Goal: Task Accomplishment & Management: Manage account settings

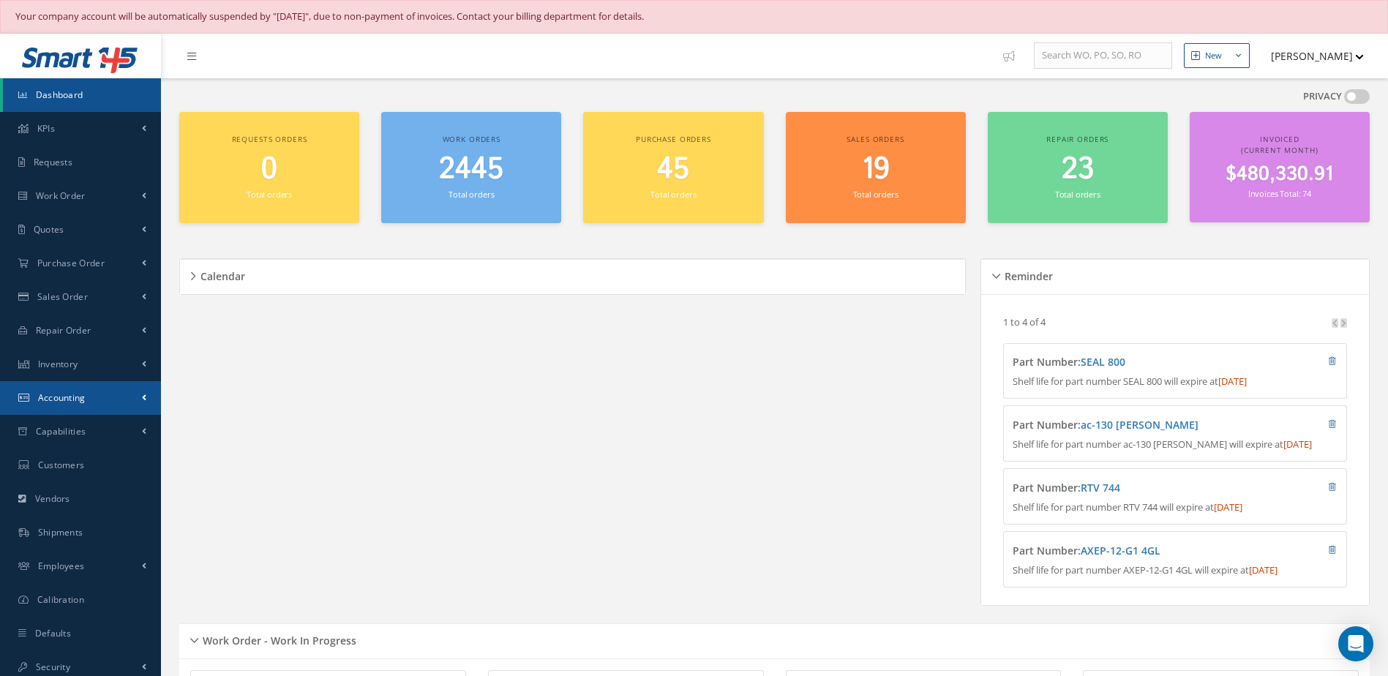
click at [73, 407] on link "Accounting" at bounding box center [80, 398] width 161 height 34
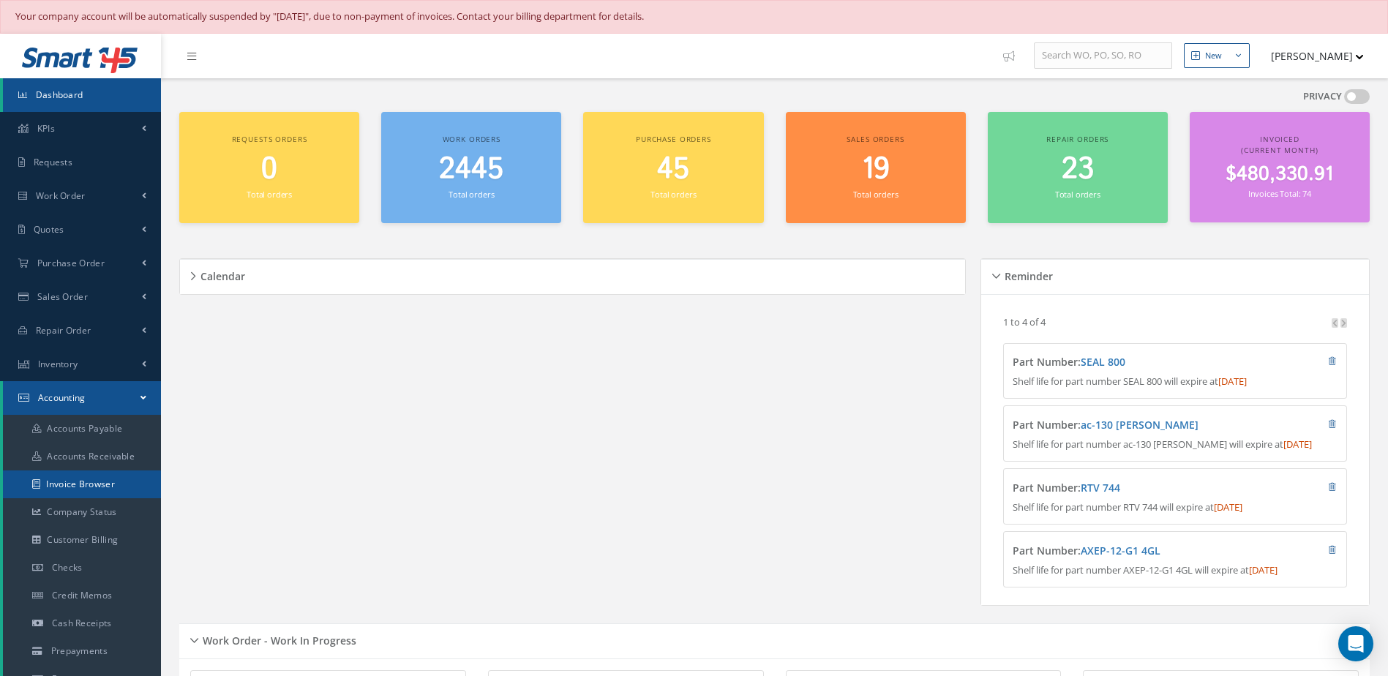
click at [75, 485] on link "Invoice Browser" at bounding box center [82, 485] width 158 height 28
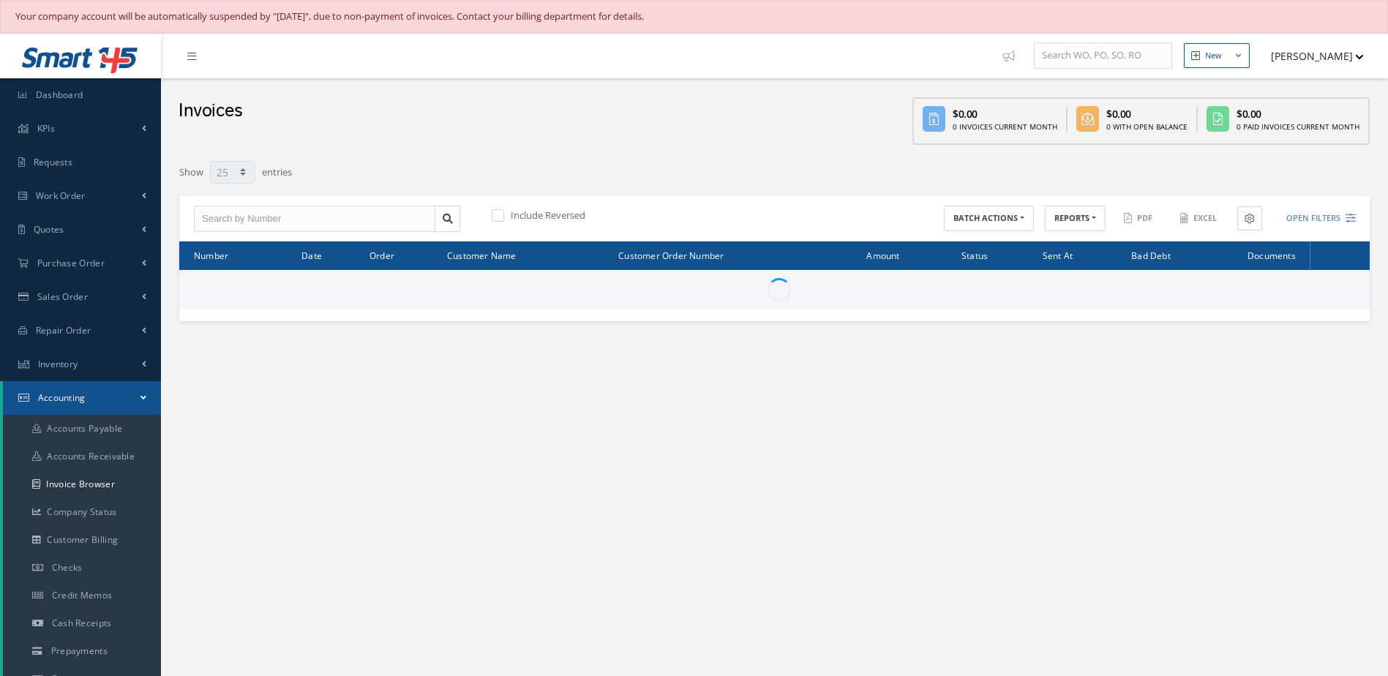
select select "25"
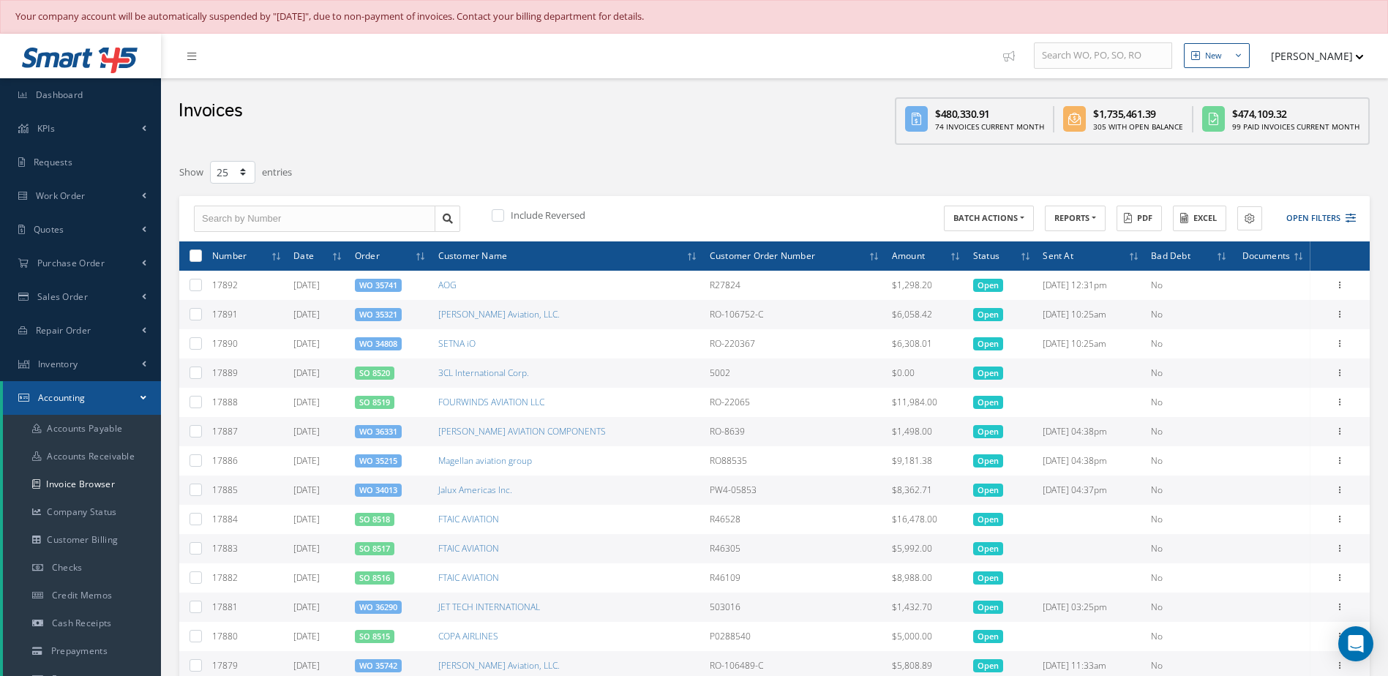
drag, startPoint x: 1313, startPoint y: 217, endPoint x: 1137, endPoint y: 250, distance: 179.6
click at [1314, 217] on button "Open Filters" at bounding box center [1315, 218] width 83 height 24
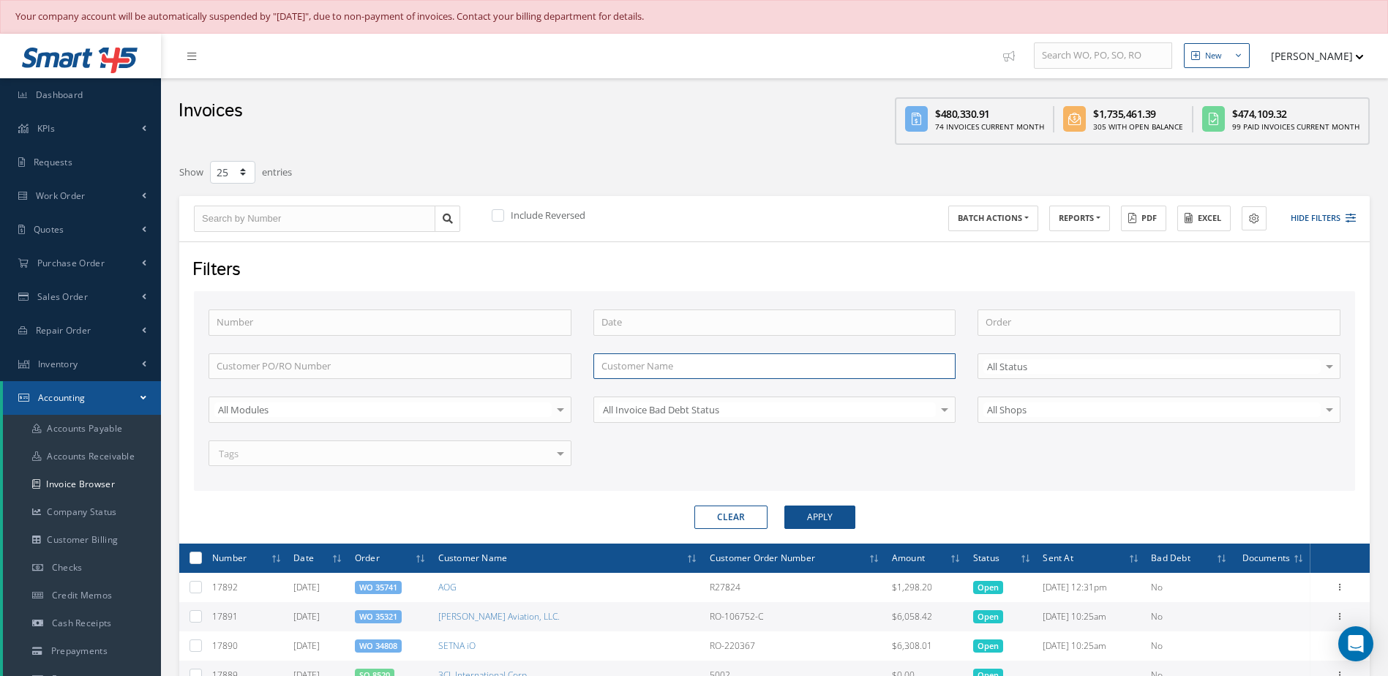
click at [700, 374] on input "text" at bounding box center [775, 367] width 363 height 26
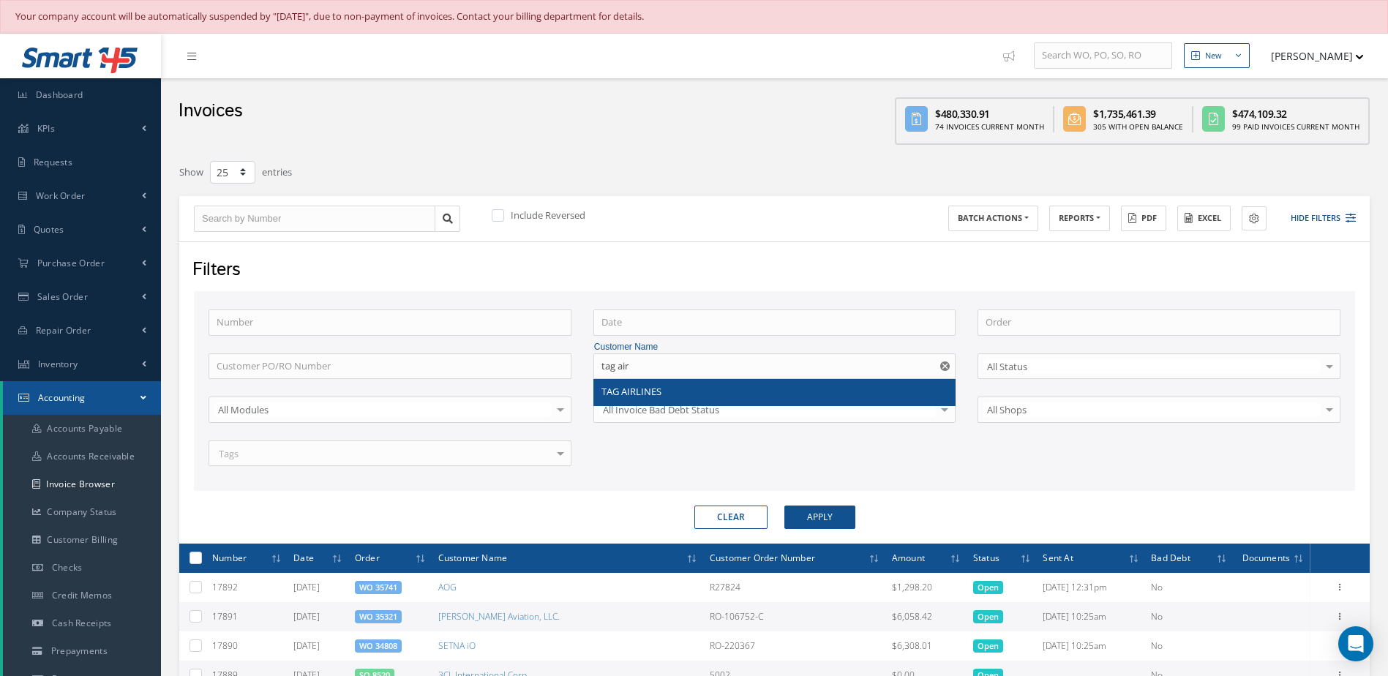
click at [646, 390] on span "TAG AIRLINES" at bounding box center [632, 391] width 60 height 13
type input "TAG AIRLINES"
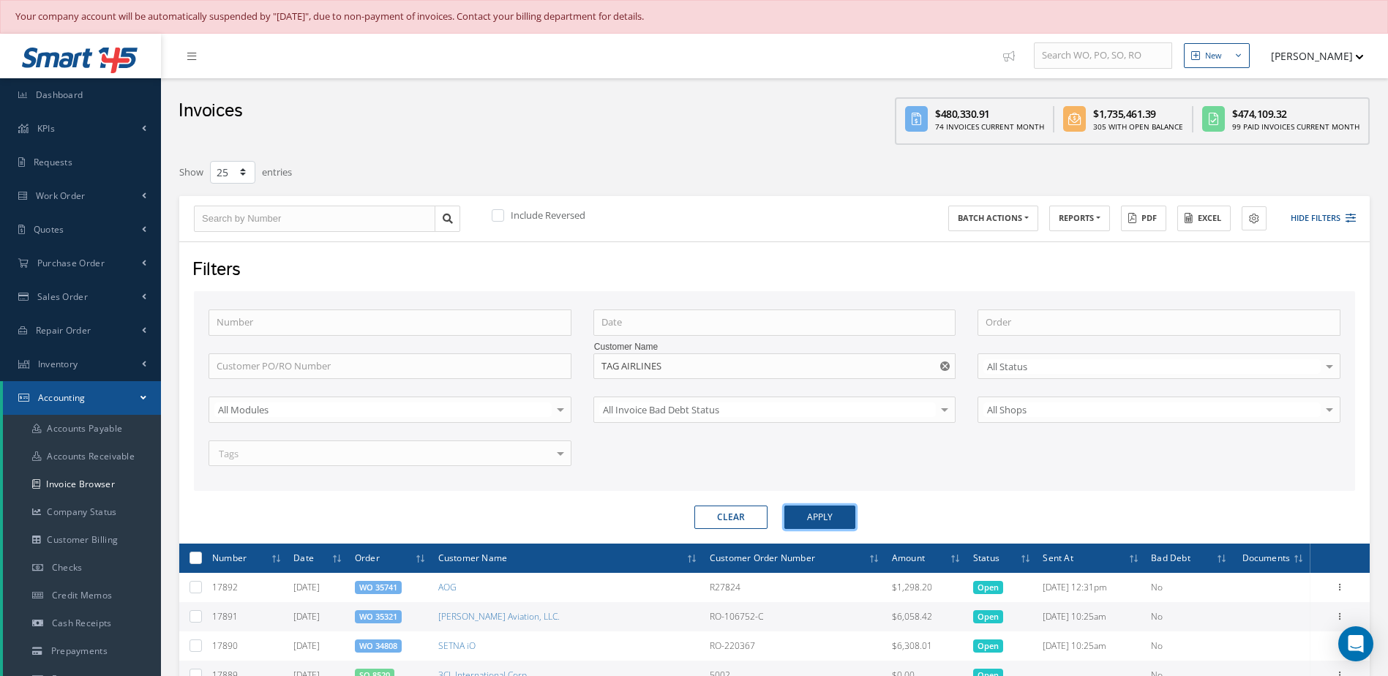
click at [845, 522] on button "Apply" at bounding box center [820, 517] width 71 height 23
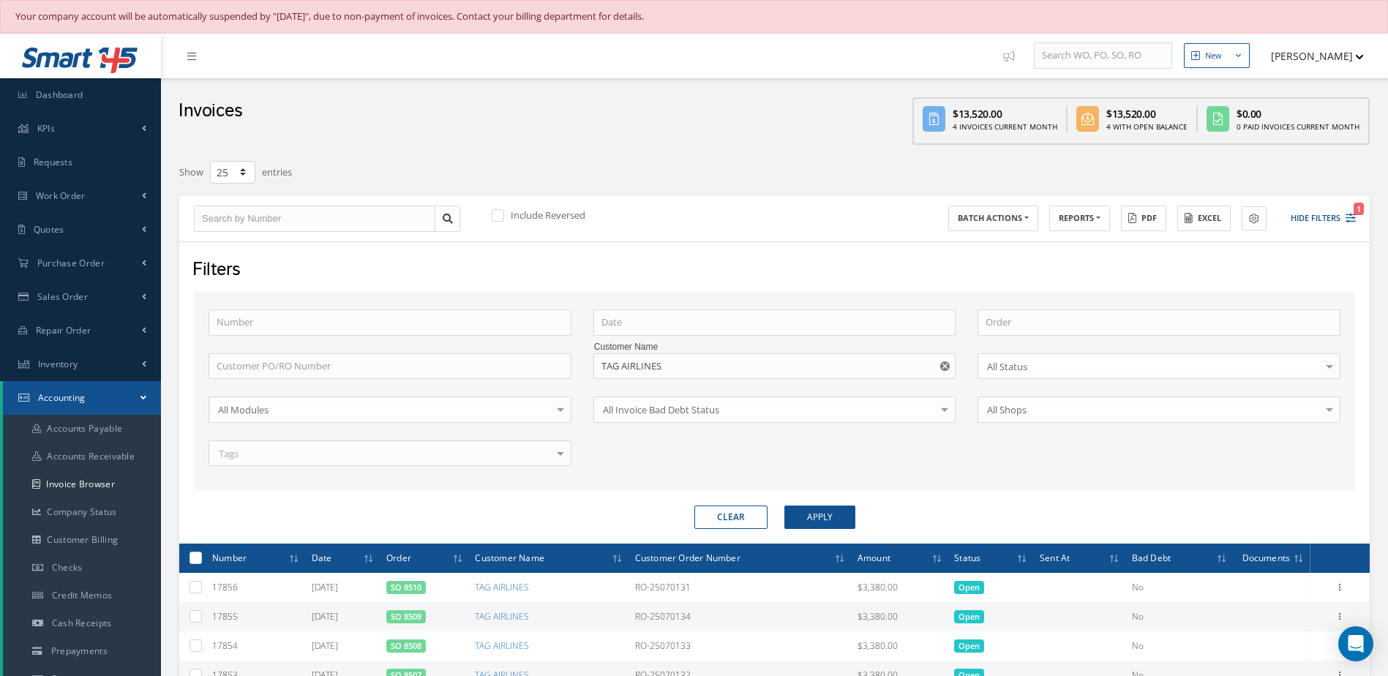
click at [201, 562] on label at bounding box center [201, 557] width 0 height 12
click at [199, 562] on input "checkbox" at bounding box center [197, 560] width 10 height 10
checkbox input "true"
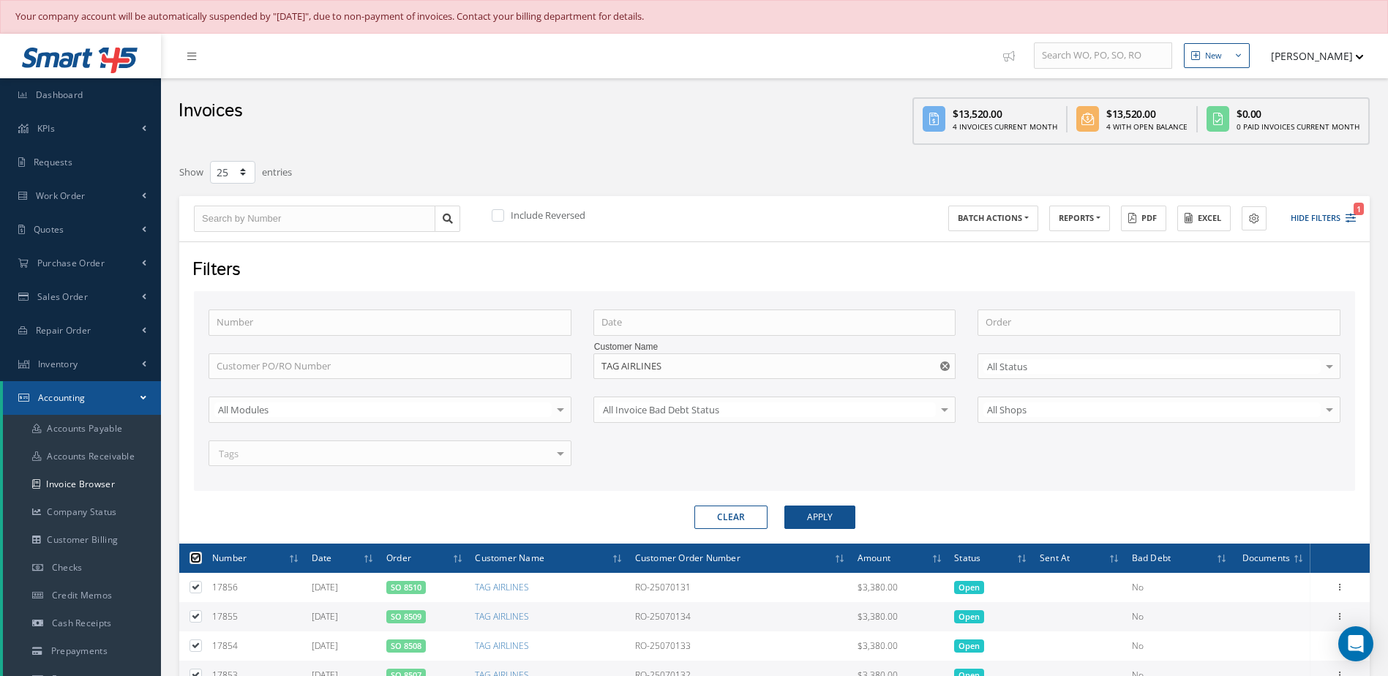
checkbox input "true"
click at [1024, 227] on button "BATCH ACTIONS" at bounding box center [994, 219] width 90 height 26
click at [1107, 278] on div "Filters" at bounding box center [773, 271] width 1183 height 28
click at [946, 371] on button "button" at bounding box center [947, 367] width 18 height 26
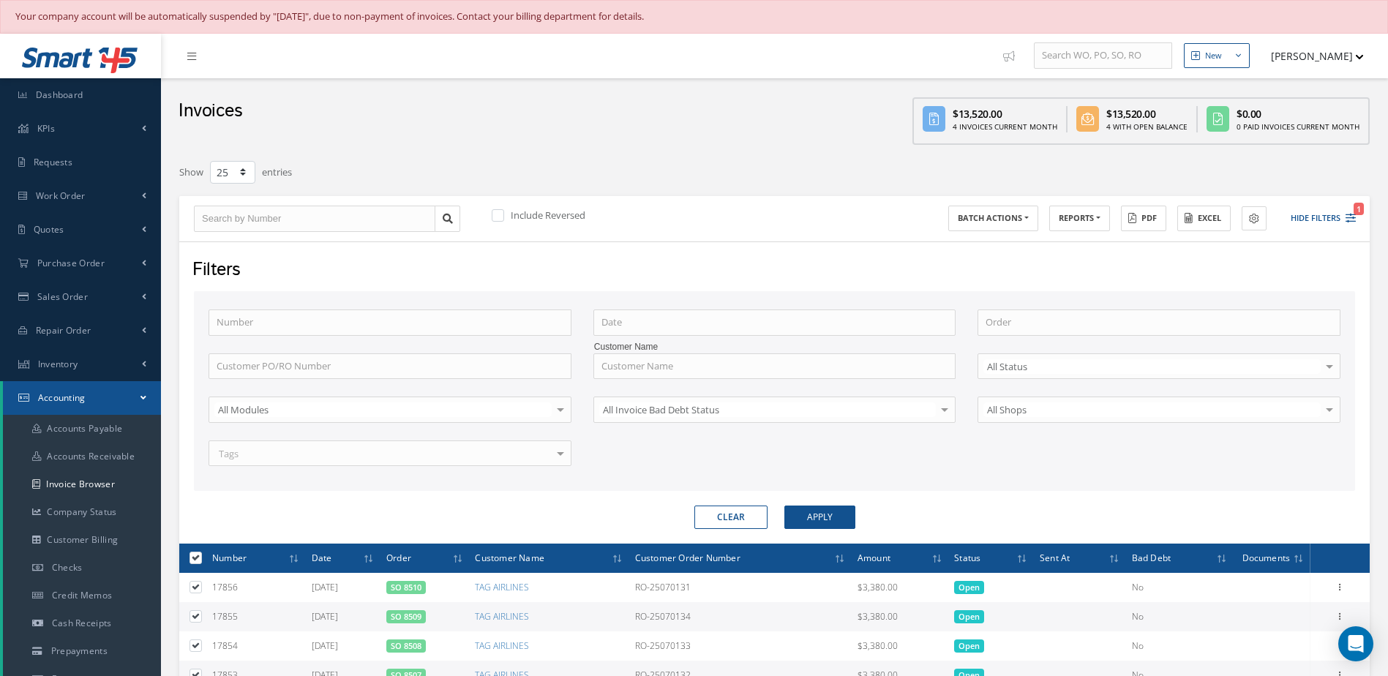
click at [496, 511] on div "Clear Apply" at bounding box center [774, 517] width 1183 height 23
click at [201, 560] on label at bounding box center [201, 557] width 0 height 12
click at [195, 560] on input "checkbox" at bounding box center [197, 560] width 10 height 10
checkbox input "false"
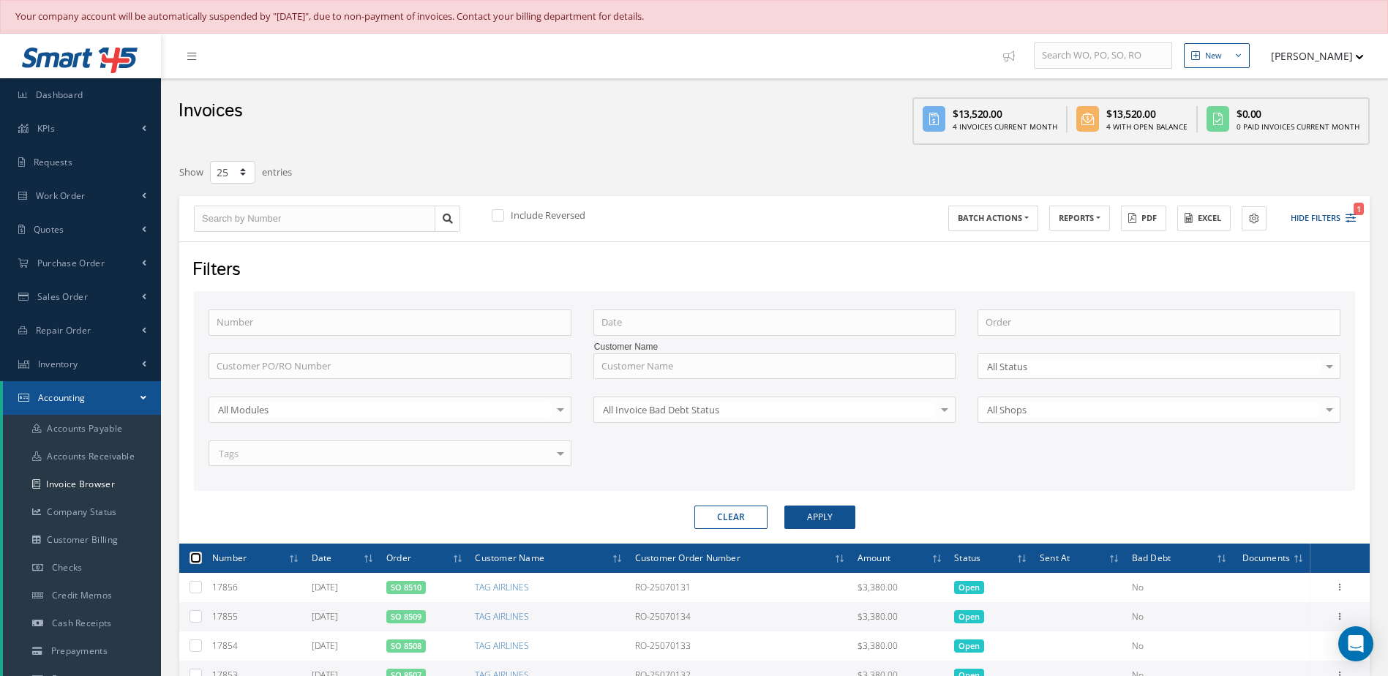
checkbox input "false"
click at [377, 516] on div "Clear Apply" at bounding box center [774, 517] width 1183 height 23
click at [201, 561] on label at bounding box center [201, 557] width 0 height 12
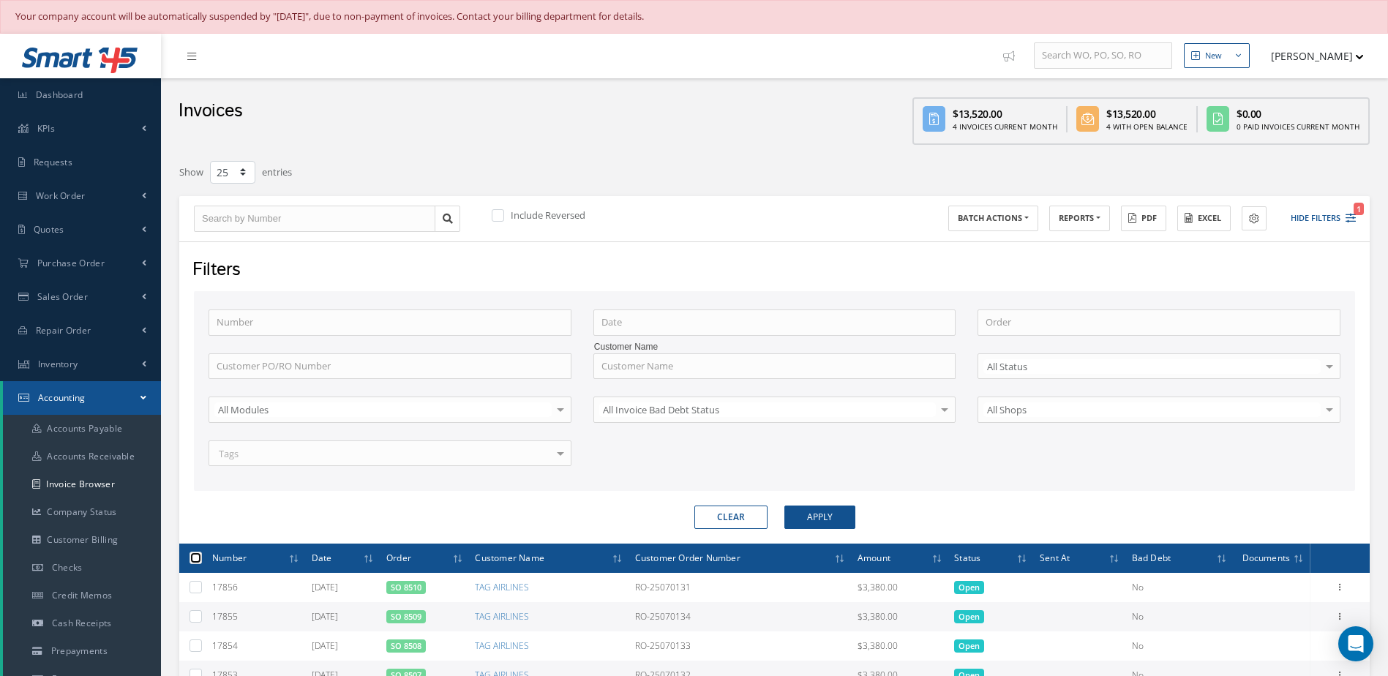
click at [194, 561] on input "checkbox" at bounding box center [197, 560] width 10 height 10
checkbox input "true"
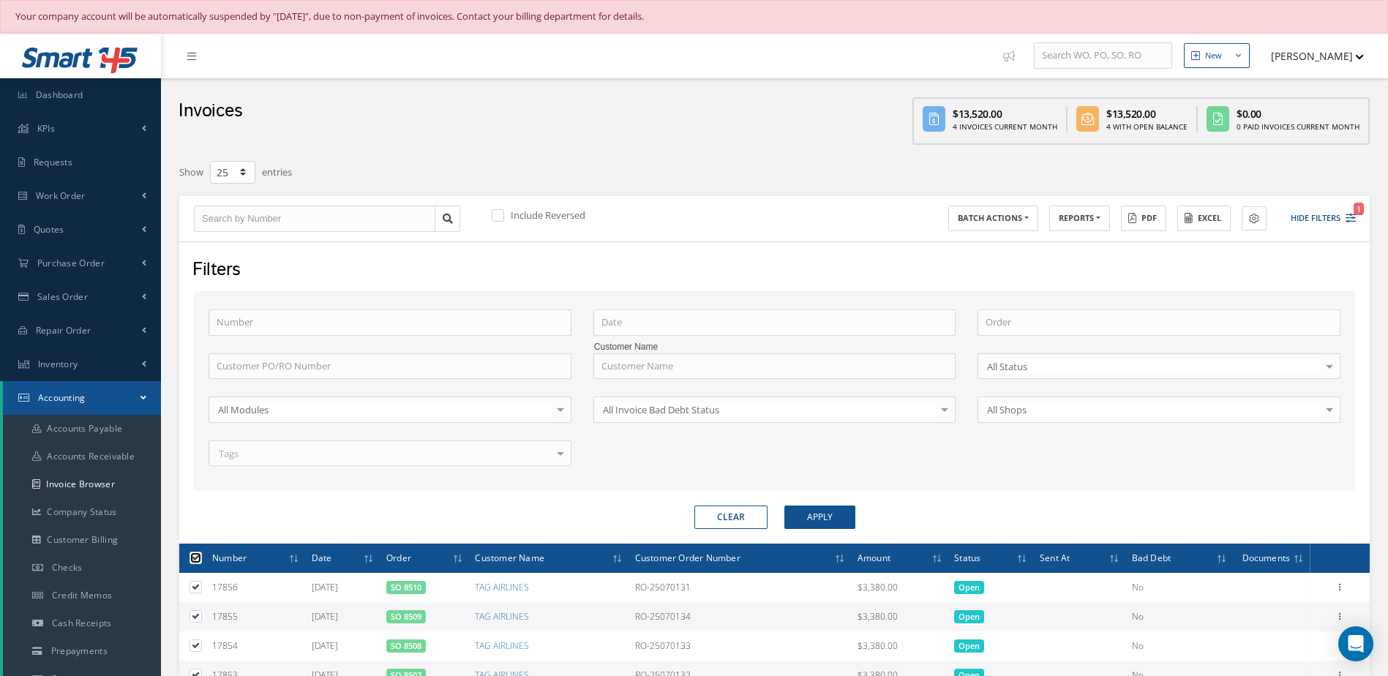
checkbox input "true"
click at [95, 447] on link "Accounts Receivable" at bounding box center [82, 457] width 158 height 28
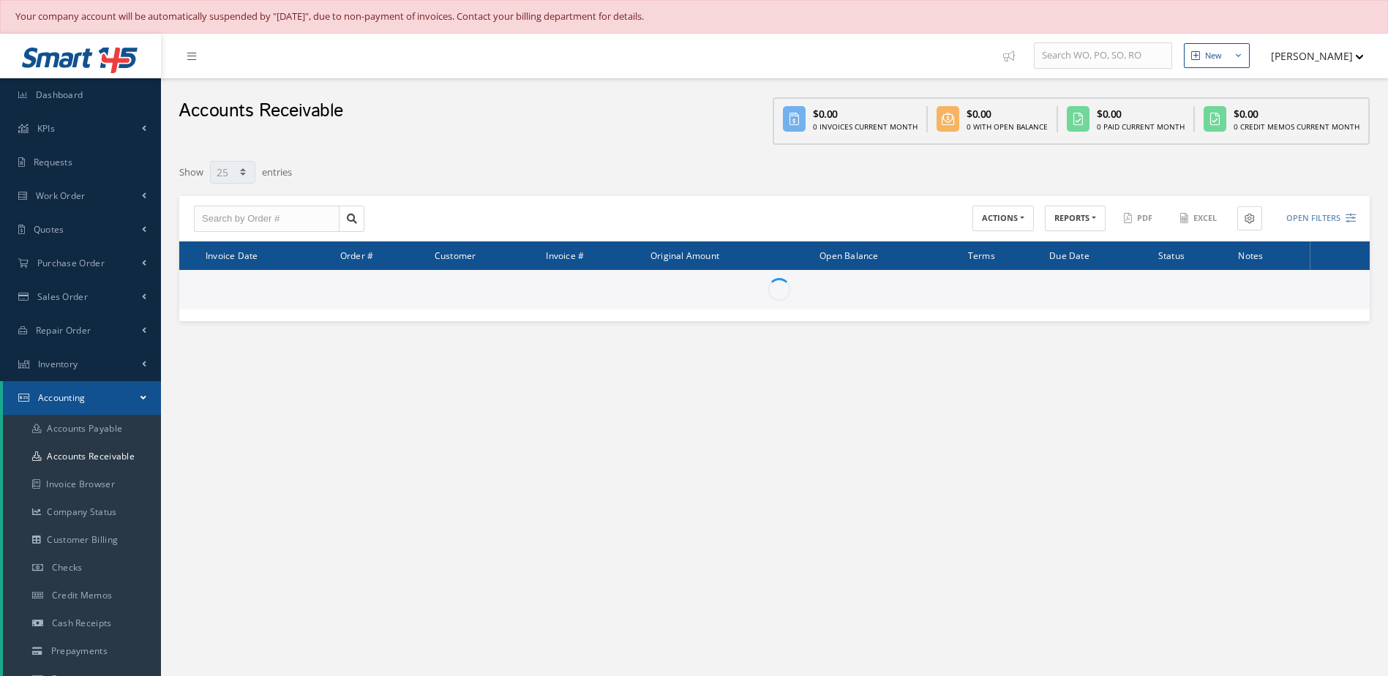
select select "25"
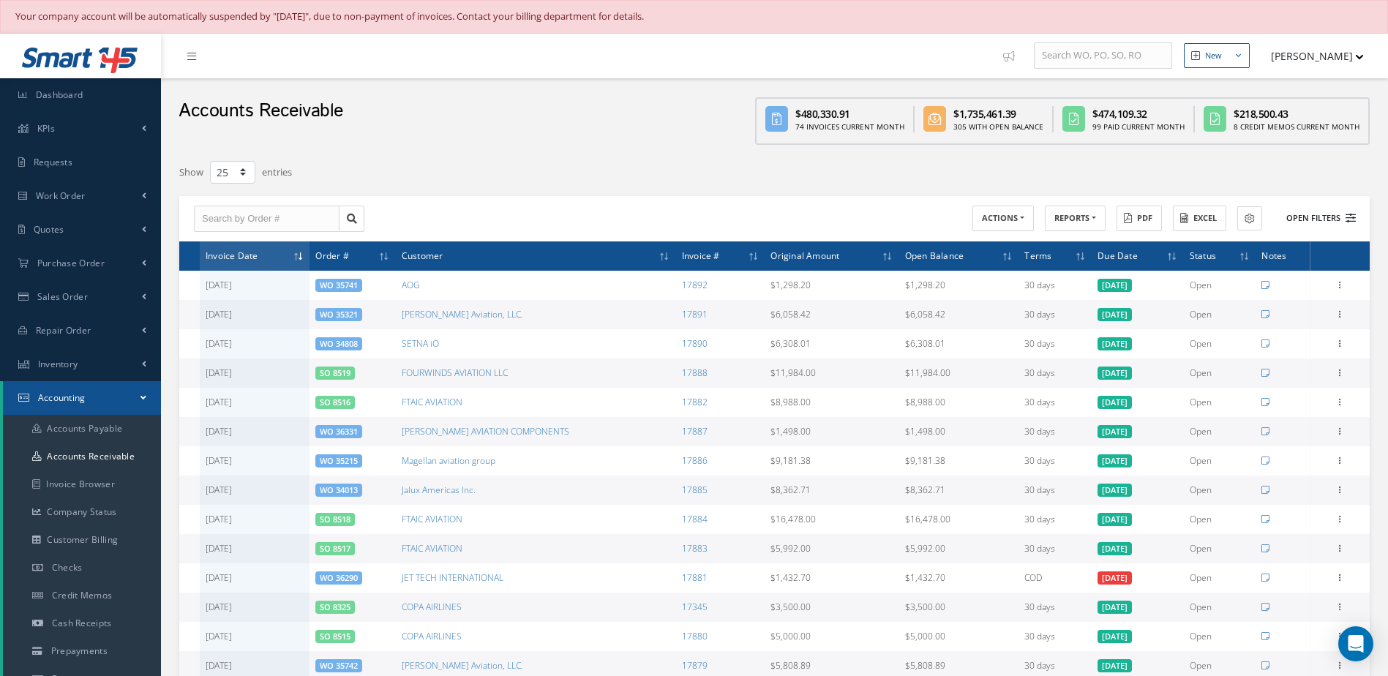
click at [1315, 218] on button "Open Filters" at bounding box center [1315, 218] width 83 height 24
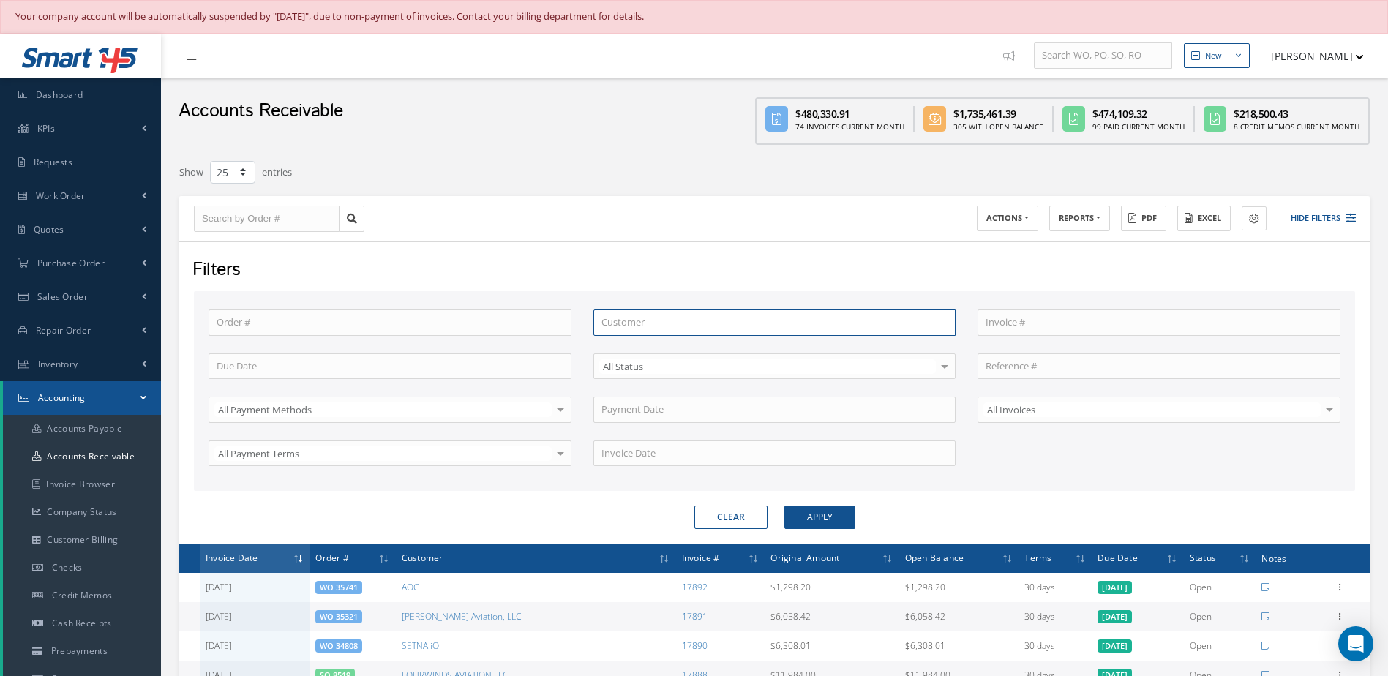
click at [676, 331] on input "text" at bounding box center [775, 323] width 363 height 26
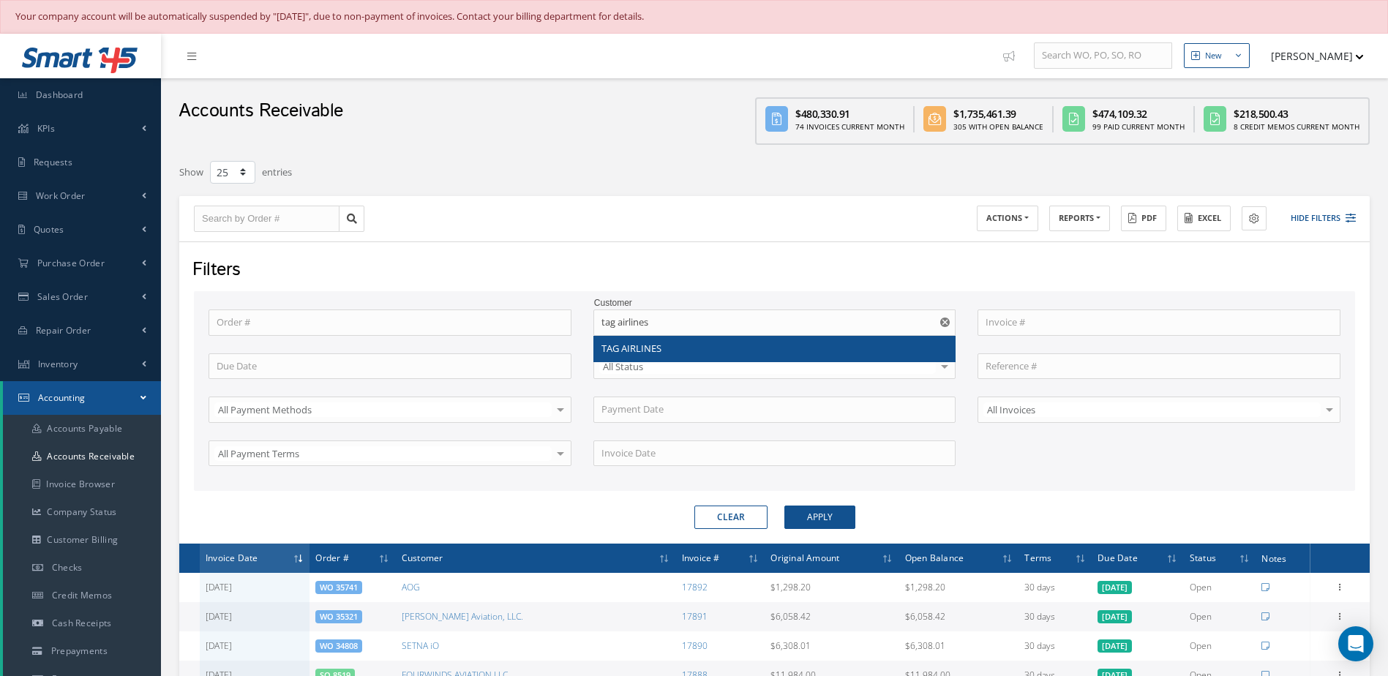
click at [659, 340] on div "TAG AIRLINES" at bounding box center [775, 349] width 362 height 26
type input "TAG AIRLINES"
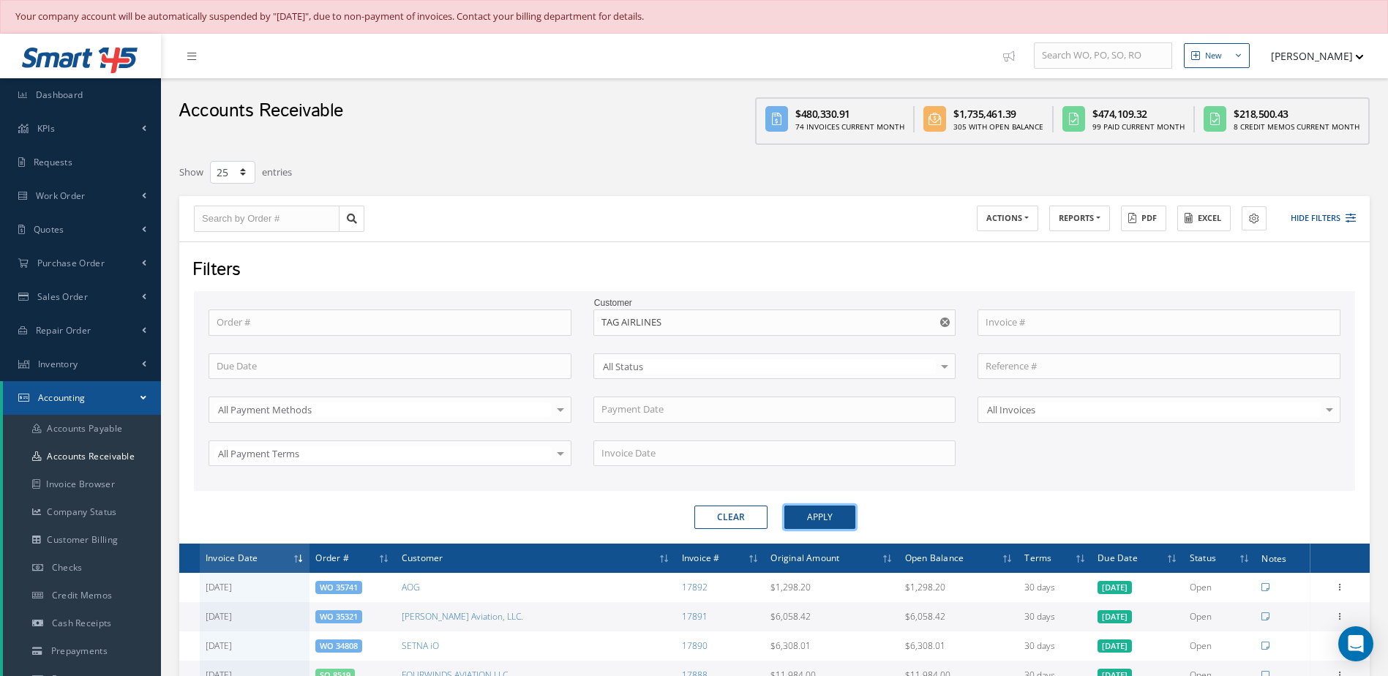
click at [815, 525] on button "Apply" at bounding box center [820, 517] width 71 height 23
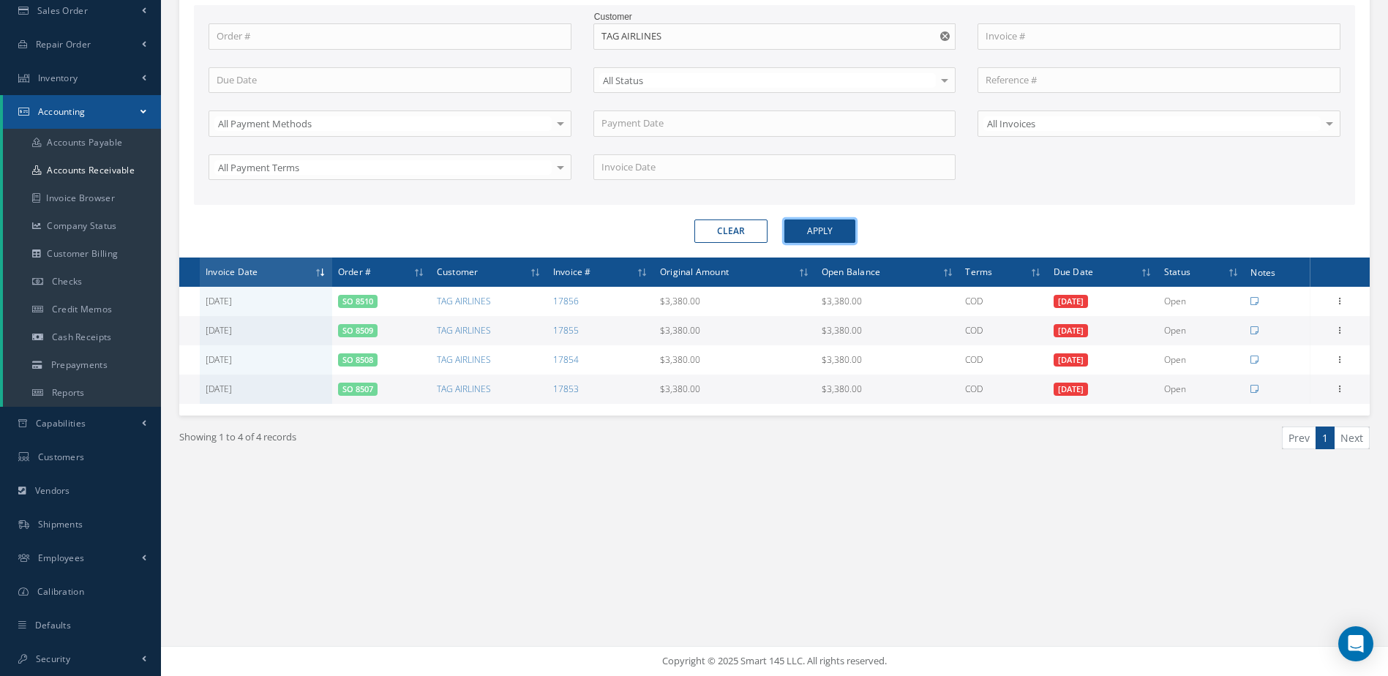
scroll to position [67, 0]
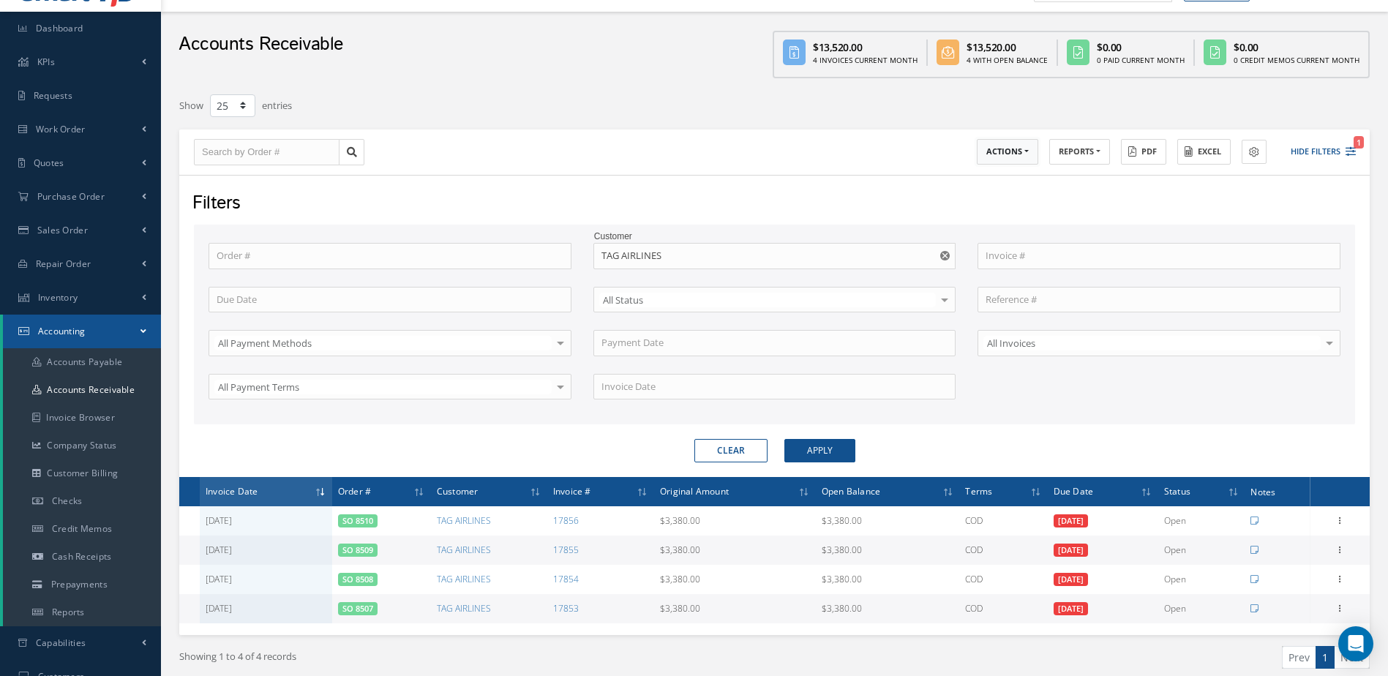
click at [1014, 147] on button "ACTIONS" at bounding box center [1007, 152] width 61 height 26
click at [1030, 176] on link "Receive Payments" at bounding box center [1035, 176] width 117 height 20
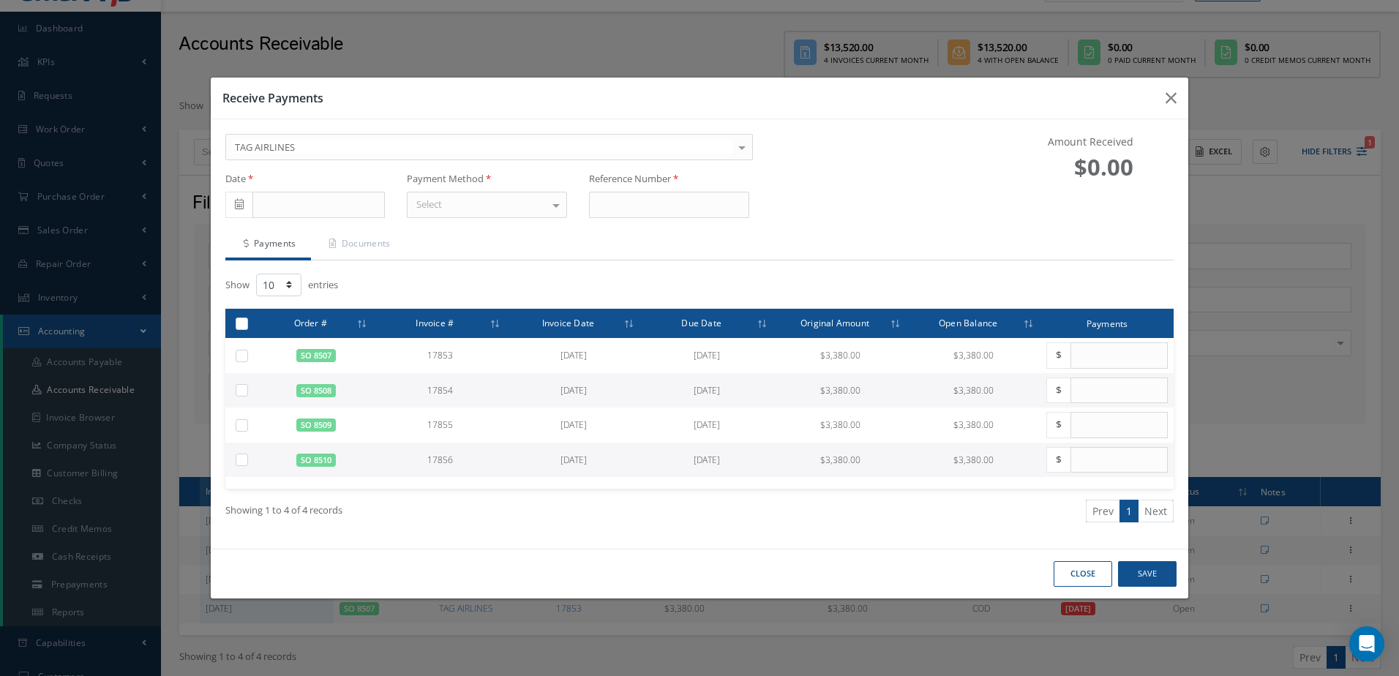
click at [247, 324] on label at bounding box center [247, 323] width 0 height 12
click at [244, 324] on input "checkbox" at bounding box center [243, 326] width 10 height 10
checkbox input "true"
type input "3380.00"
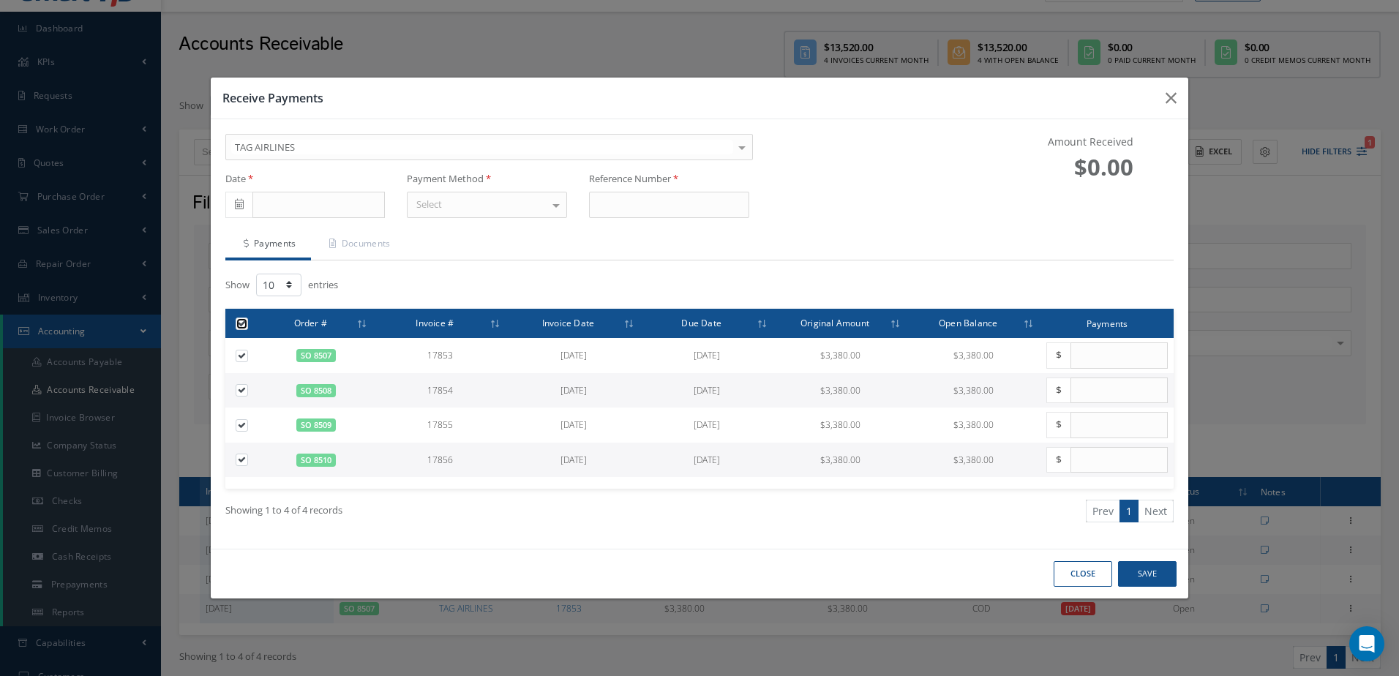
checkbox input "true"
type input "3380.00"
checkbox input "true"
type input "3380.00"
checkbox input "true"
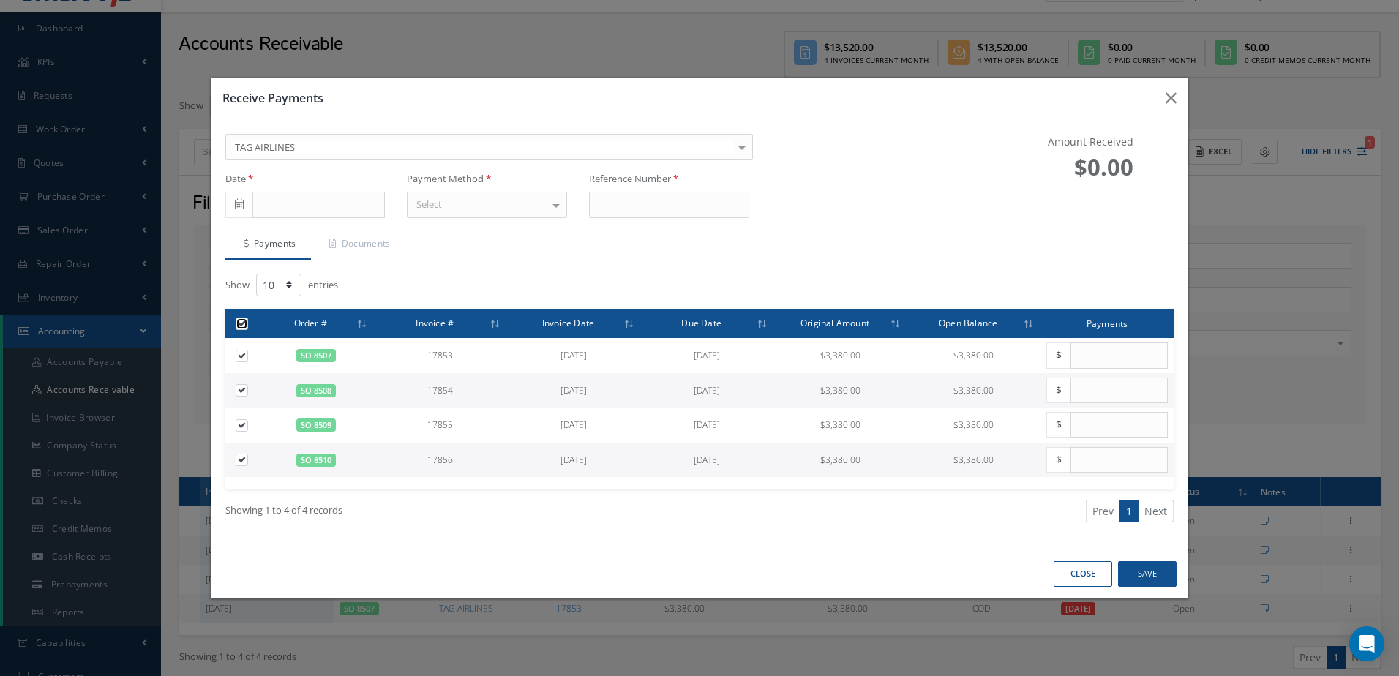
type input "3380.00"
click at [250, 203] on span at bounding box center [238, 205] width 27 height 26
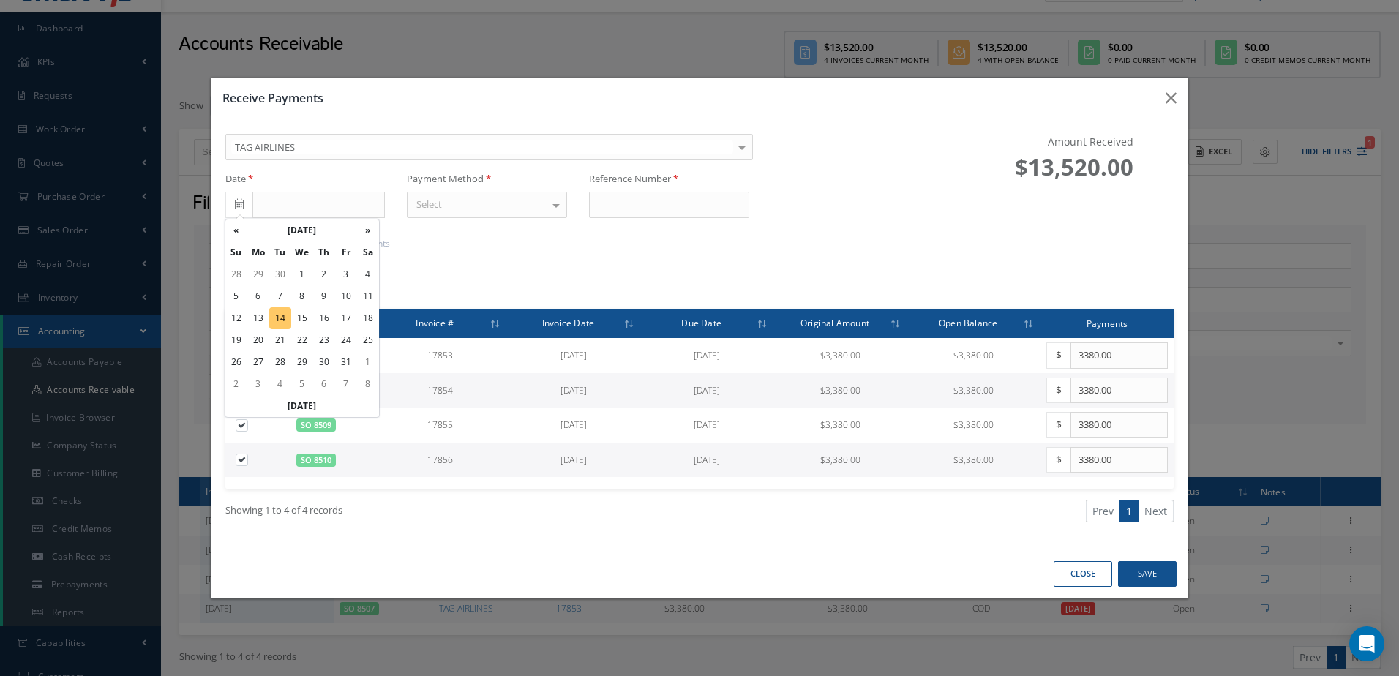
click at [279, 315] on td "14" at bounding box center [280, 318] width 22 height 22
type input "[DATE]"
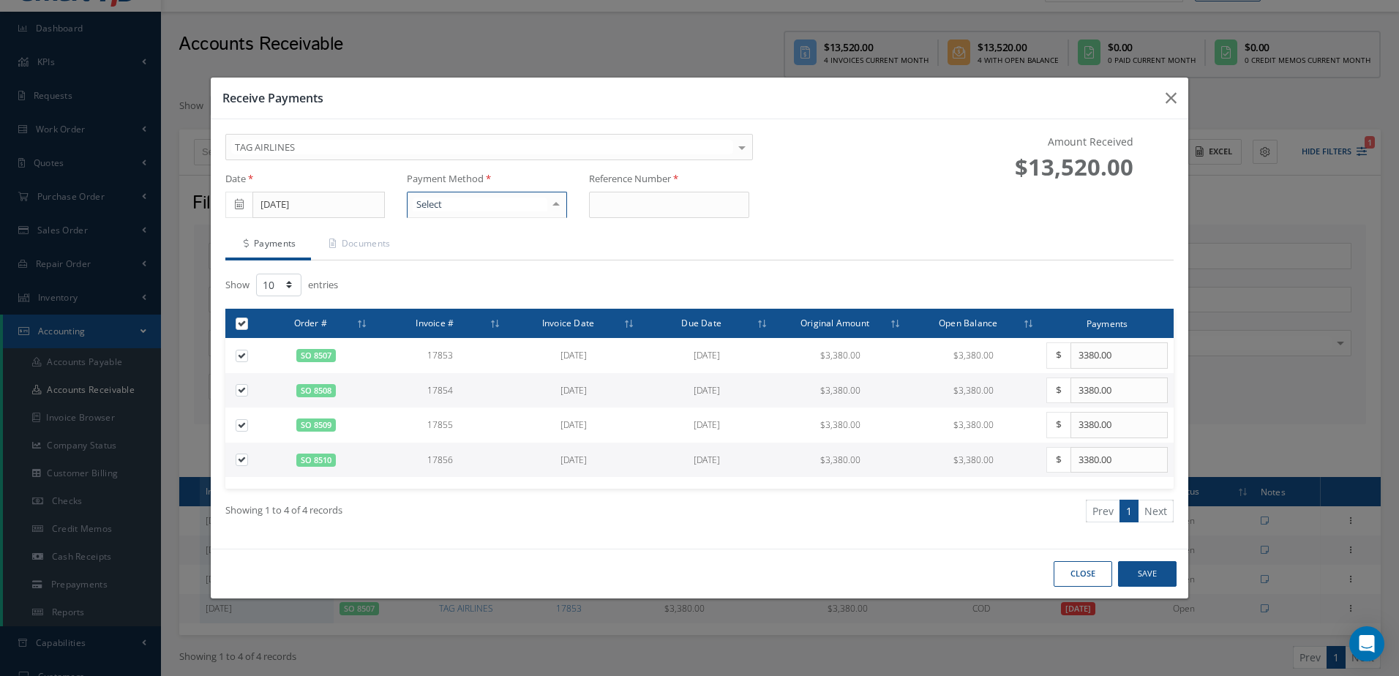
click at [539, 216] on div at bounding box center [487, 205] width 160 height 26
click at [446, 310] on span "Wire Transfer" at bounding box center [445, 305] width 58 height 13
click at [673, 203] on input at bounding box center [669, 205] width 160 height 26
type input "000"
click at [1153, 564] on button "Save" at bounding box center [1147, 574] width 59 height 26
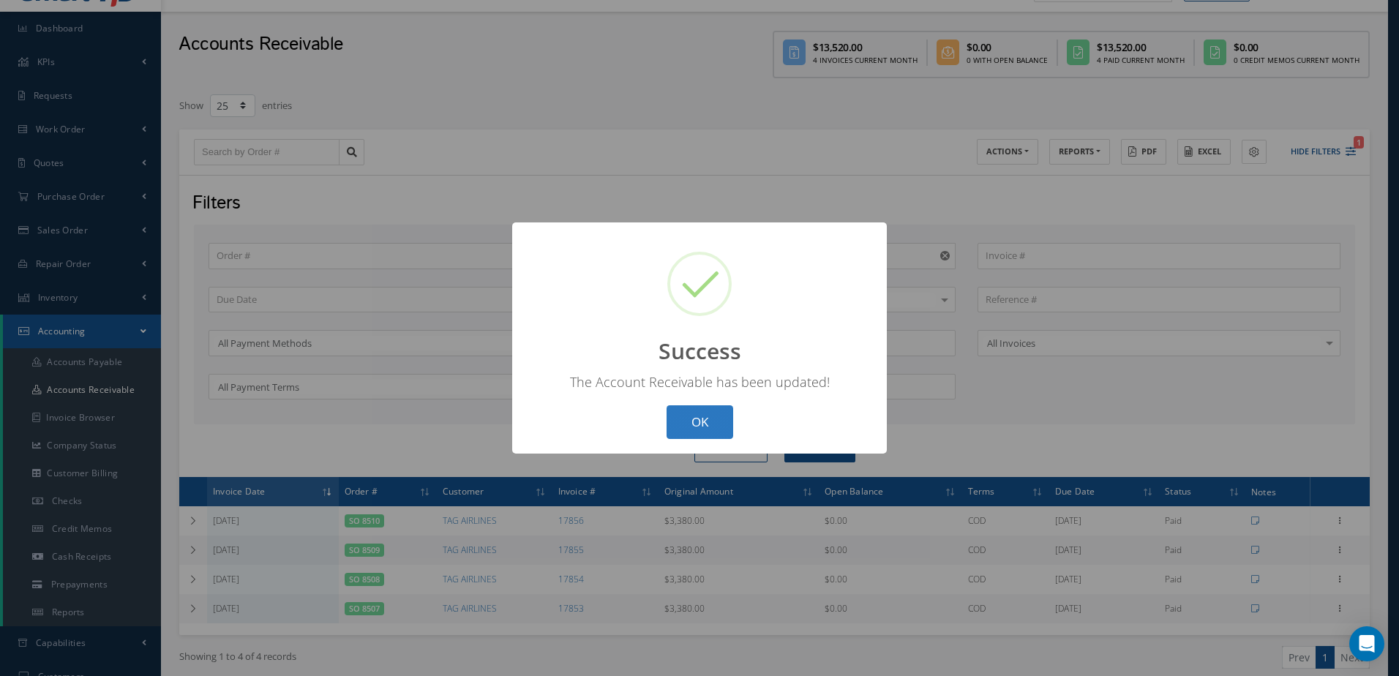
click at [714, 430] on button "OK" at bounding box center [700, 422] width 67 height 34
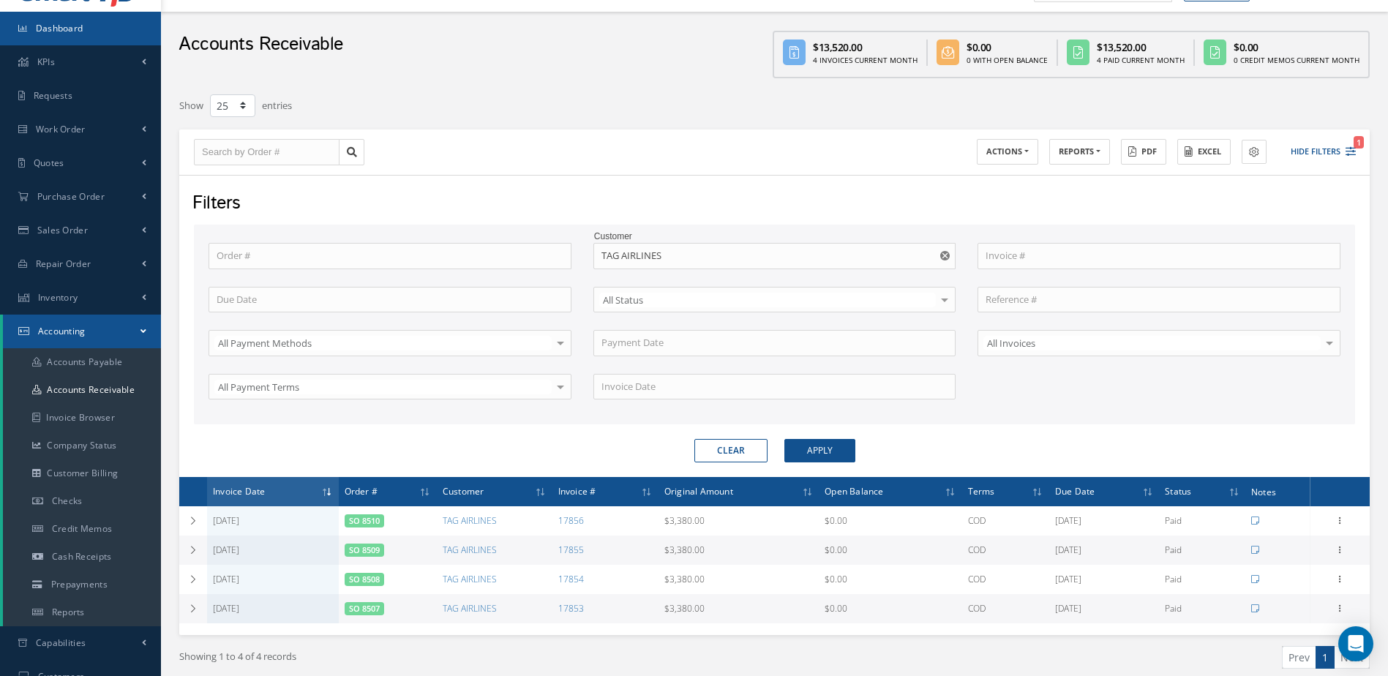
click at [114, 22] on link "Dashboard" at bounding box center [80, 29] width 161 height 34
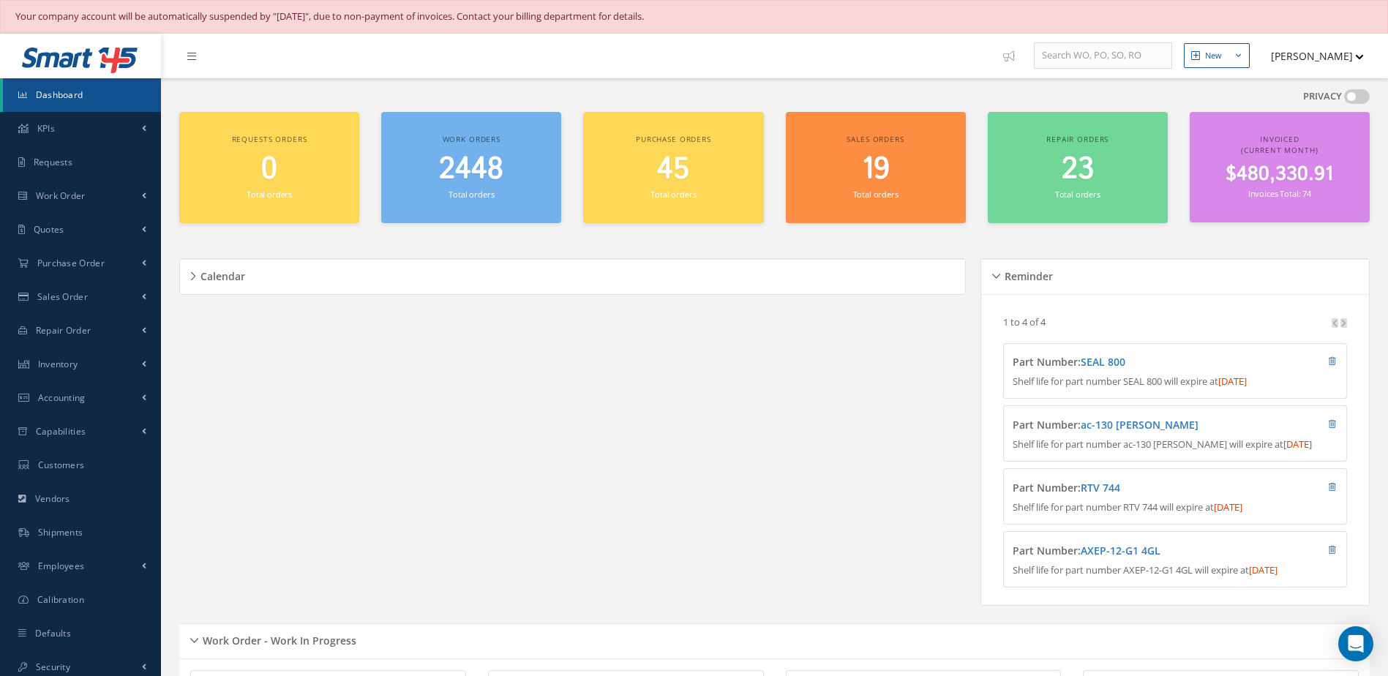
click at [490, 171] on span "2448" at bounding box center [471, 170] width 64 height 42
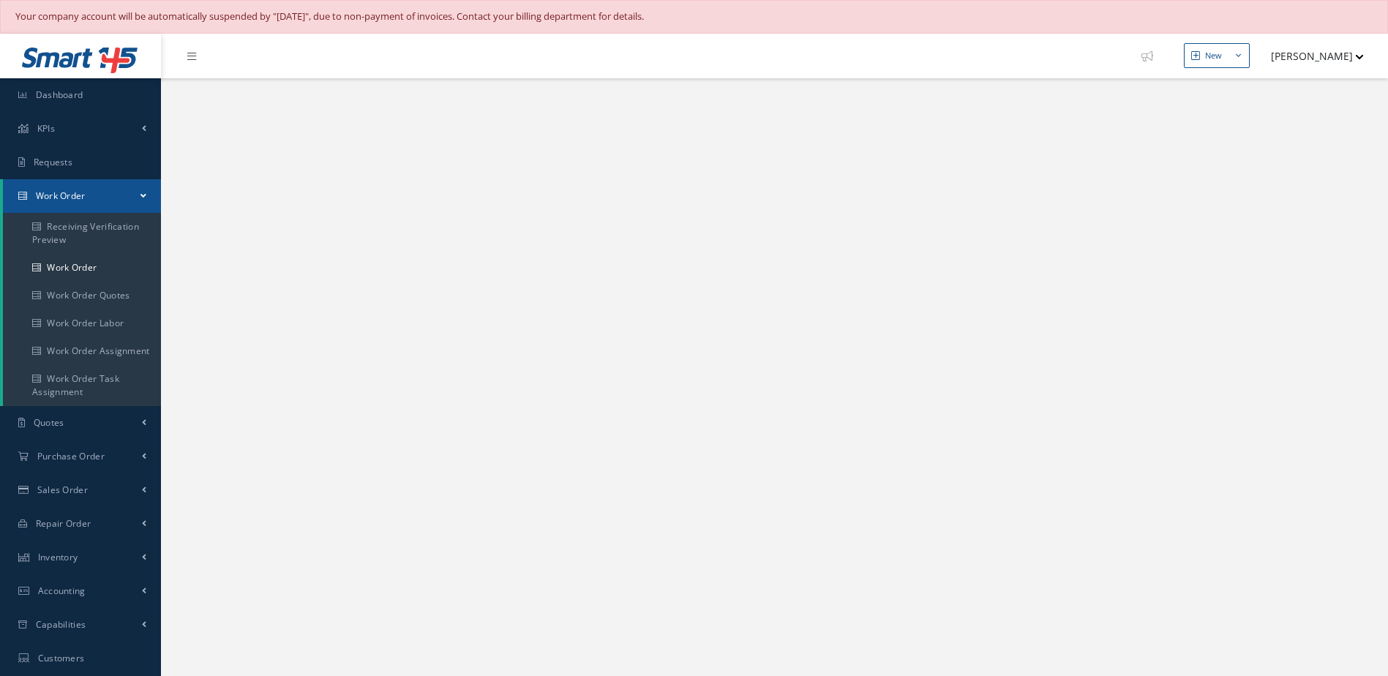
select select "25"
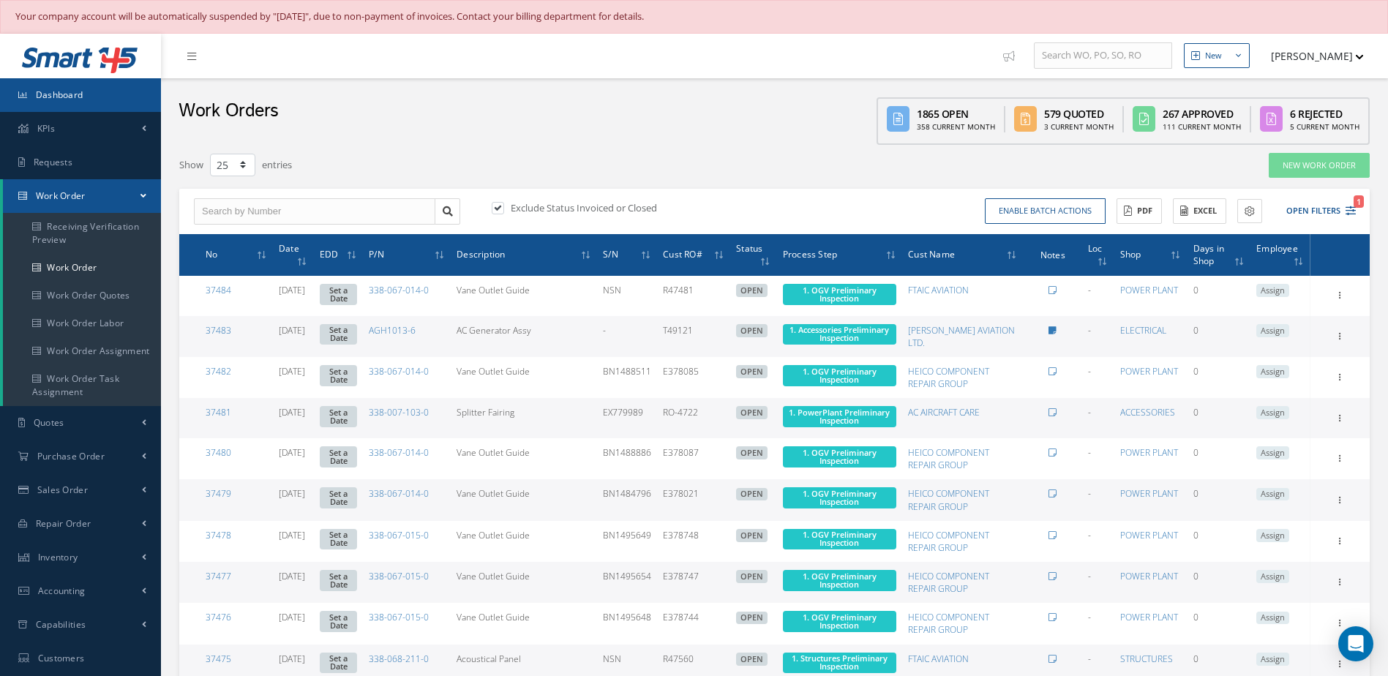
click at [68, 97] on span "Dashboard" at bounding box center [60, 95] width 48 height 12
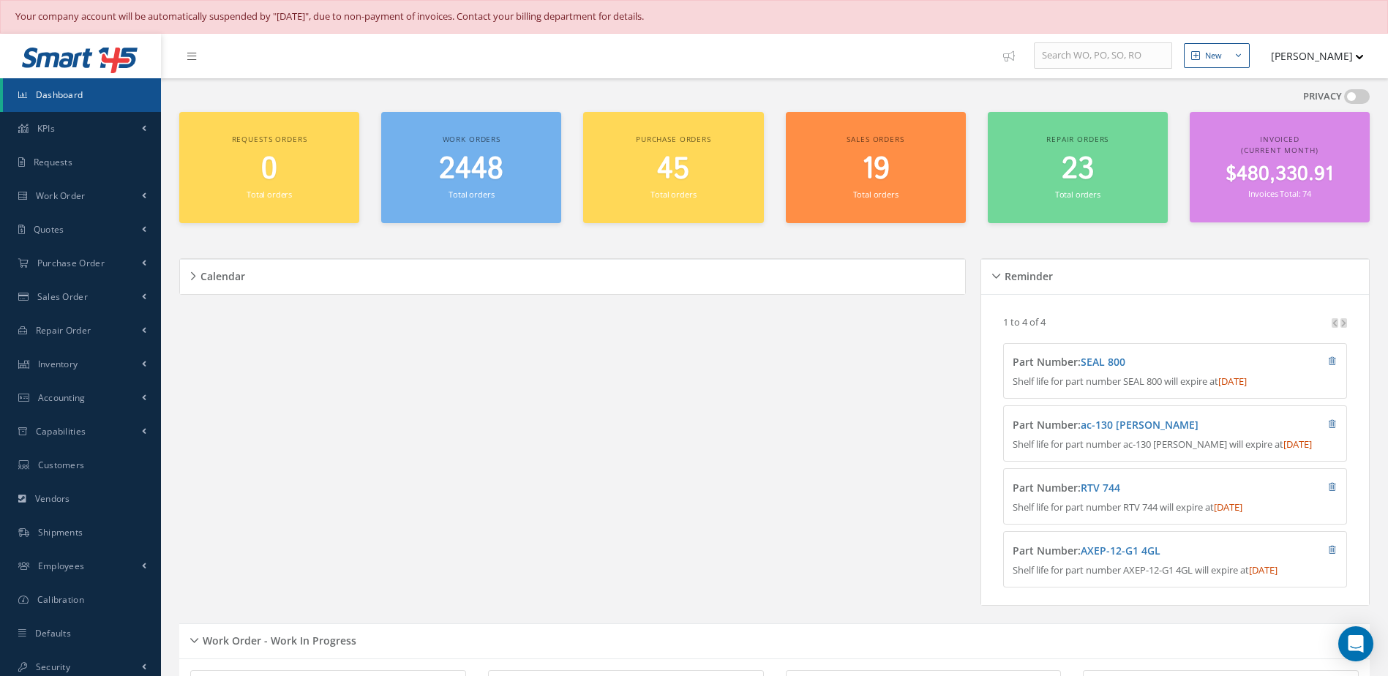
click at [84, 97] on link "Dashboard" at bounding box center [82, 95] width 158 height 34
click at [81, 94] on span "Dashboard" at bounding box center [60, 95] width 48 height 12
click at [67, 85] on link "Dashboard" at bounding box center [82, 95] width 158 height 34
click at [124, 91] on link "Dashboard" at bounding box center [82, 95] width 158 height 34
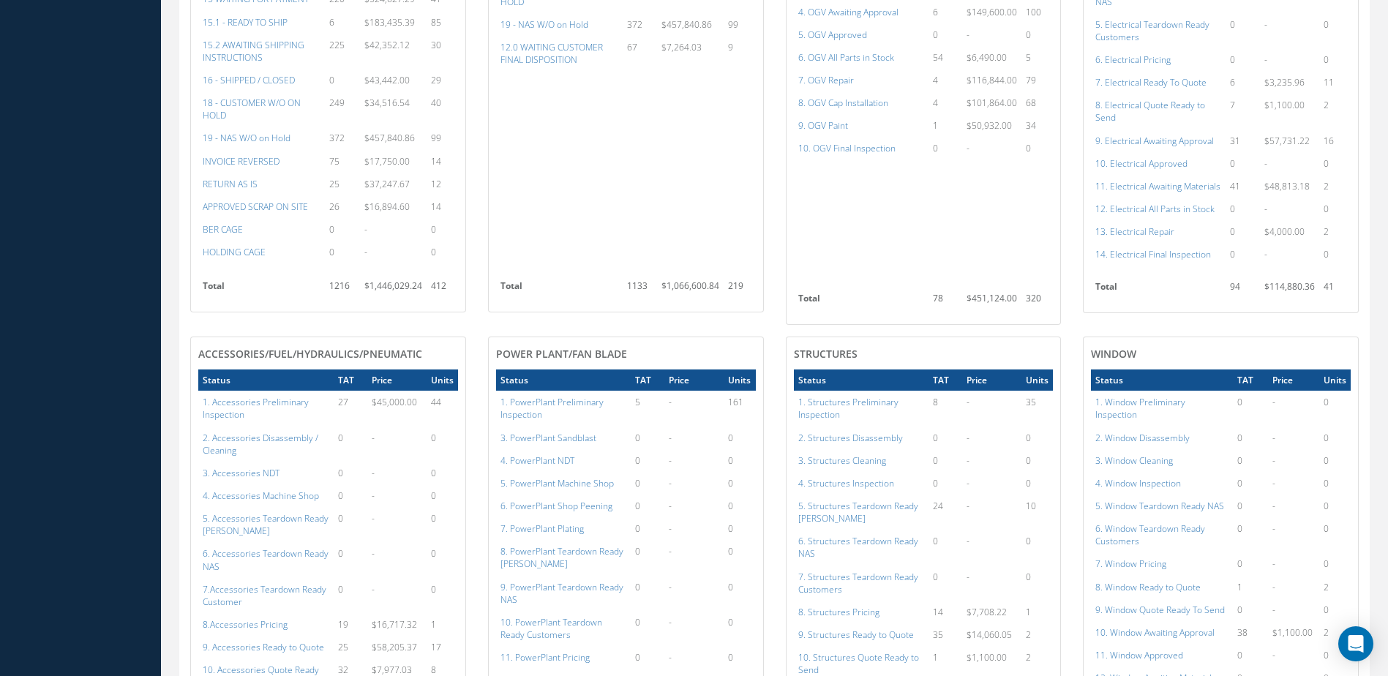
scroll to position [1171, 0]
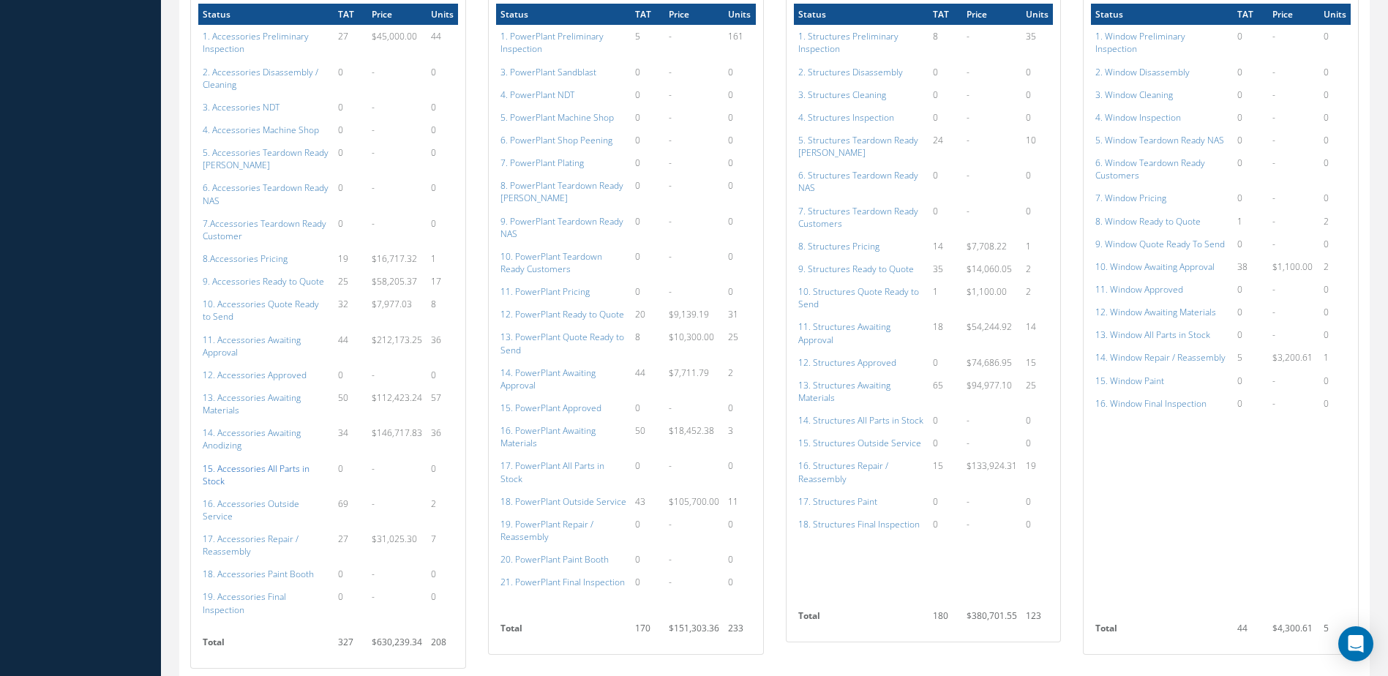
click at [242, 473] on a=115&excludeInternalCustomer=false&excludeInvoicedOrClosed=true&shop_id=14&filtersHidded"] "15. Accessories All Parts in Stock" at bounding box center [256, 475] width 107 height 25
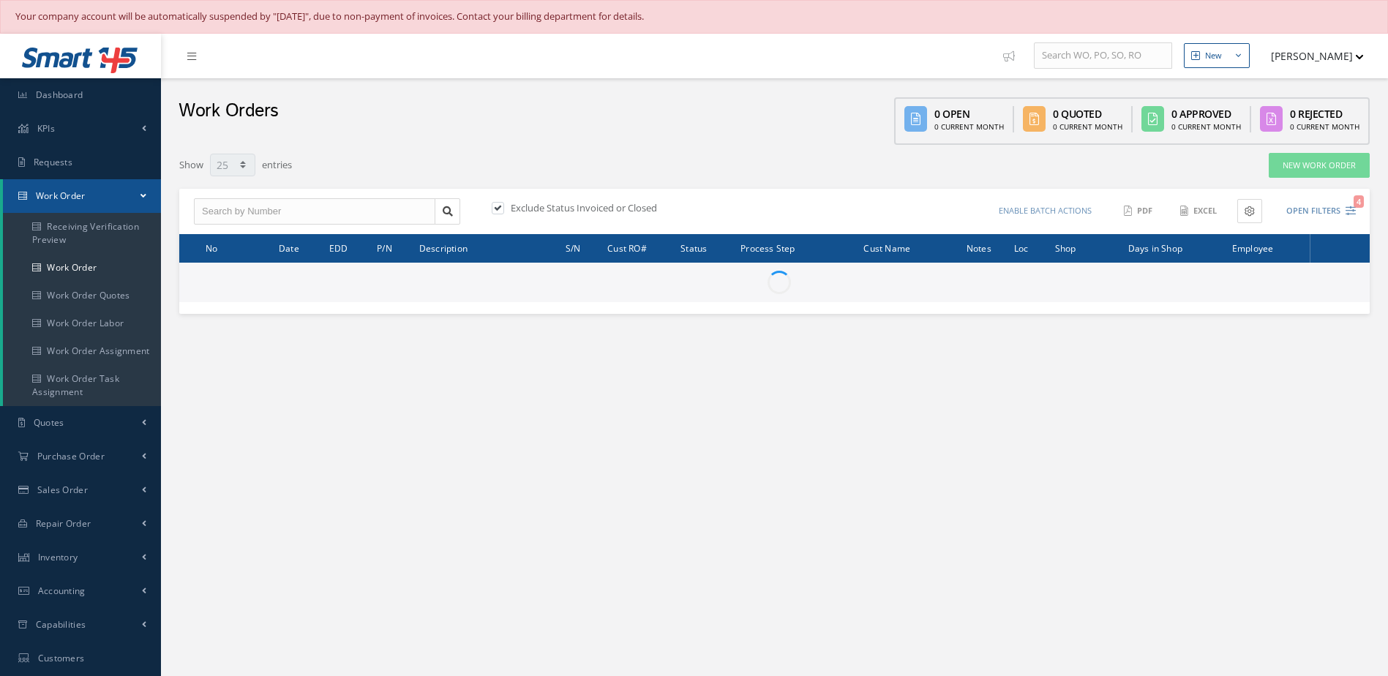
select select "25"
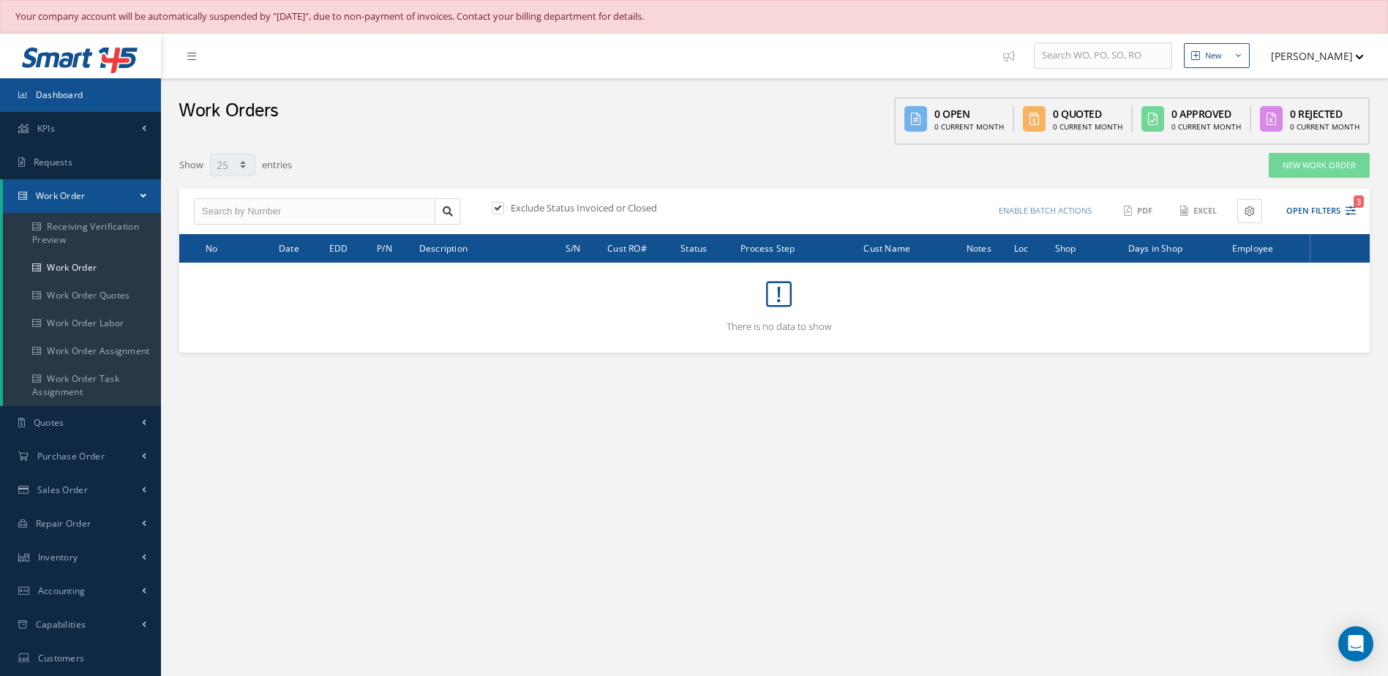
click at [92, 97] on link "Dashboard" at bounding box center [80, 95] width 161 height 34
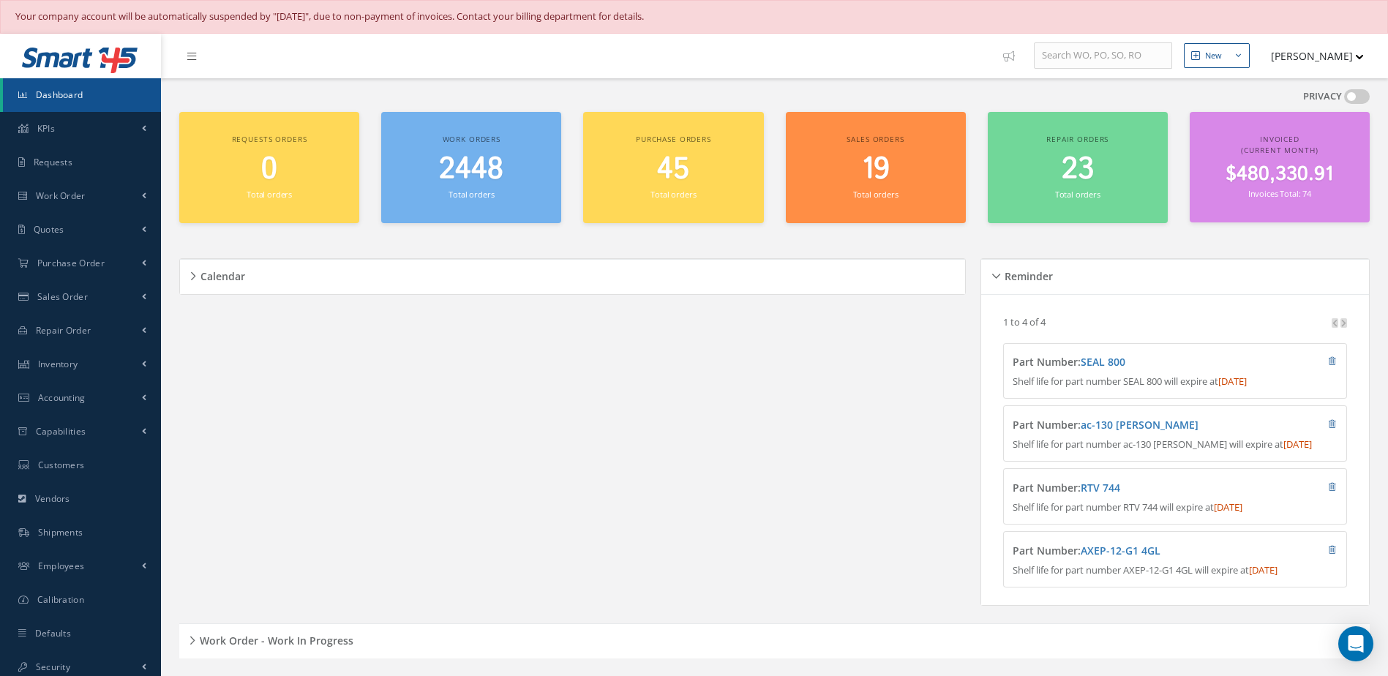
click at [97, 100] on link "Dashboard" at bounding box center [82, 95] width 158 height 34
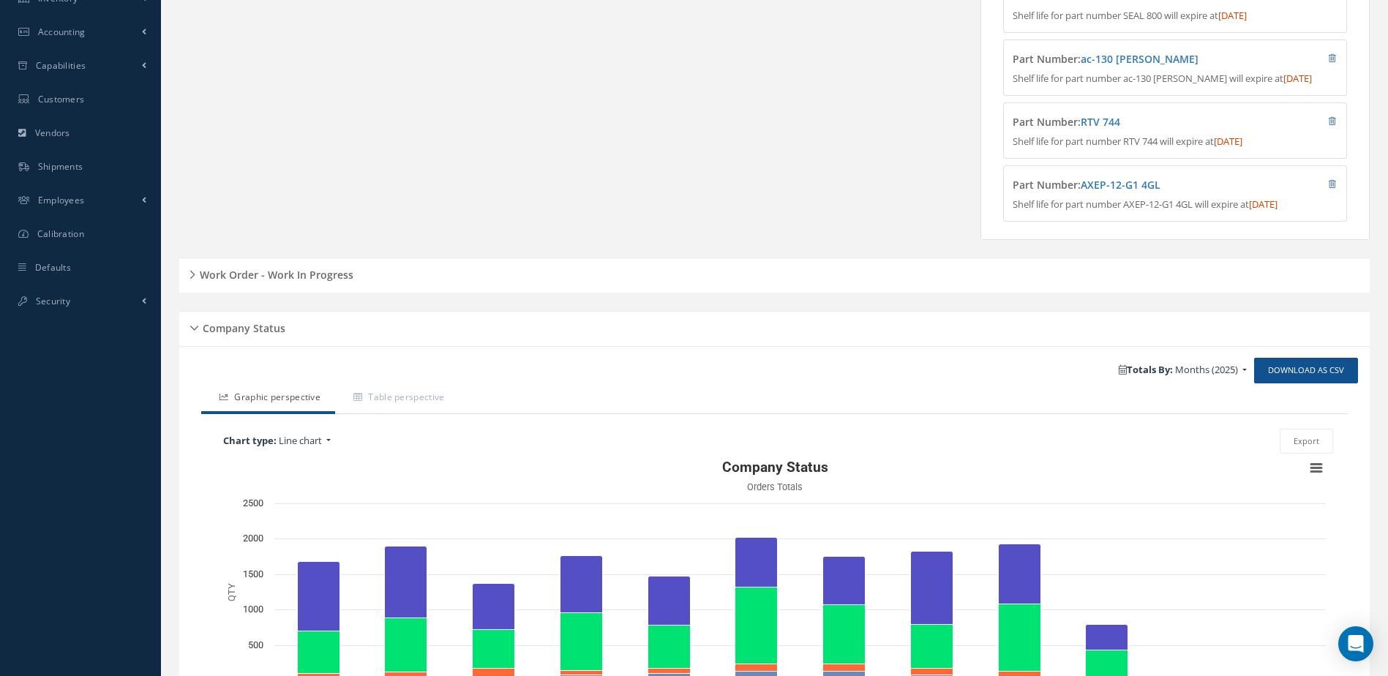
scroll to position [520, 0]
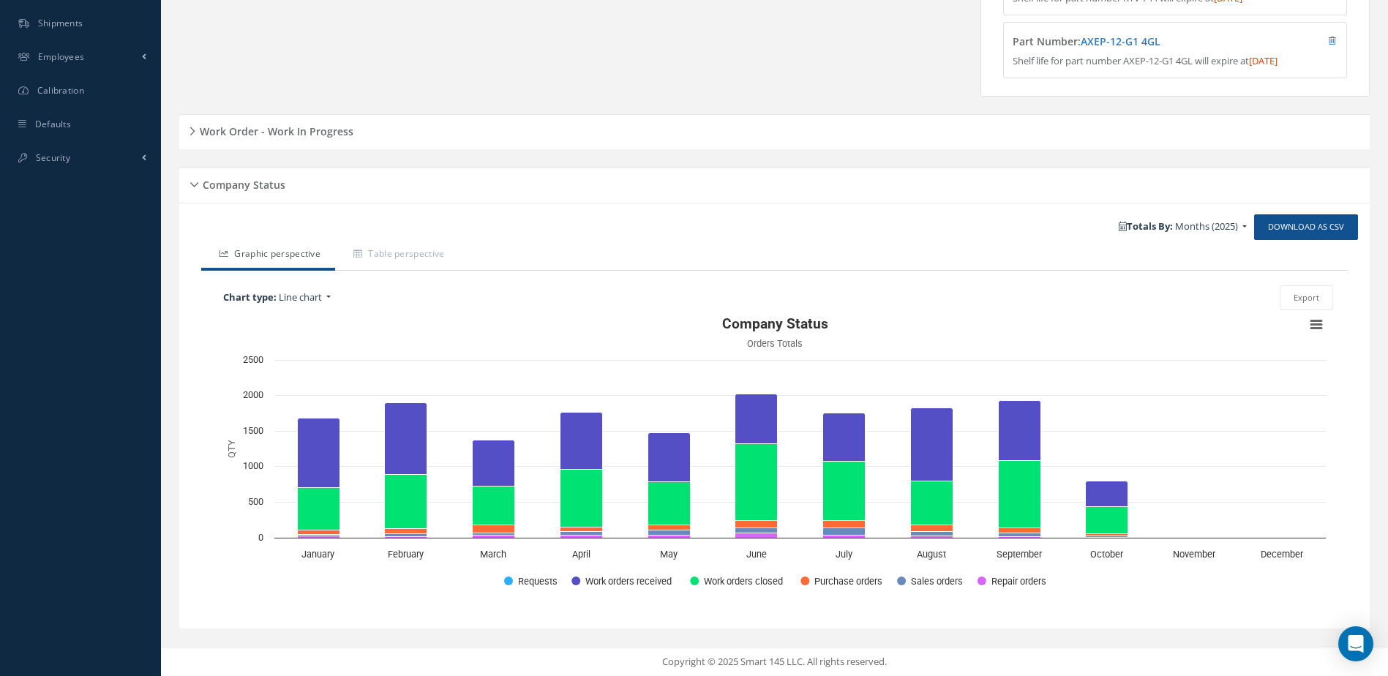
click at [326, 135] on h5 "Work Order - Work In Progress" at bounding box center [274, 130] width 158 height 18
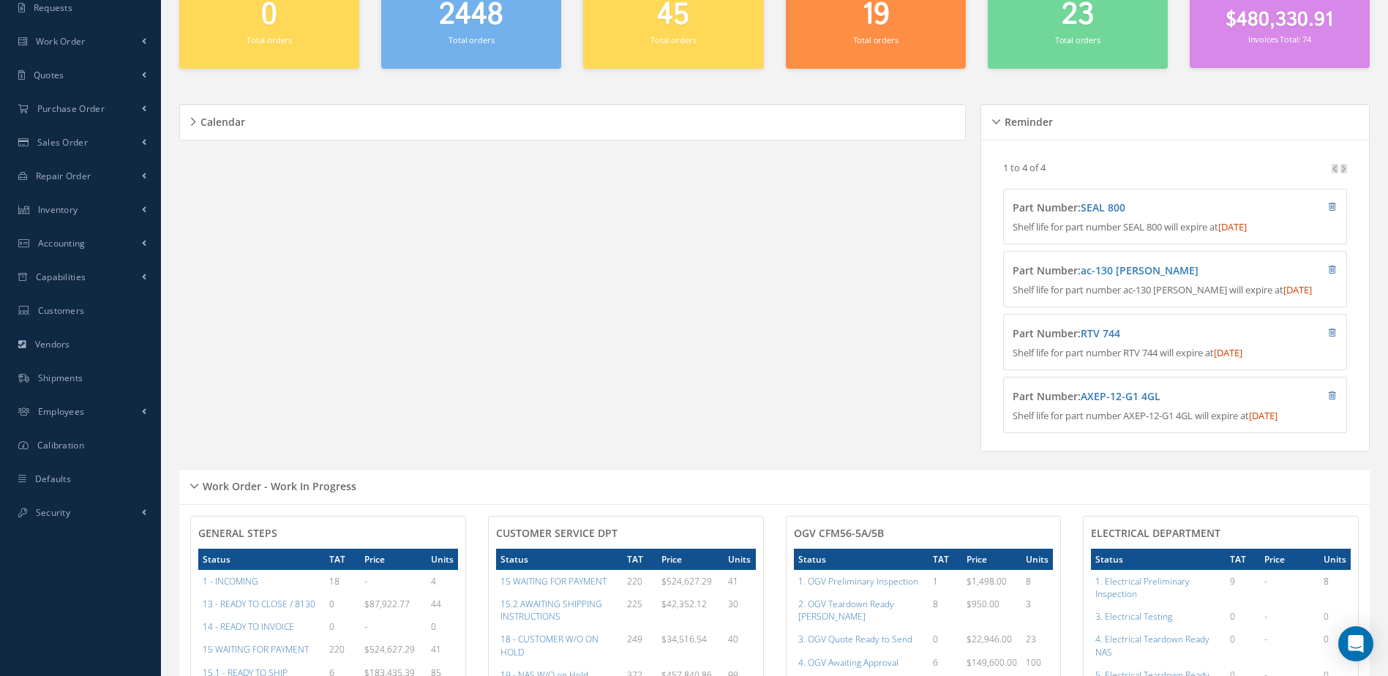
scroll to position [0, 0]
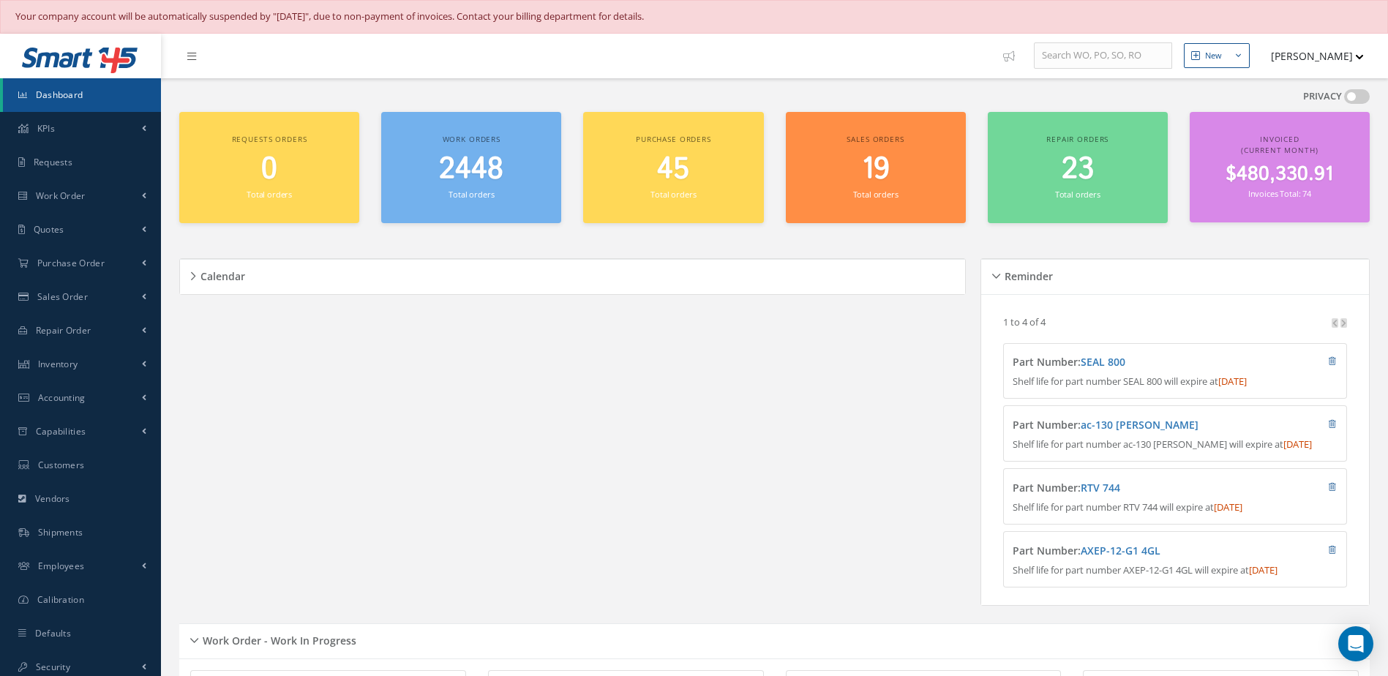
click at [77, 97] on span "Dashboard" at bounding box center [60, 95] width 48 height 12
click at [75, 93] on span "Dashboard" at bounding box center [60, 95] width 48 height 12
click at [482, 189] on small "Total orders" at bounding box center [471, 194] width 45 height 11
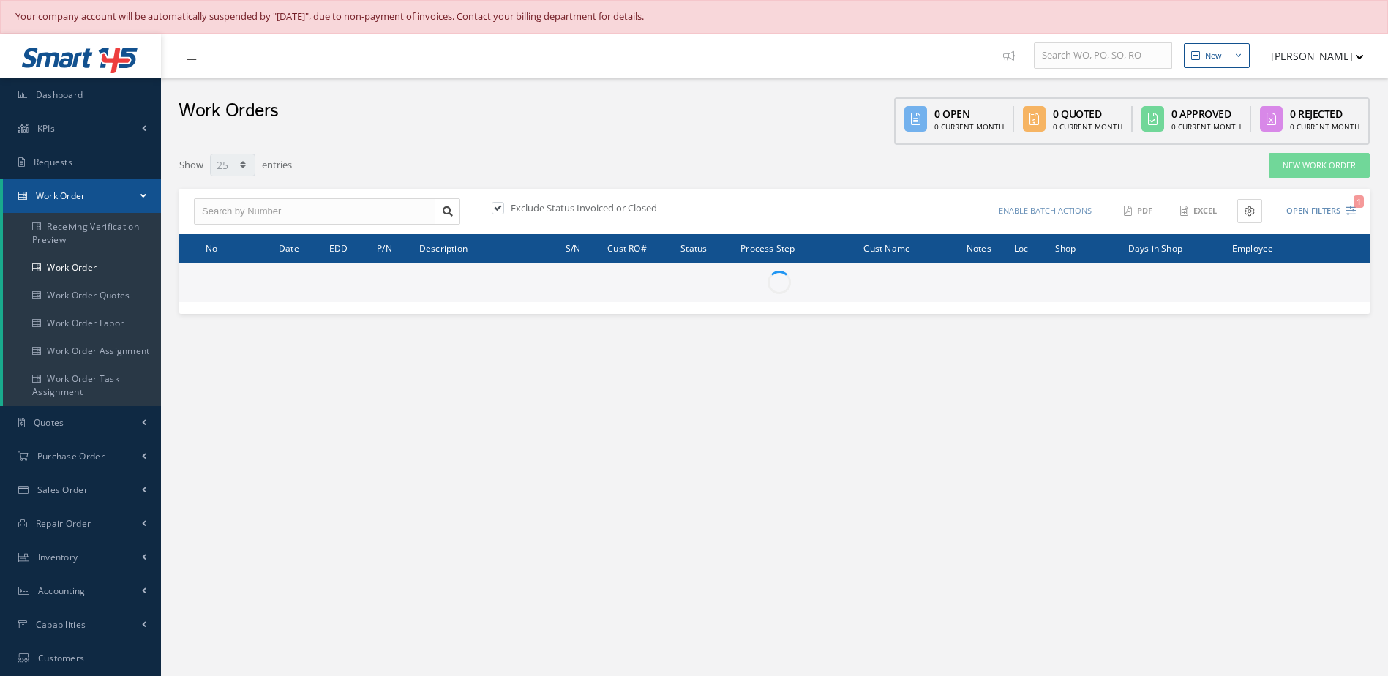
select select "25"
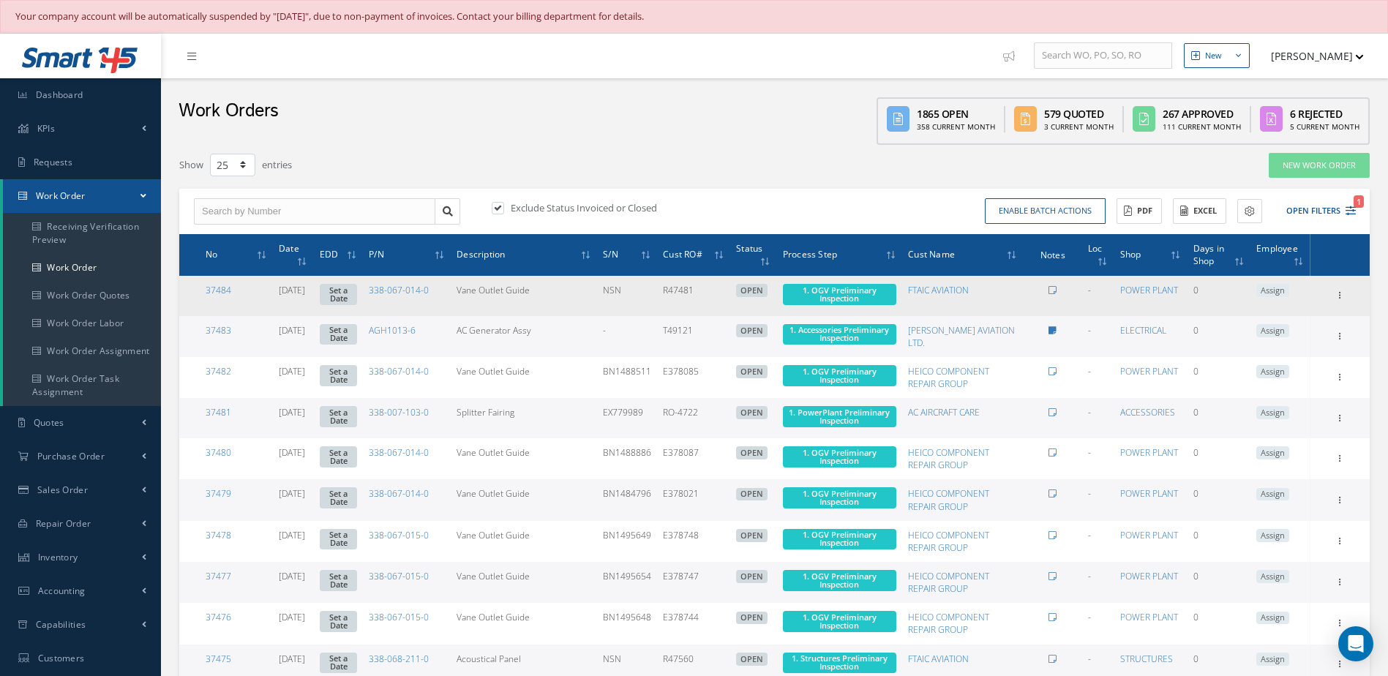
click at [505, 299] on td "Vane Outlet Guide" at bounding box center [524, 296] width 146 height 40
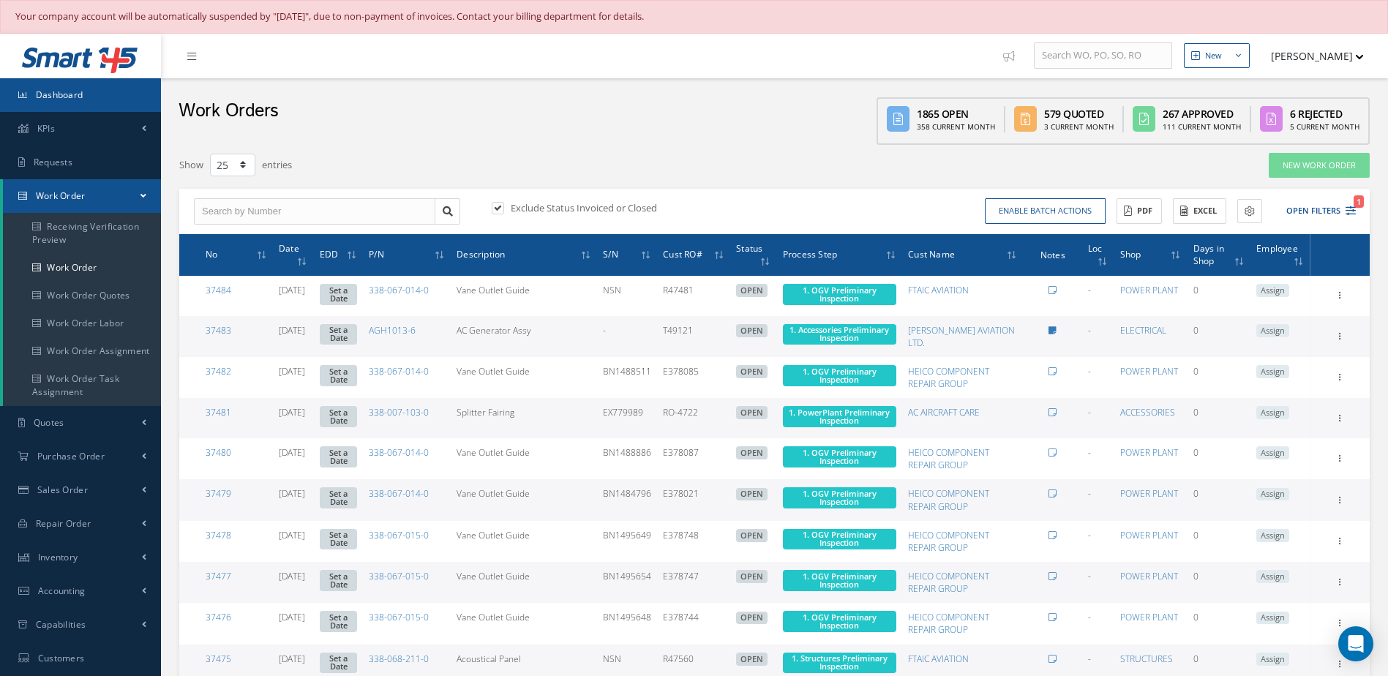
click at [56, 87] on link "Dashboard" at bounding box center [80, 95] width 161 height 34
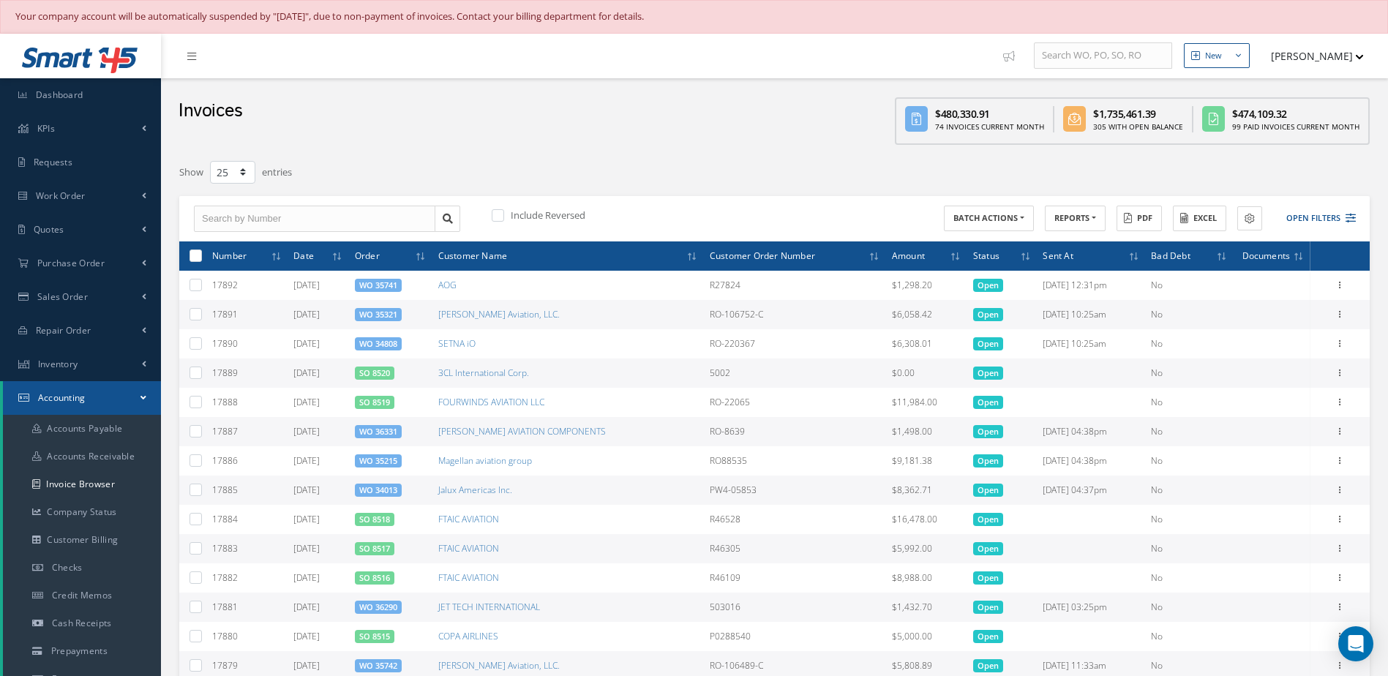
select select "25"
click at [1319, 221] on button "Open Filters" at bounding box center [1315, 218] width 83 height 24
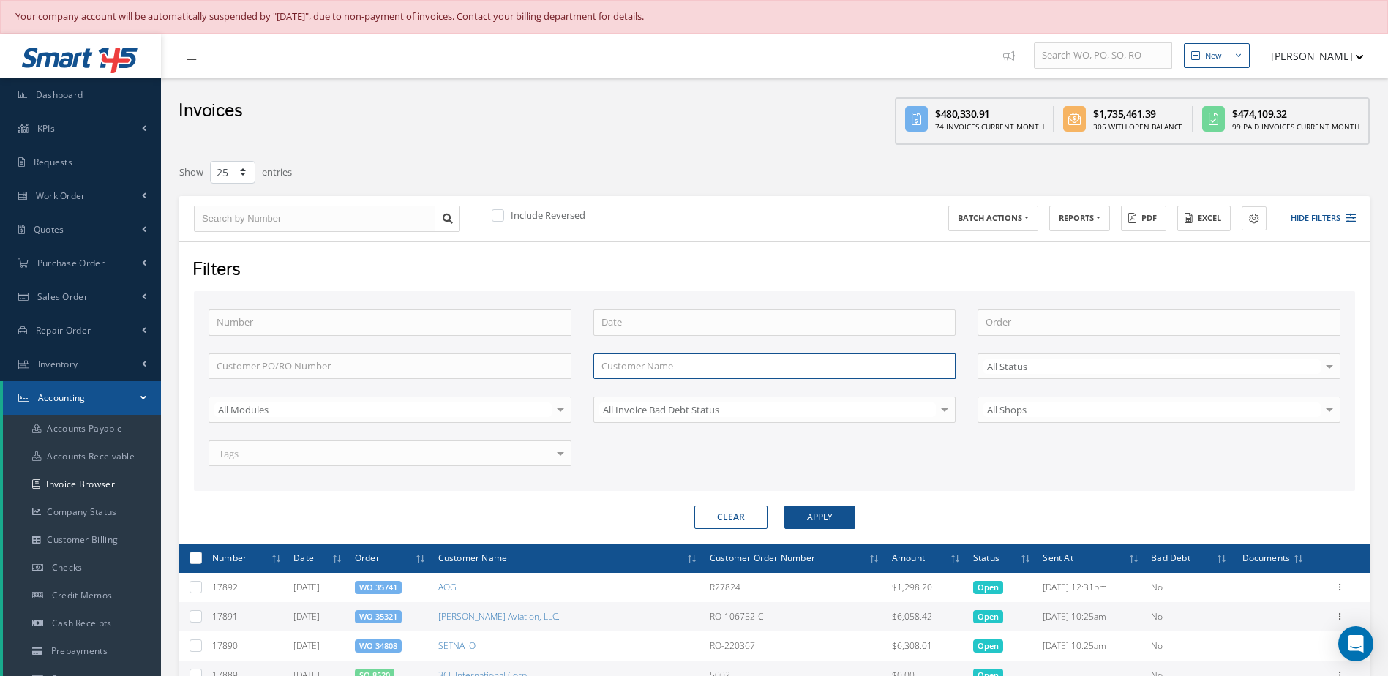
click at [711, 367] on input "text" at bounding box center [775, 367] width 363 height 26
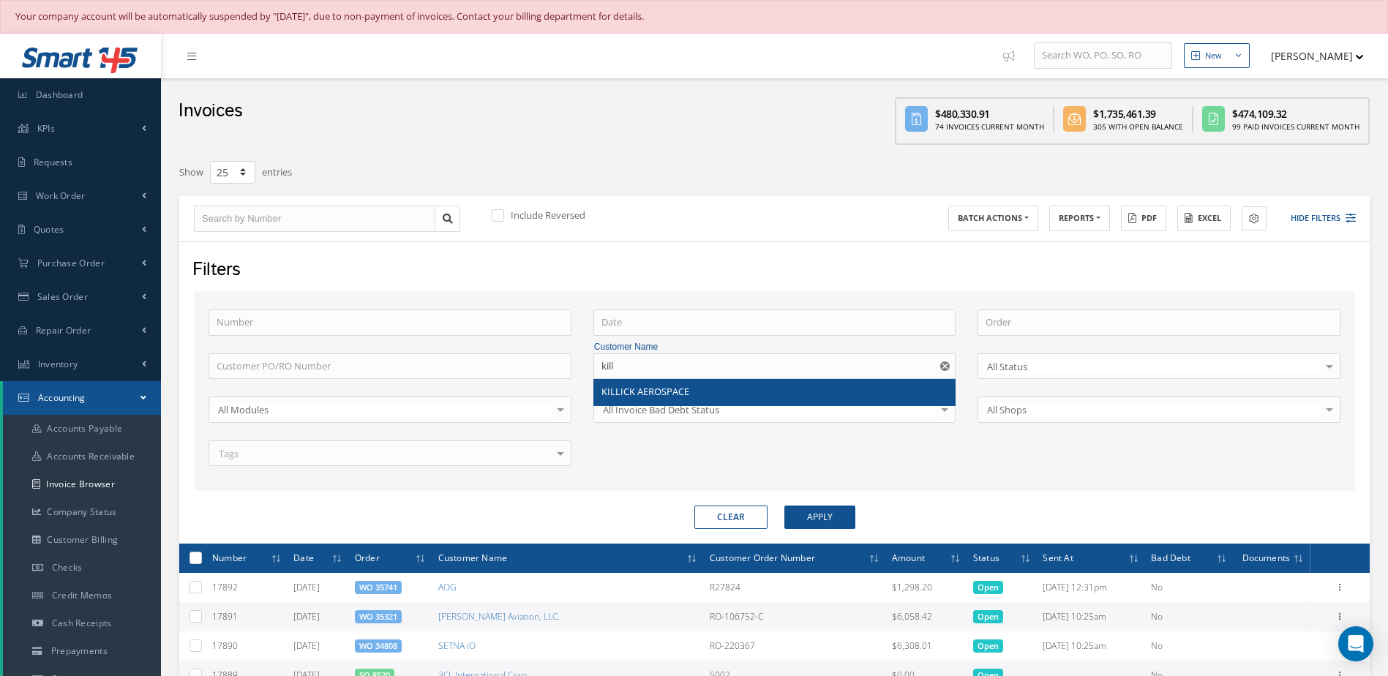
click at [706, 389] on div "KILLICK AEROSPACE" at bounding box center [775, 392] width 347 height 15
type input "KILLICK AEROSPACE"
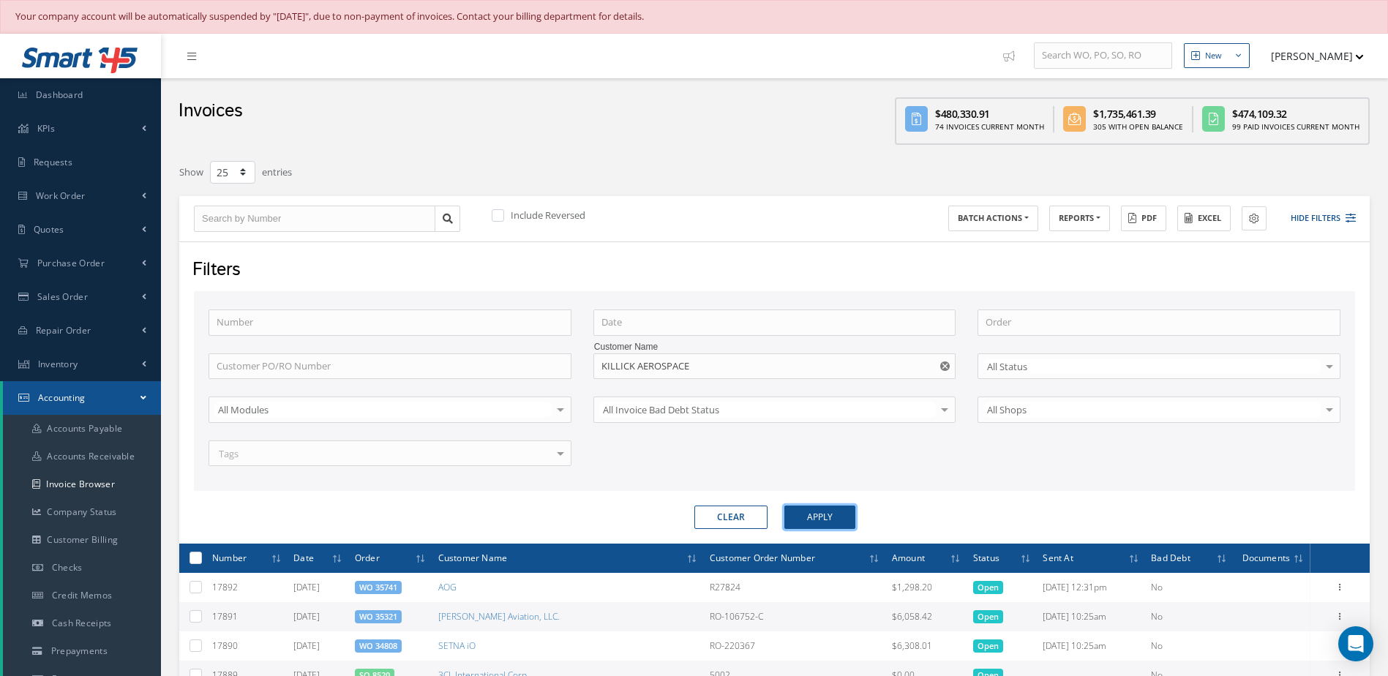
click at [846, 524] on button "Apply" at bounding box center [820, 517] width 71 height 23
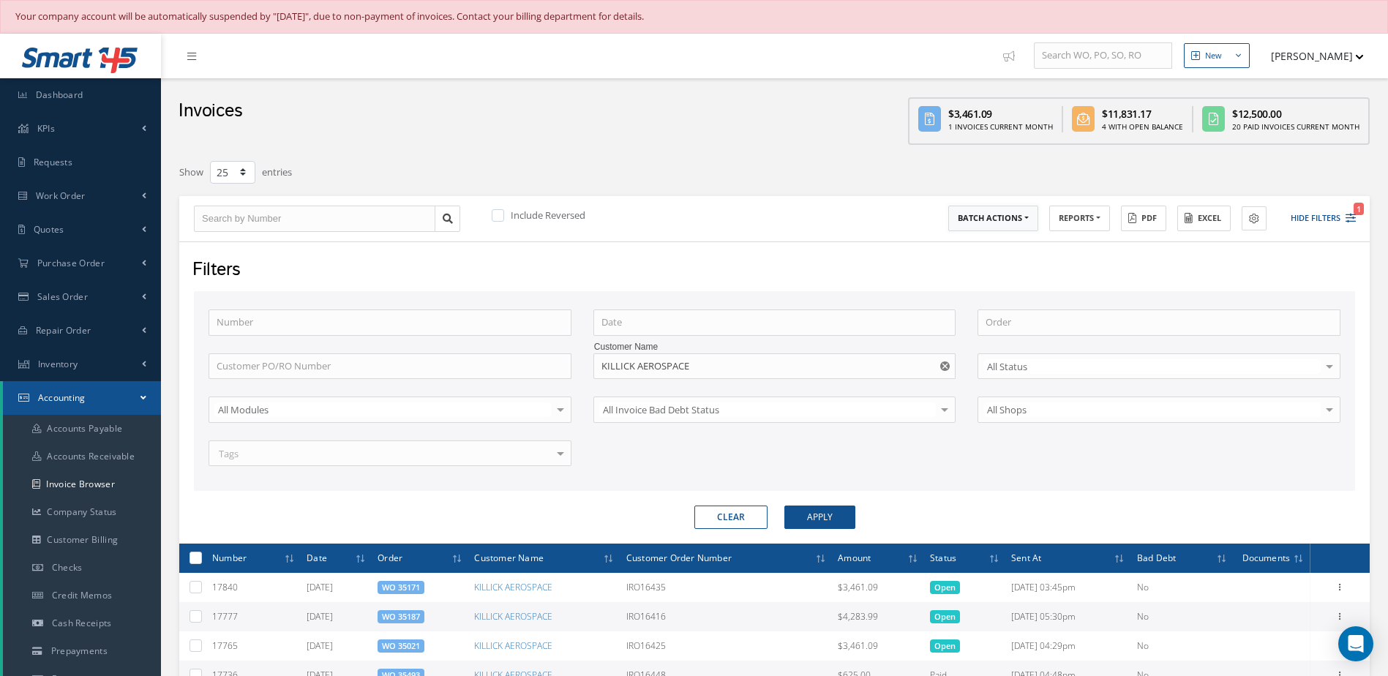
click at [1020, 216] on button "BATCH ACTIONS" at bounding box center [994, 219] width 90 height 26
click at [94, 458] on link "Accounts Receivable" at bounding box center [82, 457] width 158 height 28
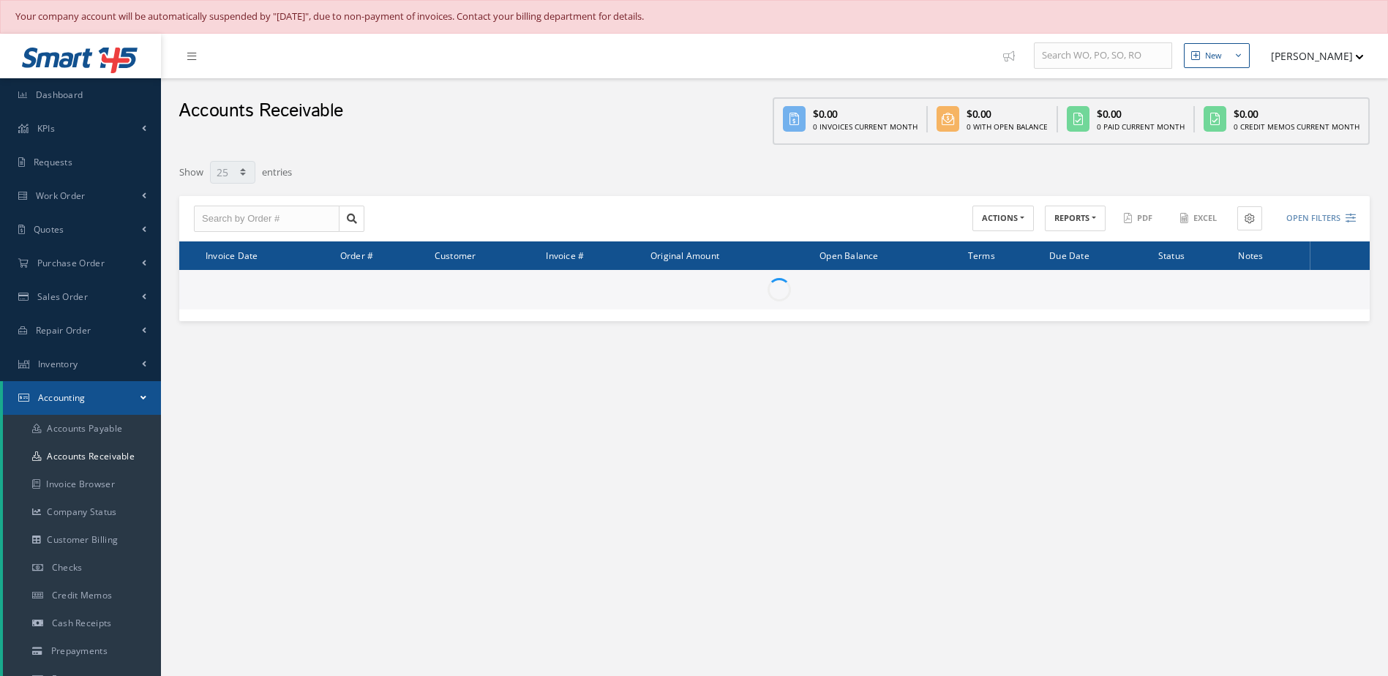
select select "25"
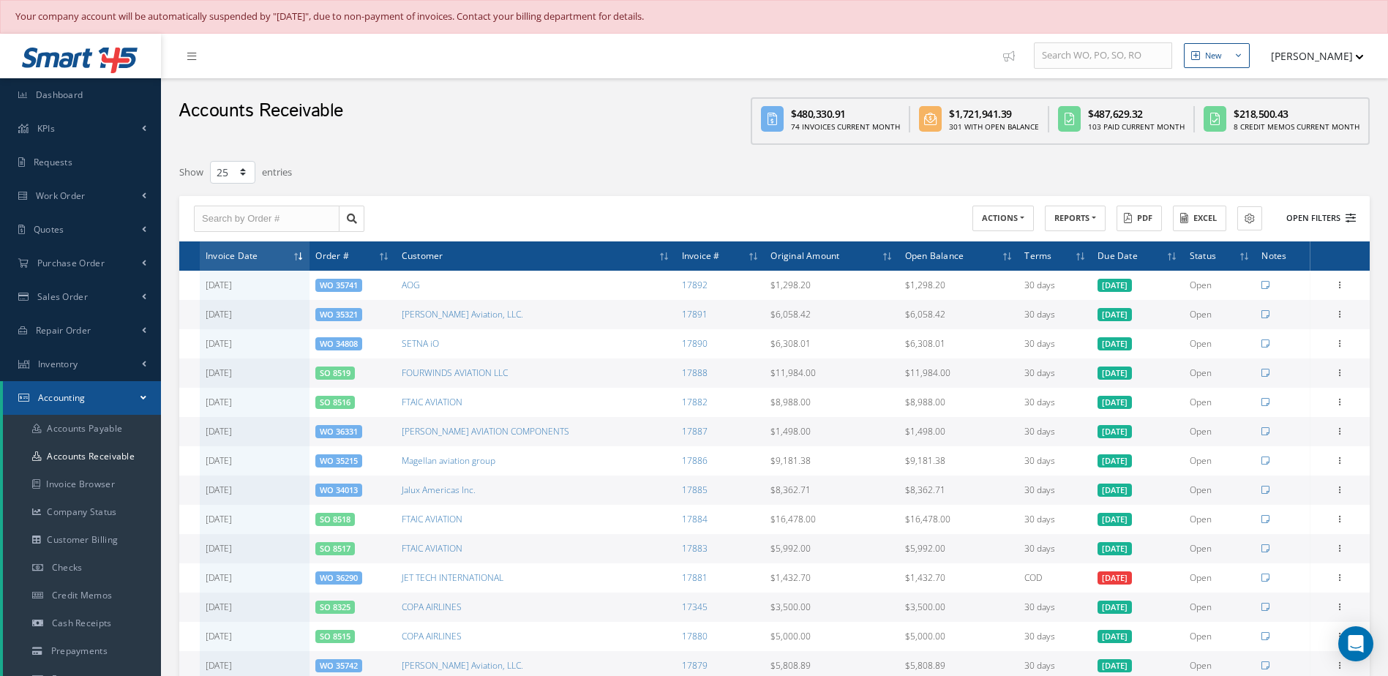
click at [1332, 212] on button "Open Filters" at bounding box center [1315, 218] width 83 height 24
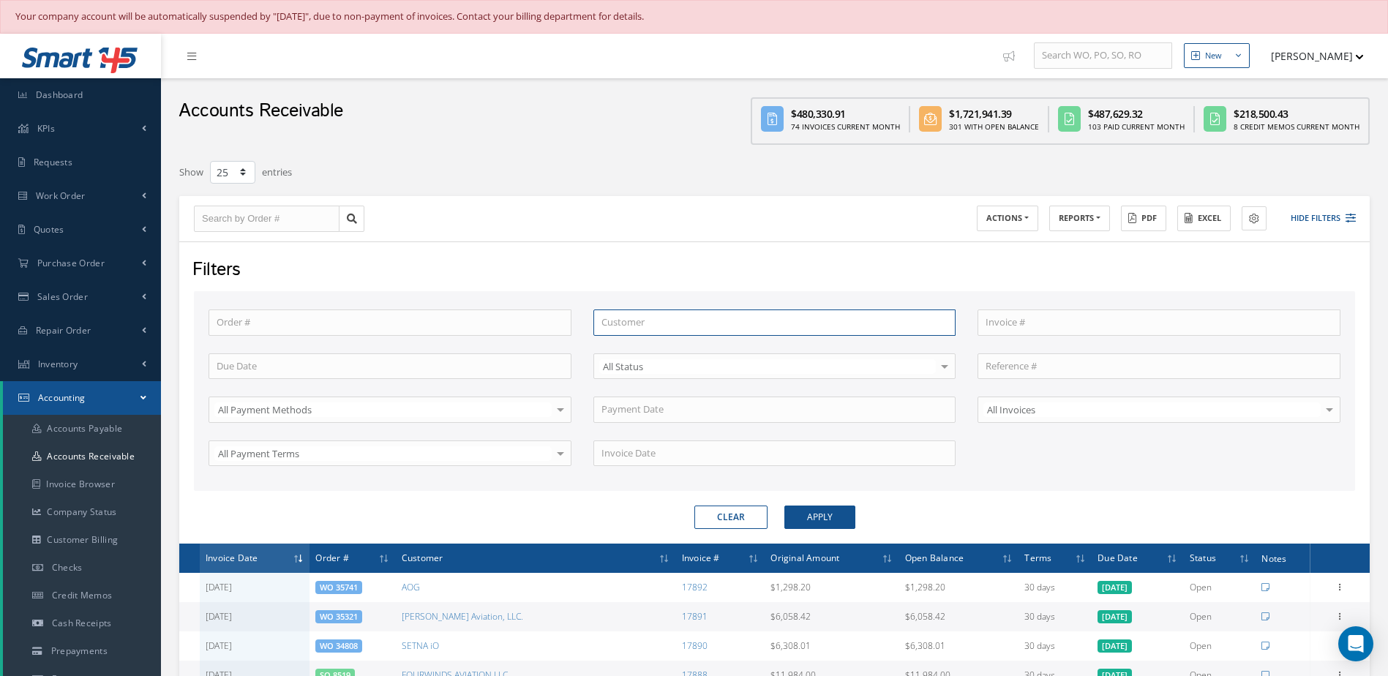
click at [640, 328] on input "text" at bounding box center [775, 323] width 363 height 26
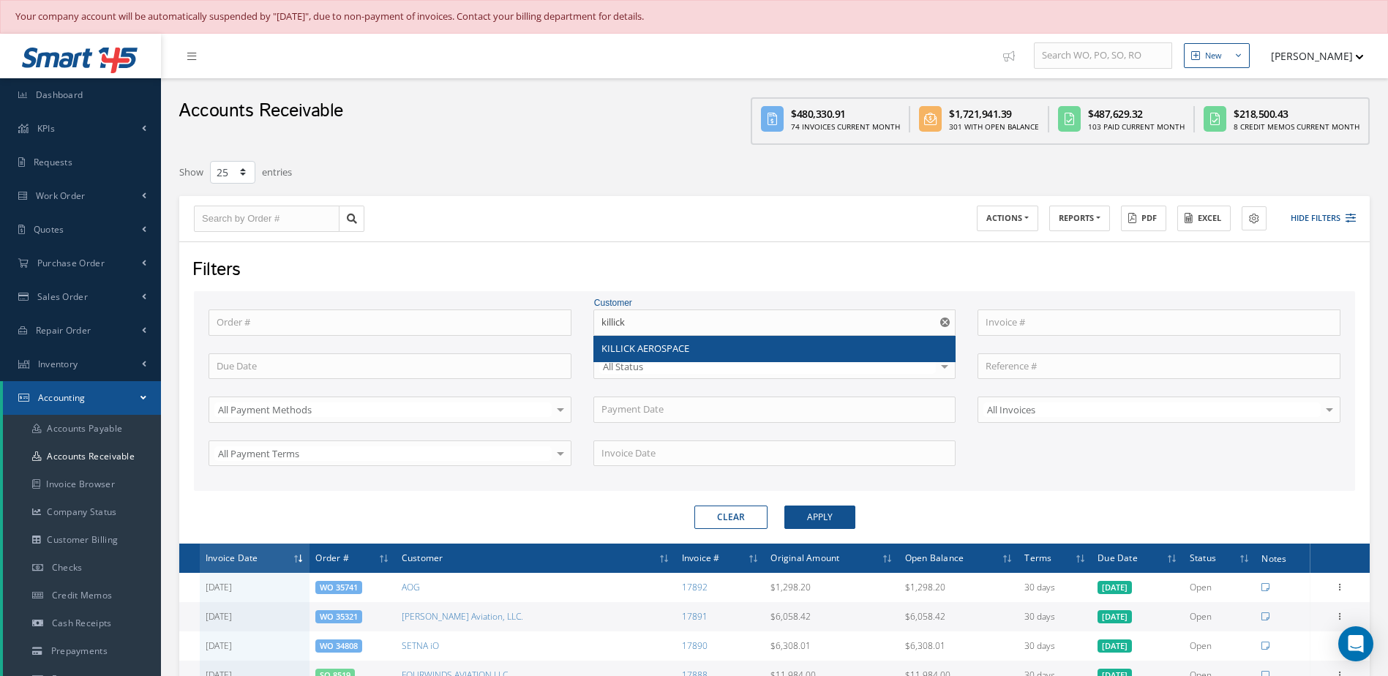
click at [639, 348] on span "KILLICK AEROSPACE" at bounding box center [646, 348] width 88 height 13
type input "KILLICK AEROSPACE"
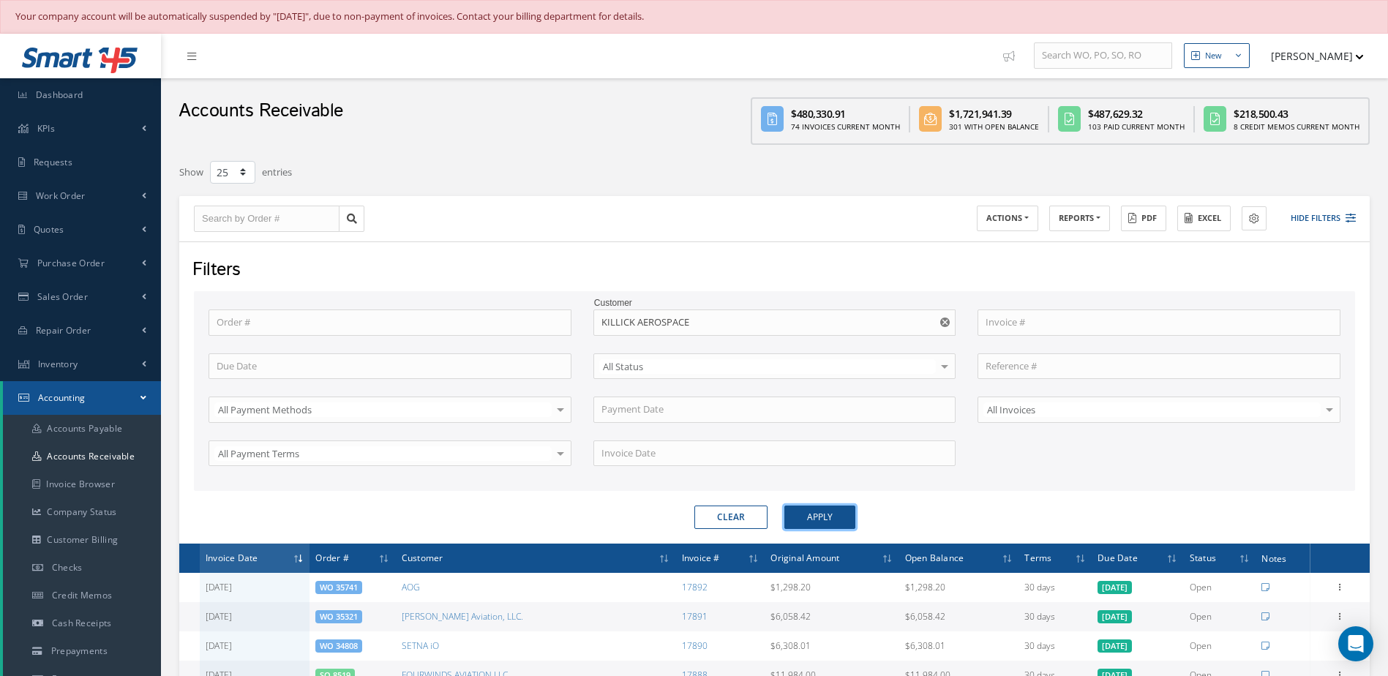
click at [796, 517] on button "Apply" at bounding box center [820, 517] width 71 height 23
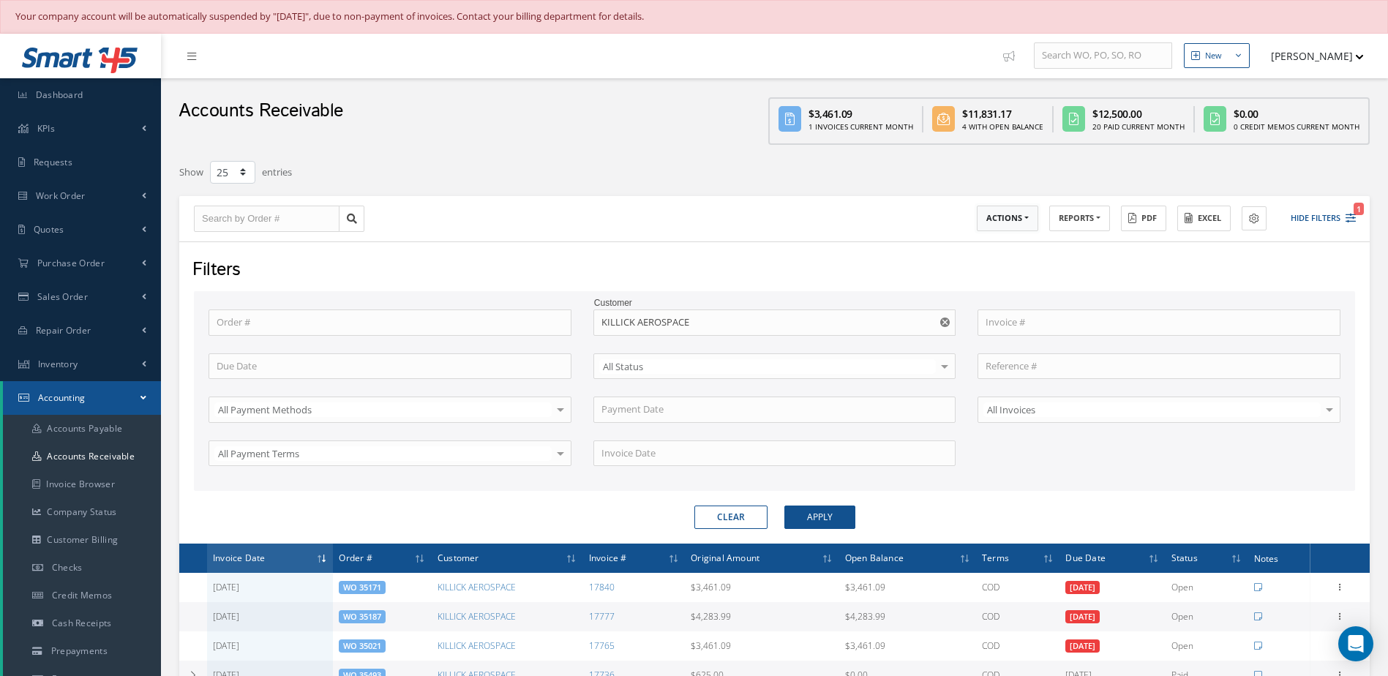
click at [1016, 219] on button "ACTIONS" at bounding box center [1007, 219] width 61 height 26
click at [1016, 247] on link "Receive Payments" at bounding box center [1035, 243] width 117 height 20
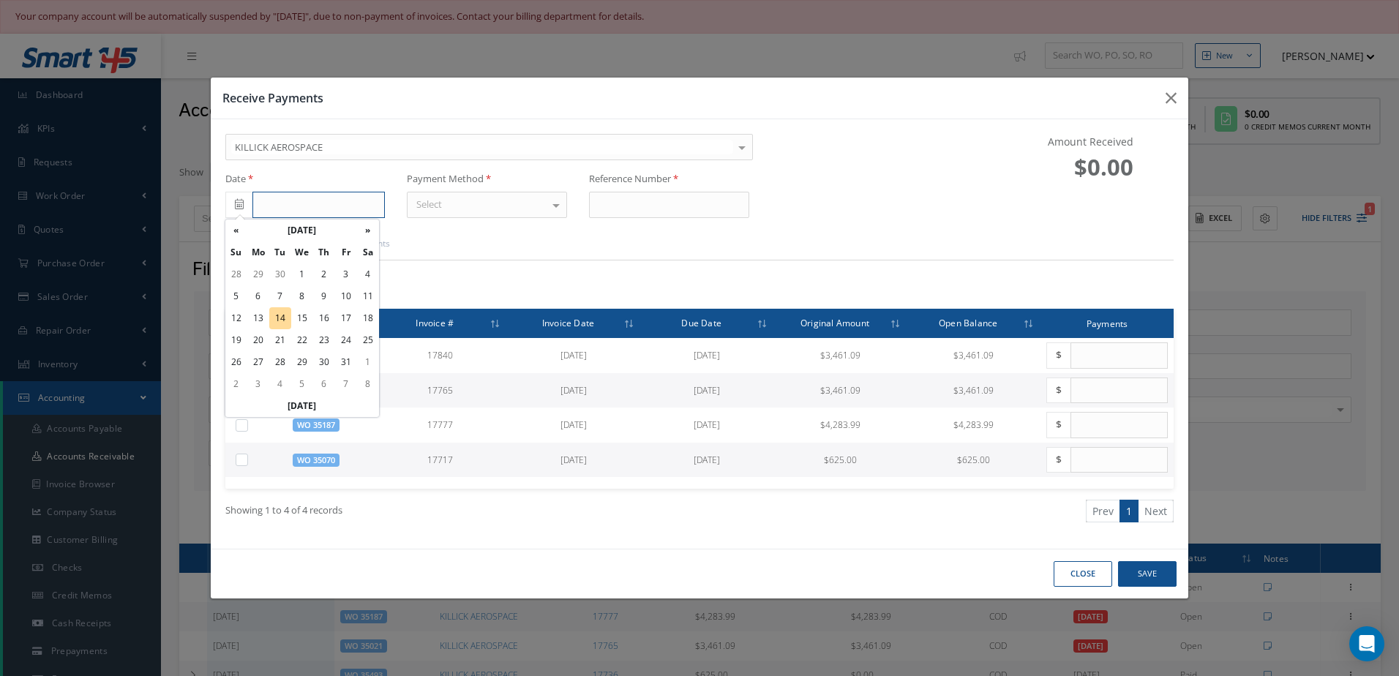
click at [347, 203] on input "text" at bounding box center [319, 205] width 133 height 26
click at [277, 318] on td "14" at bounding box center [280, 318] width 22 height 22
type input "10/14/2025"
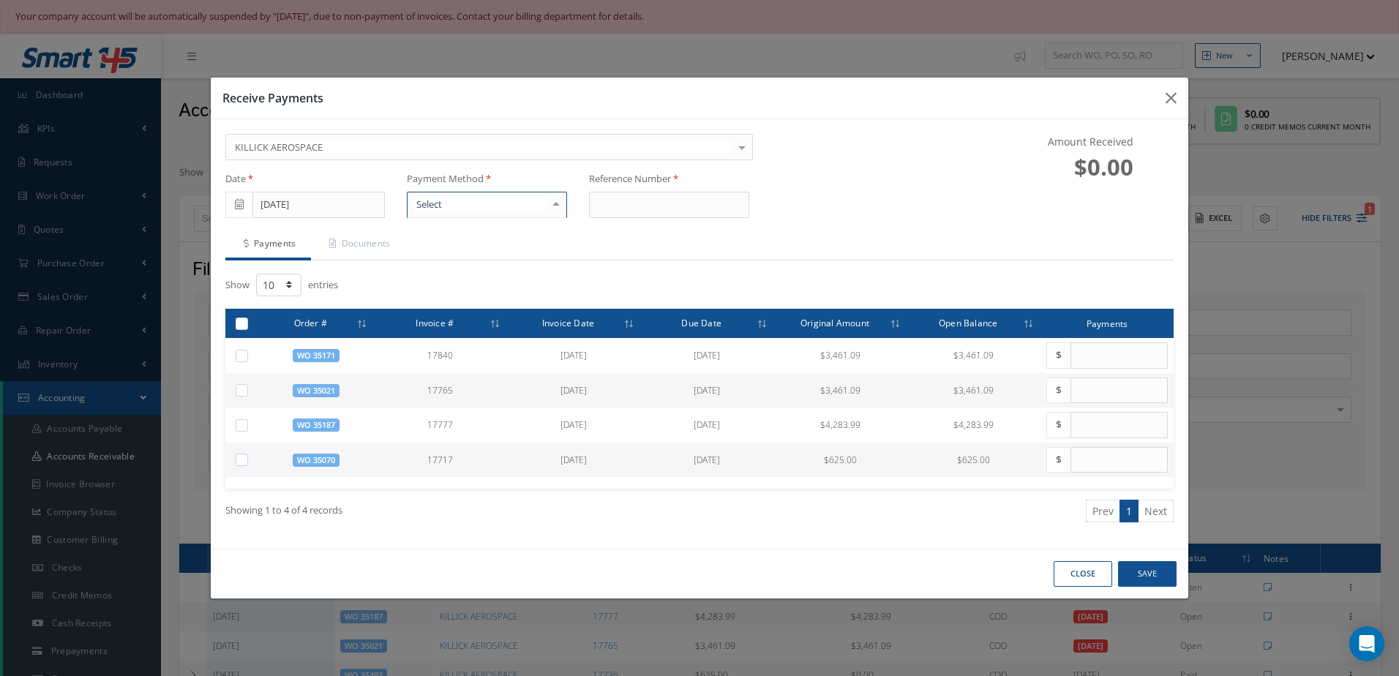
click at [517, 217] on div "Credit Card Check Cash Wire Transfer No elements found. List is empty." at bounding box center [487, 205] width 160 height 26
click at [470, 299] on span "Wire Transfer" at bounding box center [445, 305] width 58 height 13
click at [620, 198] on input at bounding box center [669, 205] width 160 height 26
type input "0000"
click at [247, 462] on label at bounding box center [247, 459] width 0 height 12
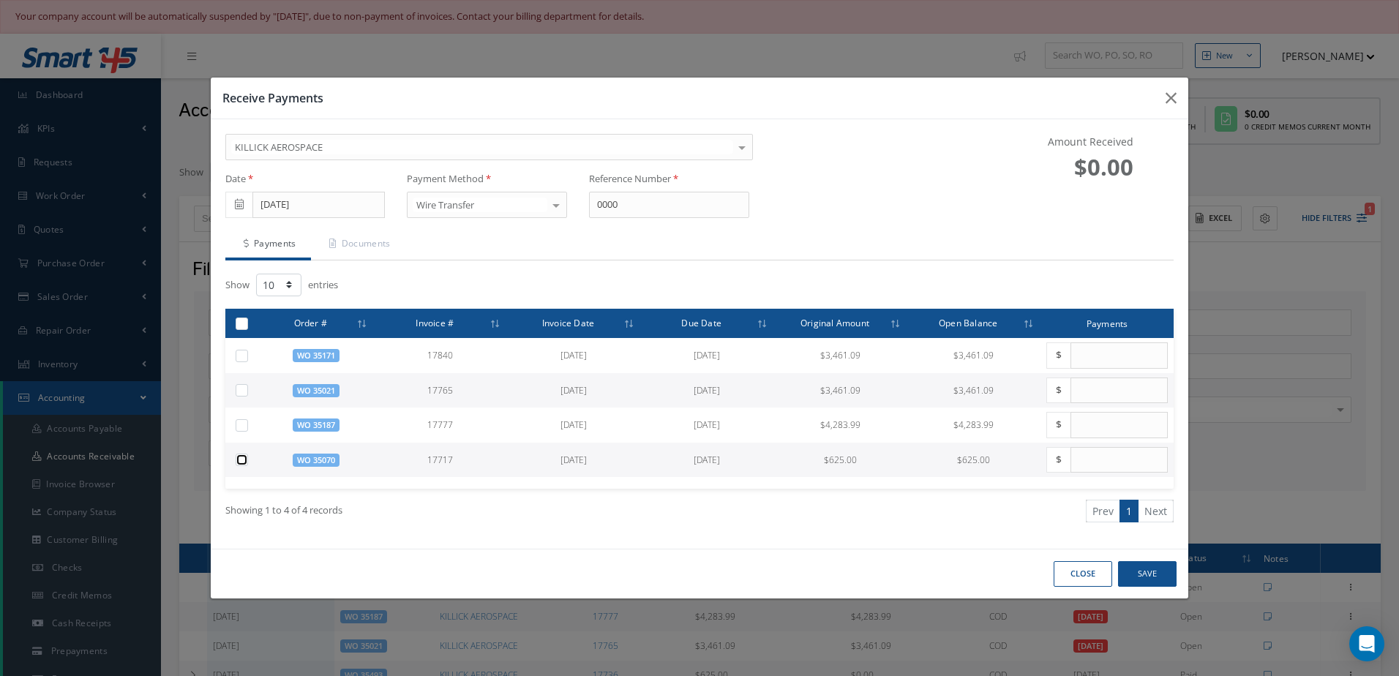
click at [239, 462] on input "checkbox" at bounding box center [243, 462] width 10 height 10
checkbox input "true"
type input "625.00"
click at [1144, 585] on button "Save" at bounding box center [1147, 574] width 59 height 26
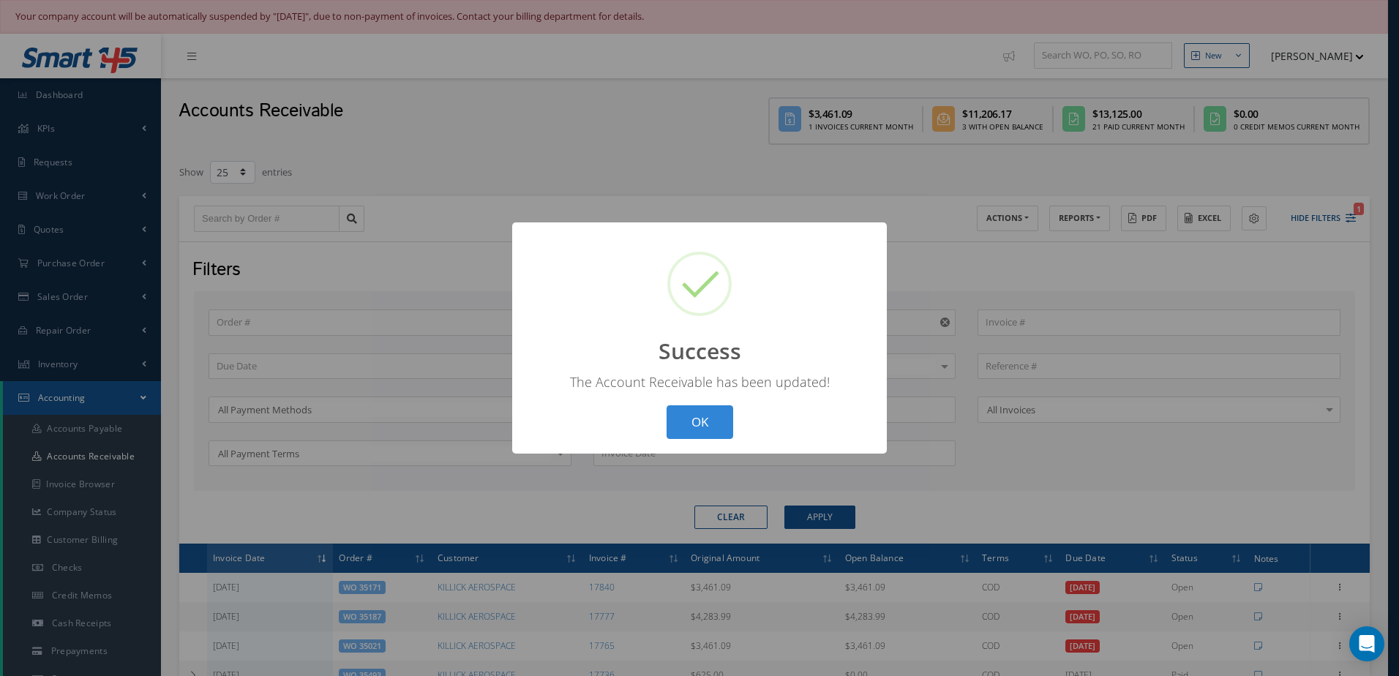
click at [712, 427] on button "OK" at bounding box center [700, 422] width 67 height 34
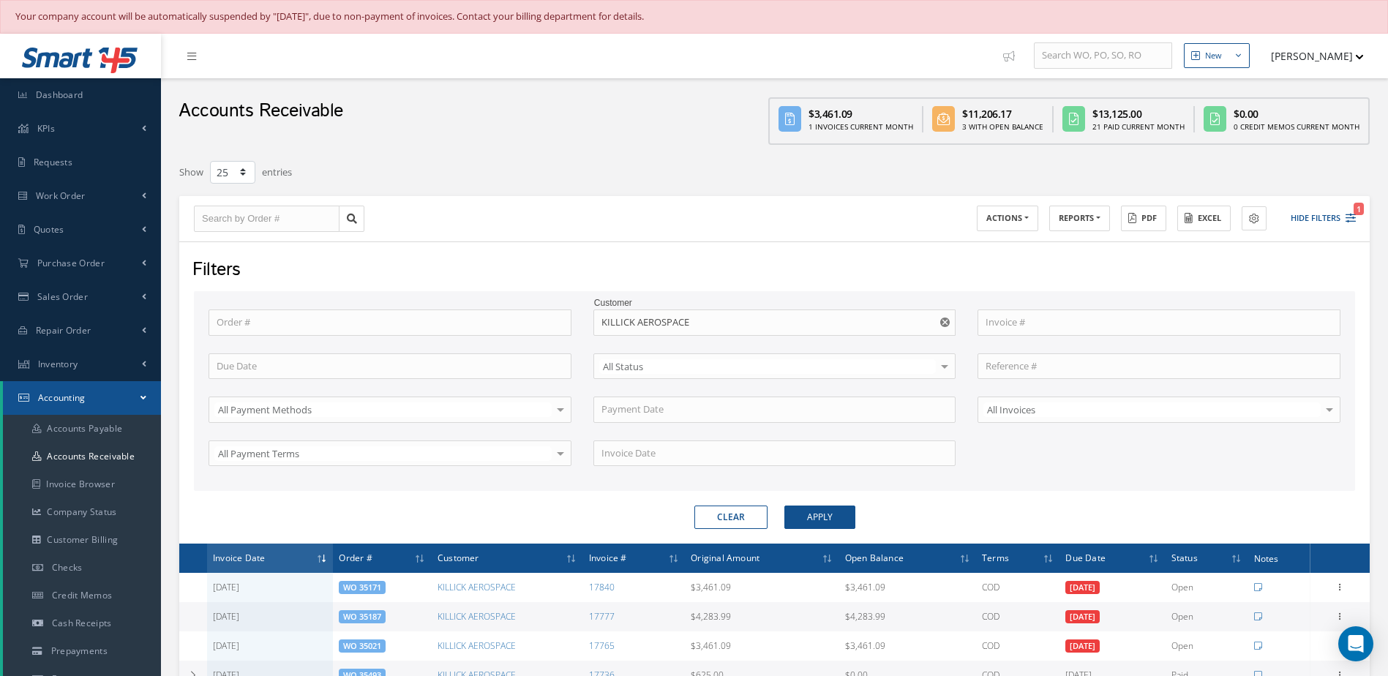
scroll to position [366, 0]
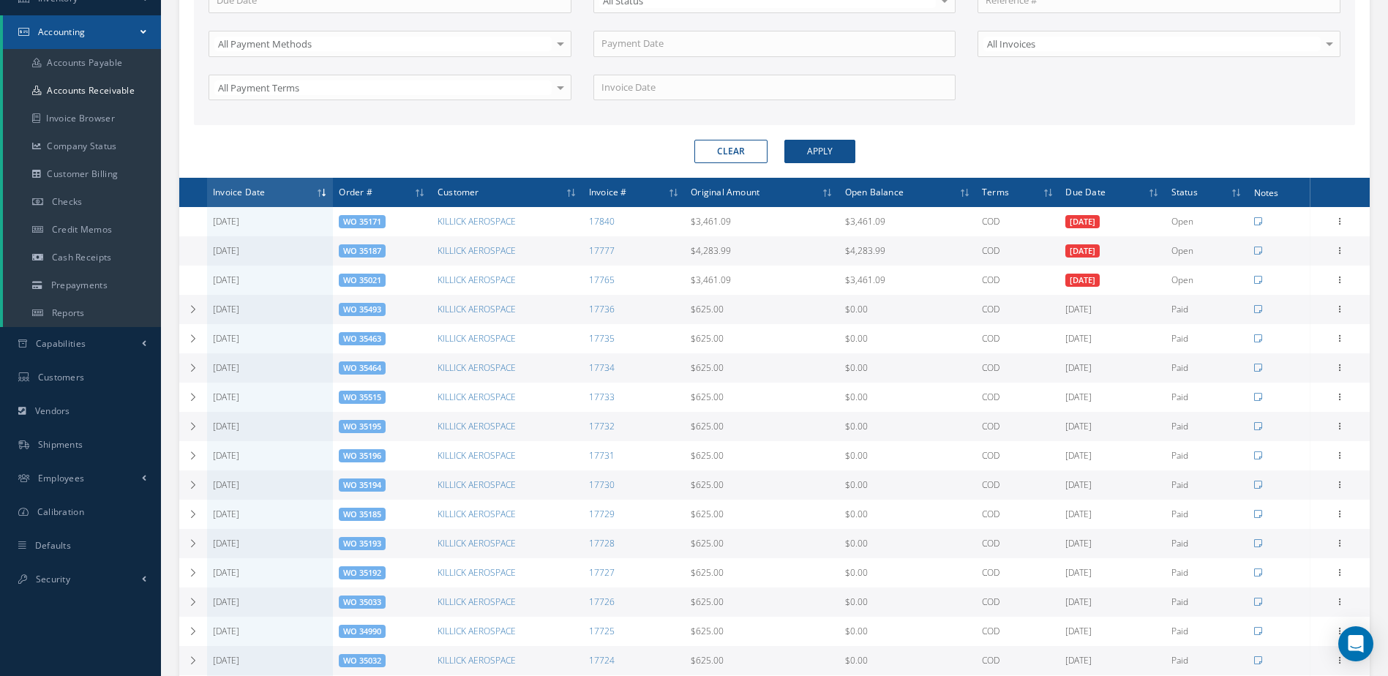
click at [995, 141] on div "Clear Apply" at bounding box center [774, 151] width 1183 height 23
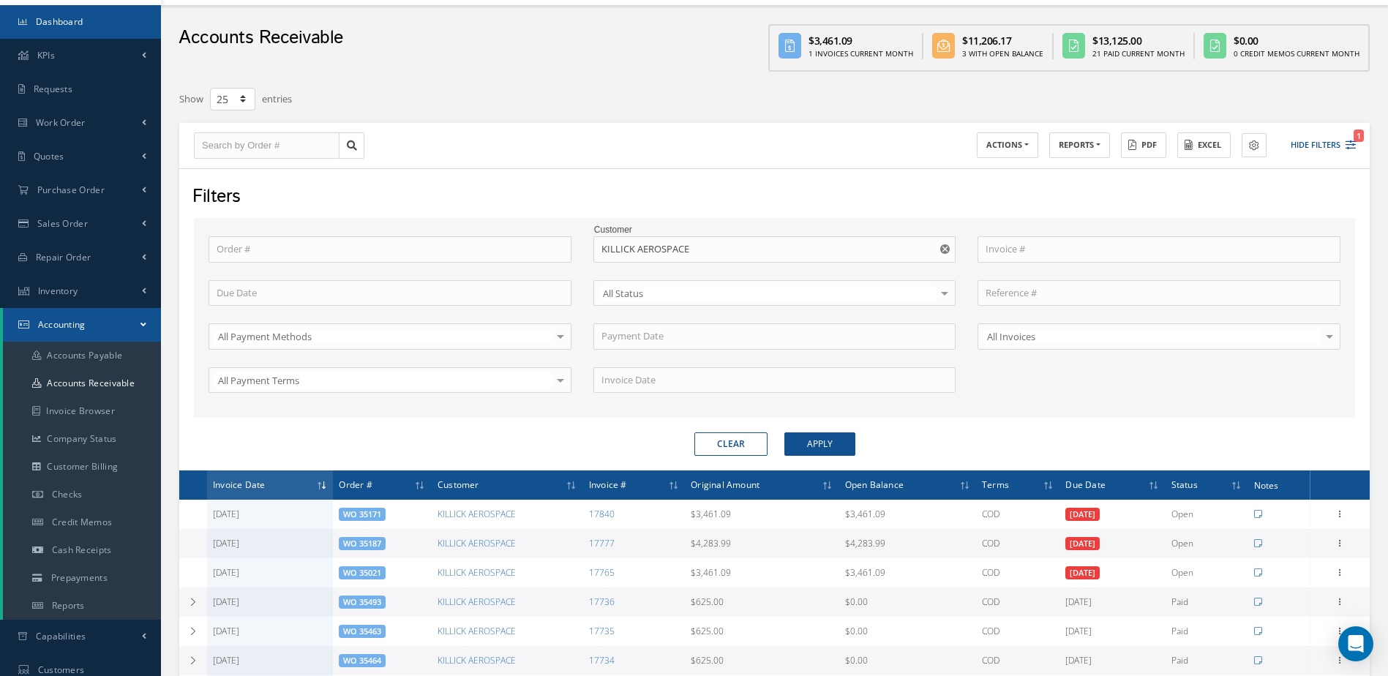
click at [75, 12] on link "Dashboard" at bounding box center [80, 22] width 161 height 34
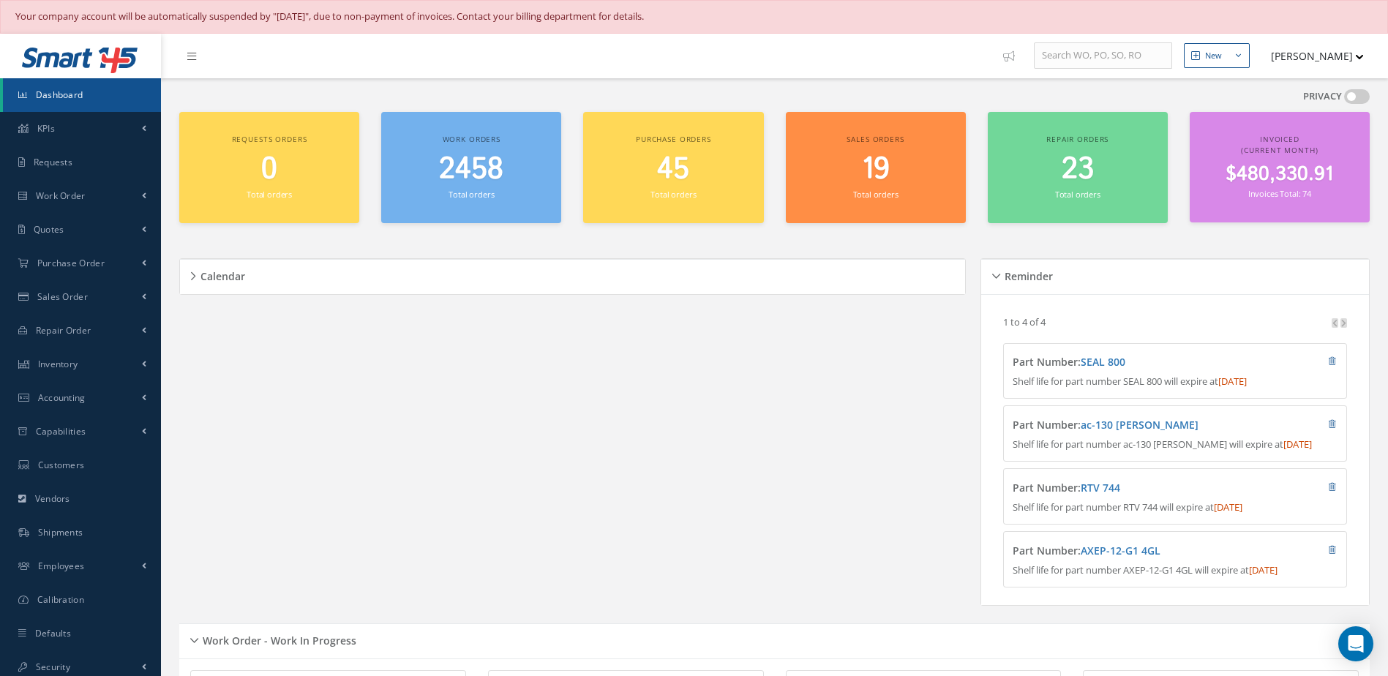
click at [52, 103] on link "Dashboard" at bounding box center [82, 95] width 158 height 34
click at [74, 404] on link "Accounting" at bounding box center [80, 398] width 161 height 34
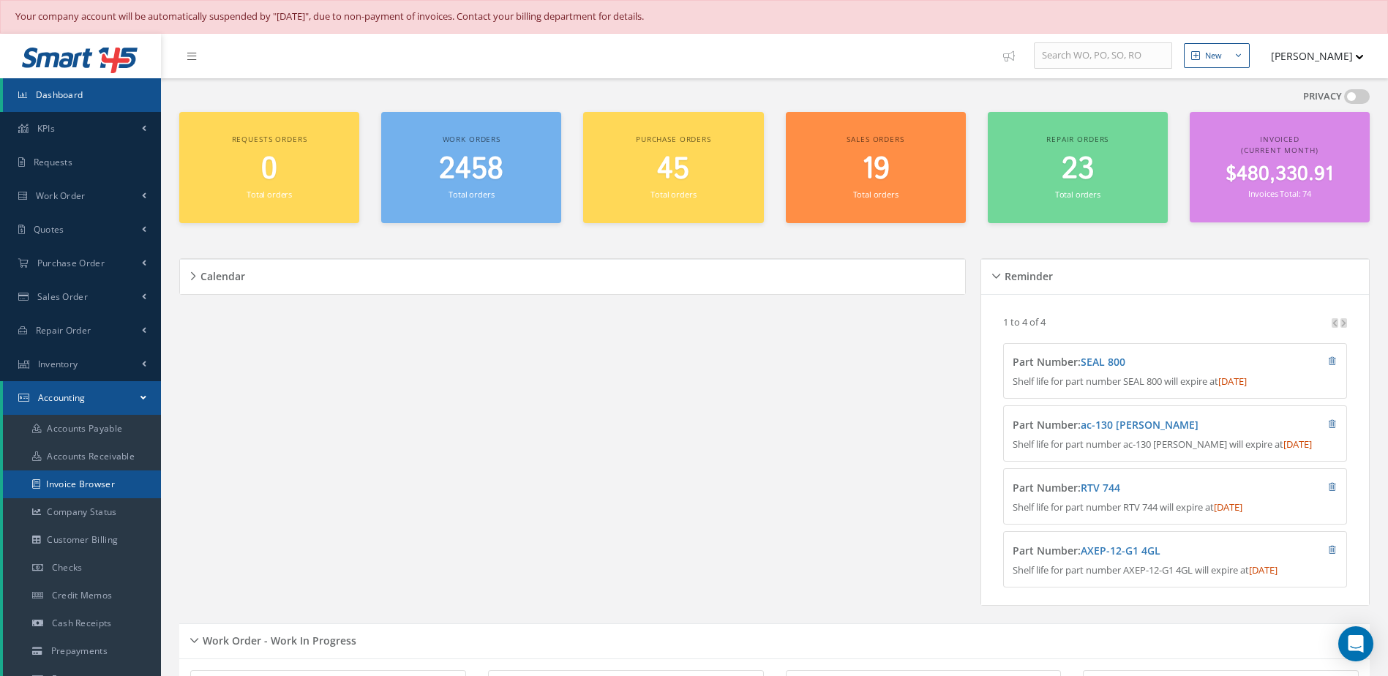
click at [86, 491] on link "Invoice Browser" at bounding box center [82, 485] width 158 height 28
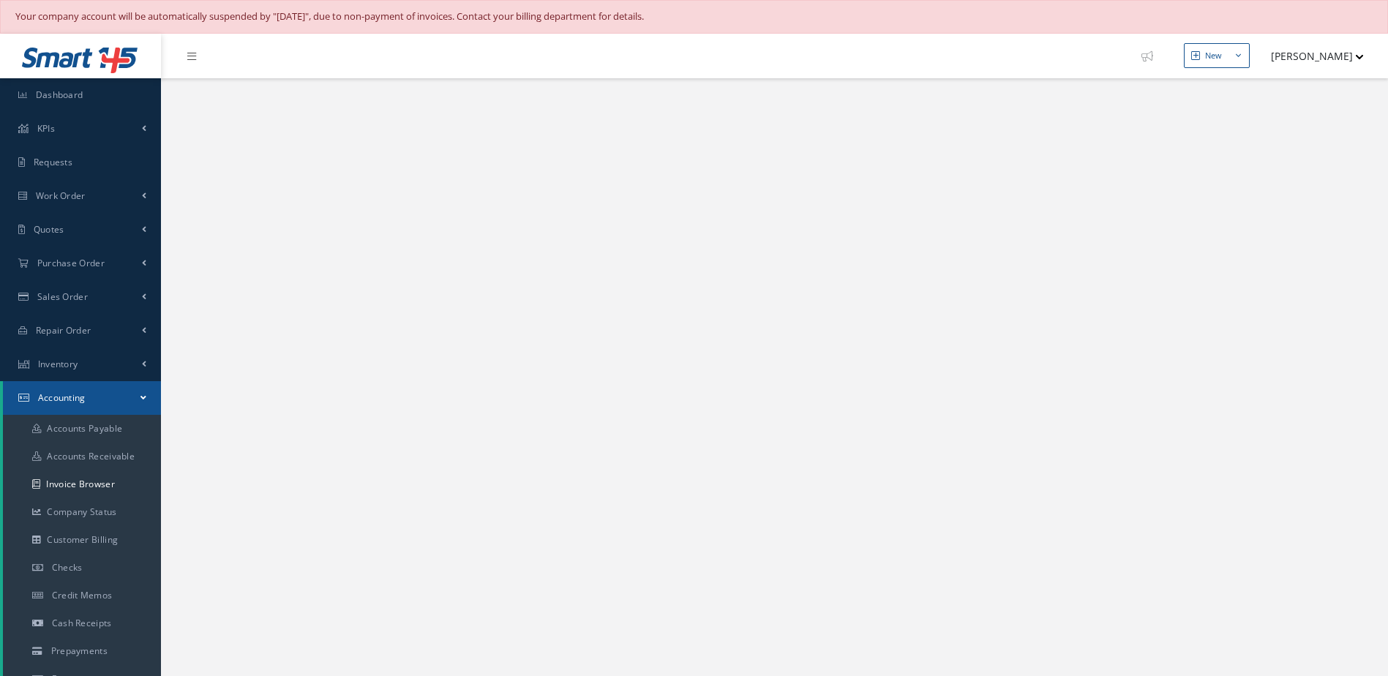
select select "25"
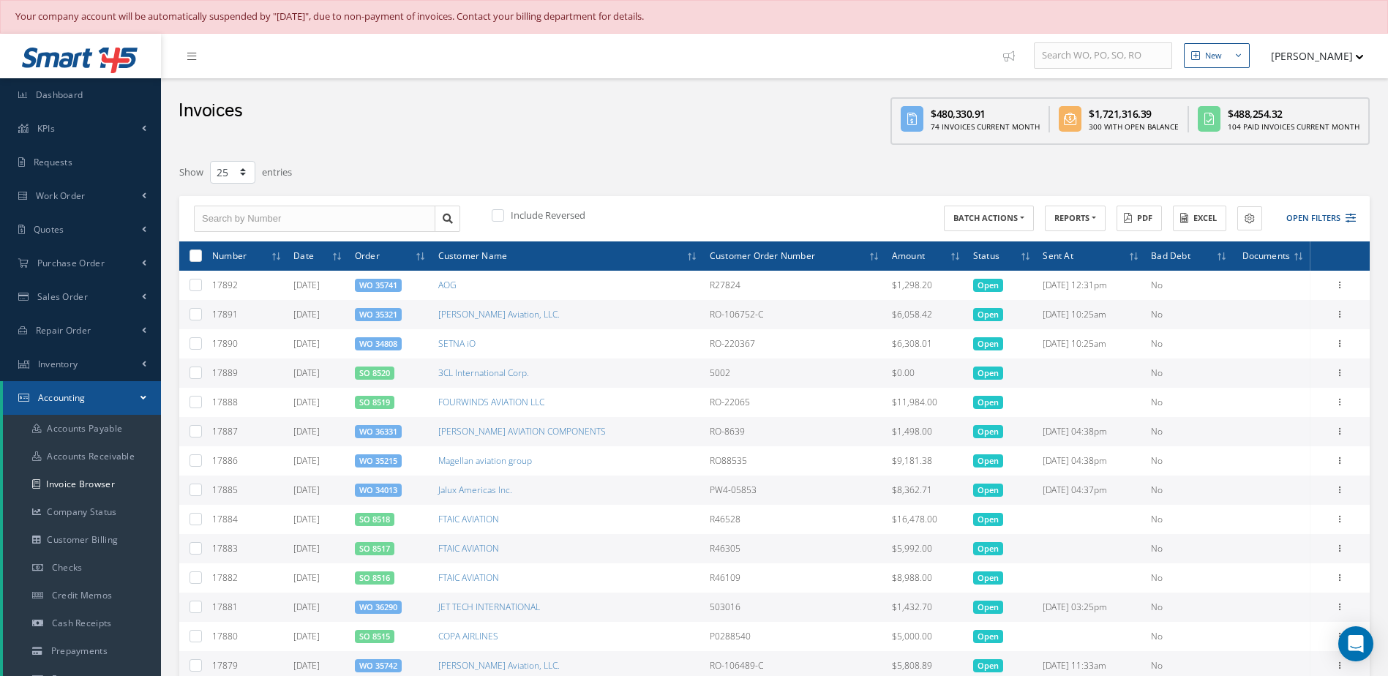
click at [390, 373] on link "SO 8520" at bounding box center [374, 372] width 31 height 11
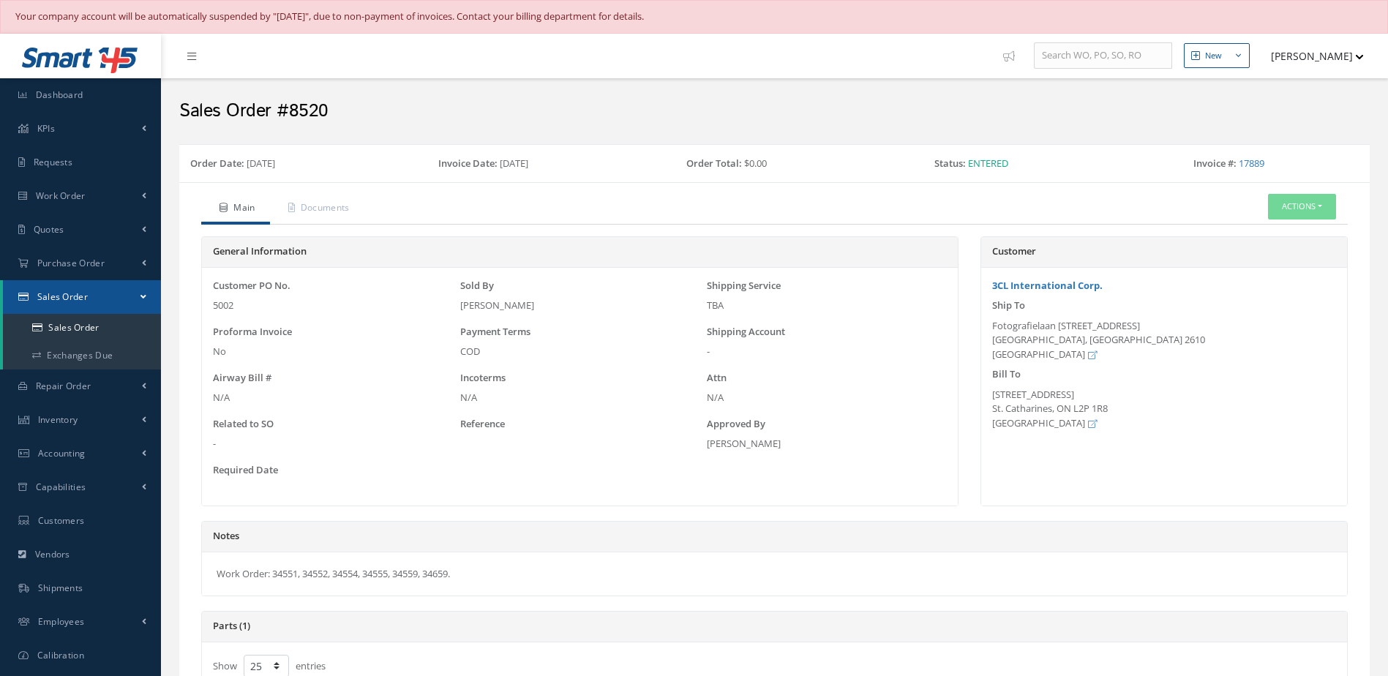
select select "25"
click at [91, 94] on link "Dashboard" at bounding box center [80, 95] width 161 height 34
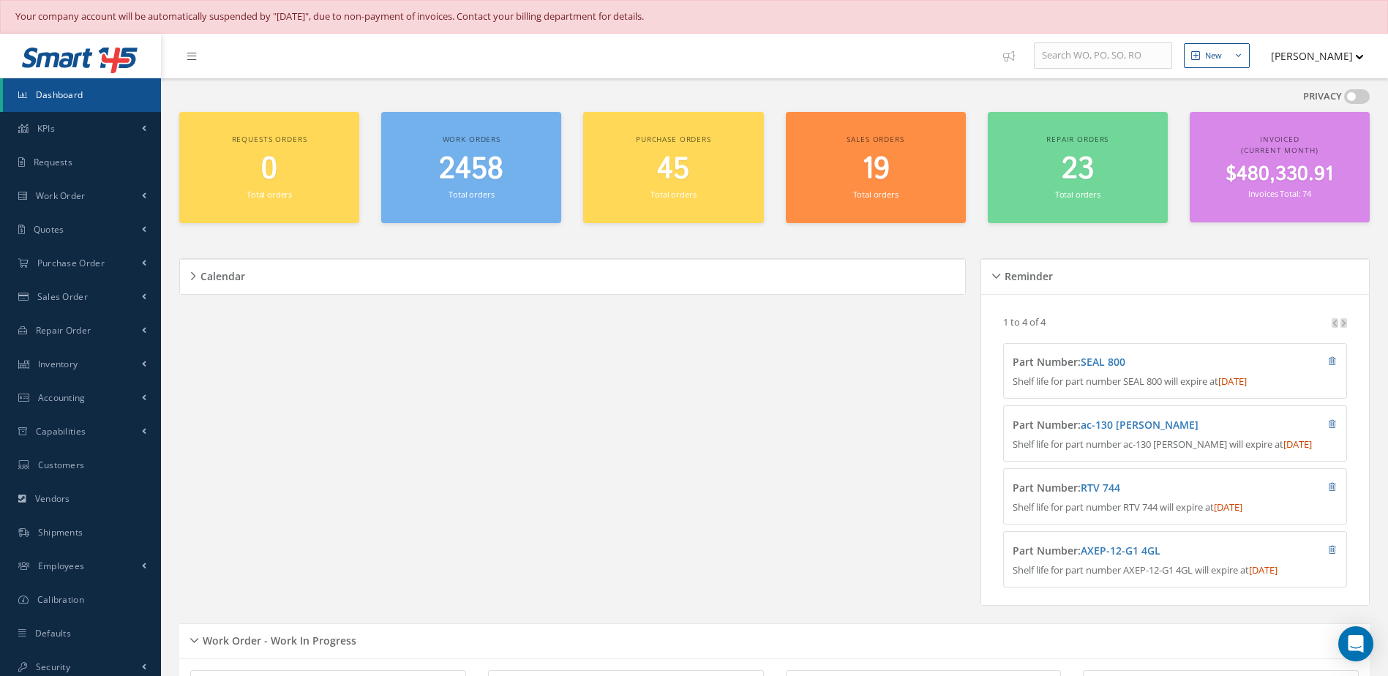
click at [482, 173] on span "2458" at bounding box center [471, 170] width 64 height 42
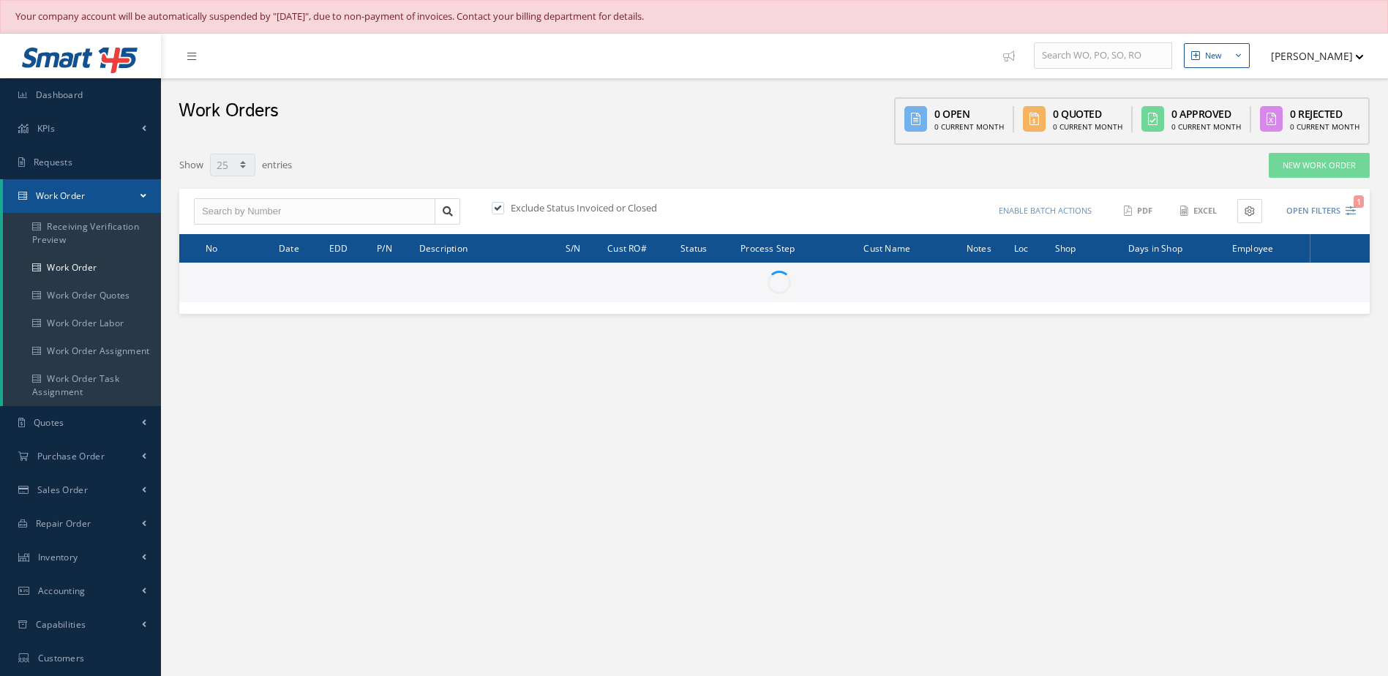
select select "25"
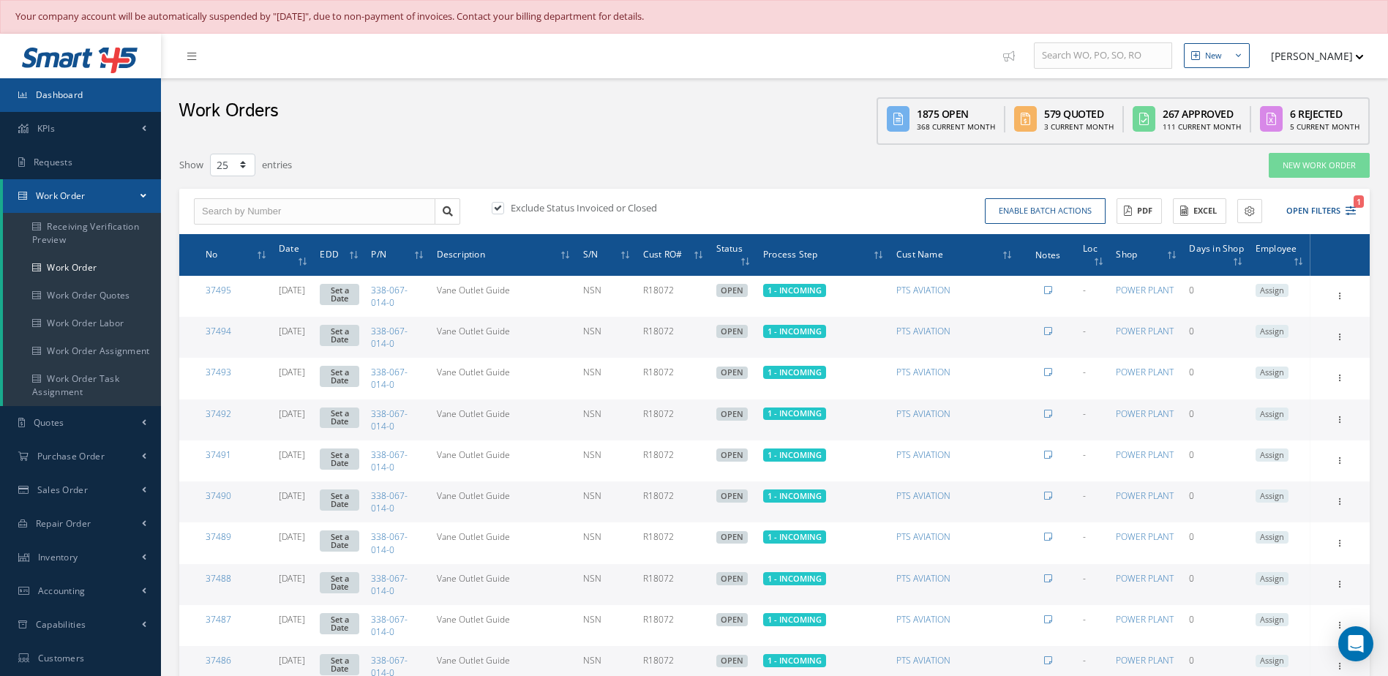
click at [94, 86] on link "Dashboard" at bounding box center [80, 95] width 161 height 34
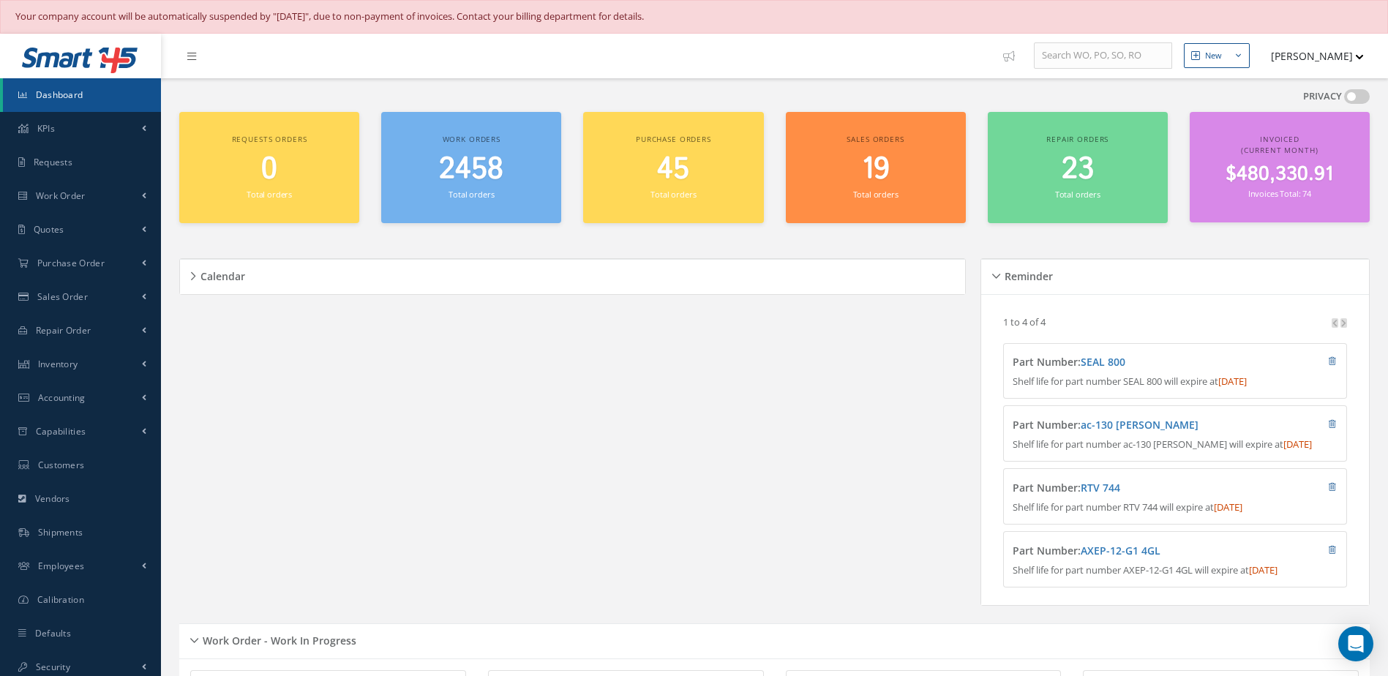
click at [85, 83] on link "Dashboard" at bounding box center [82, 95] width 158 height 34
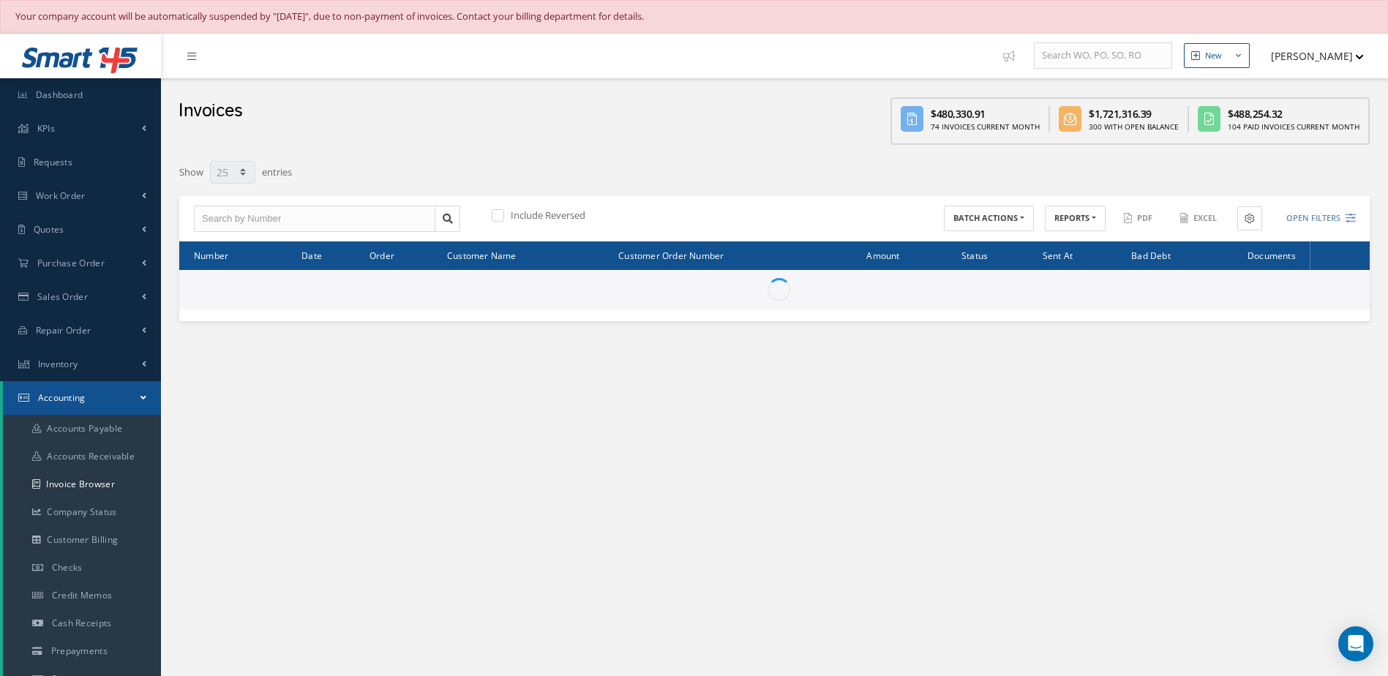
select select "25"
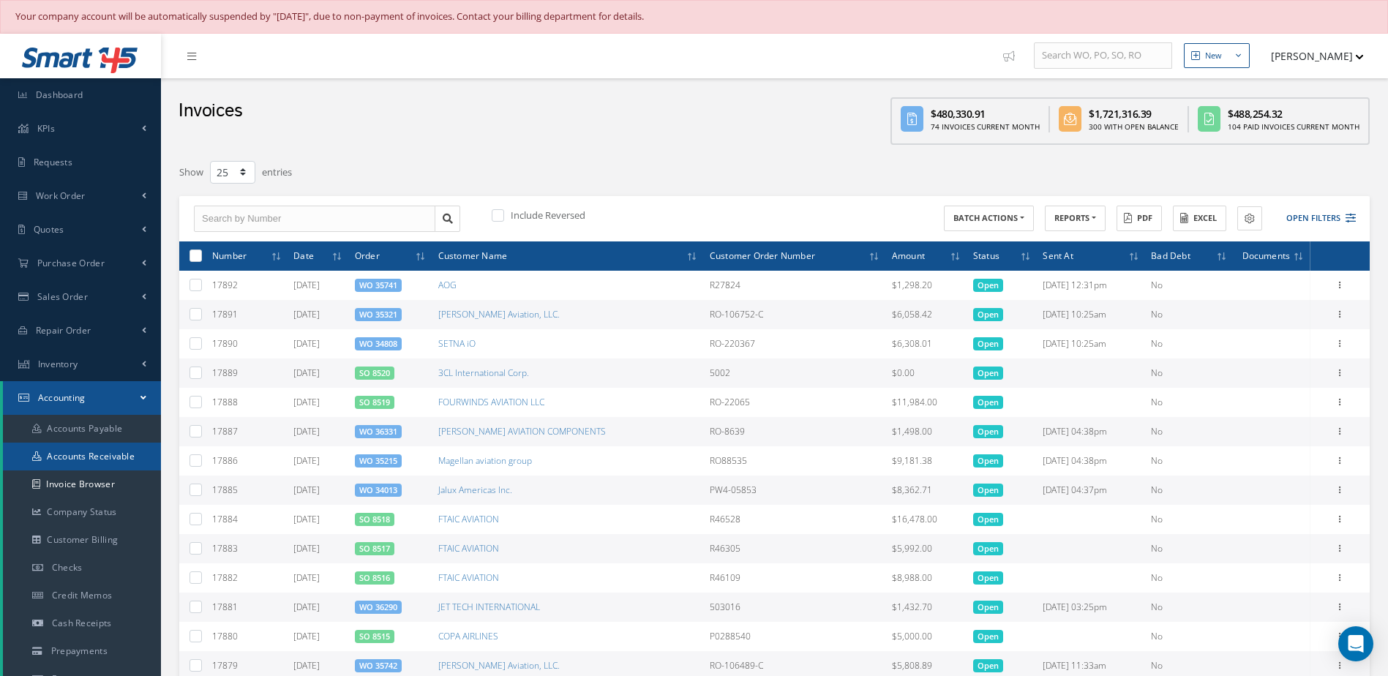
click at [97, 447] on link "Accounts Receivable" at bounding box center [82, 457] width 158 height 28
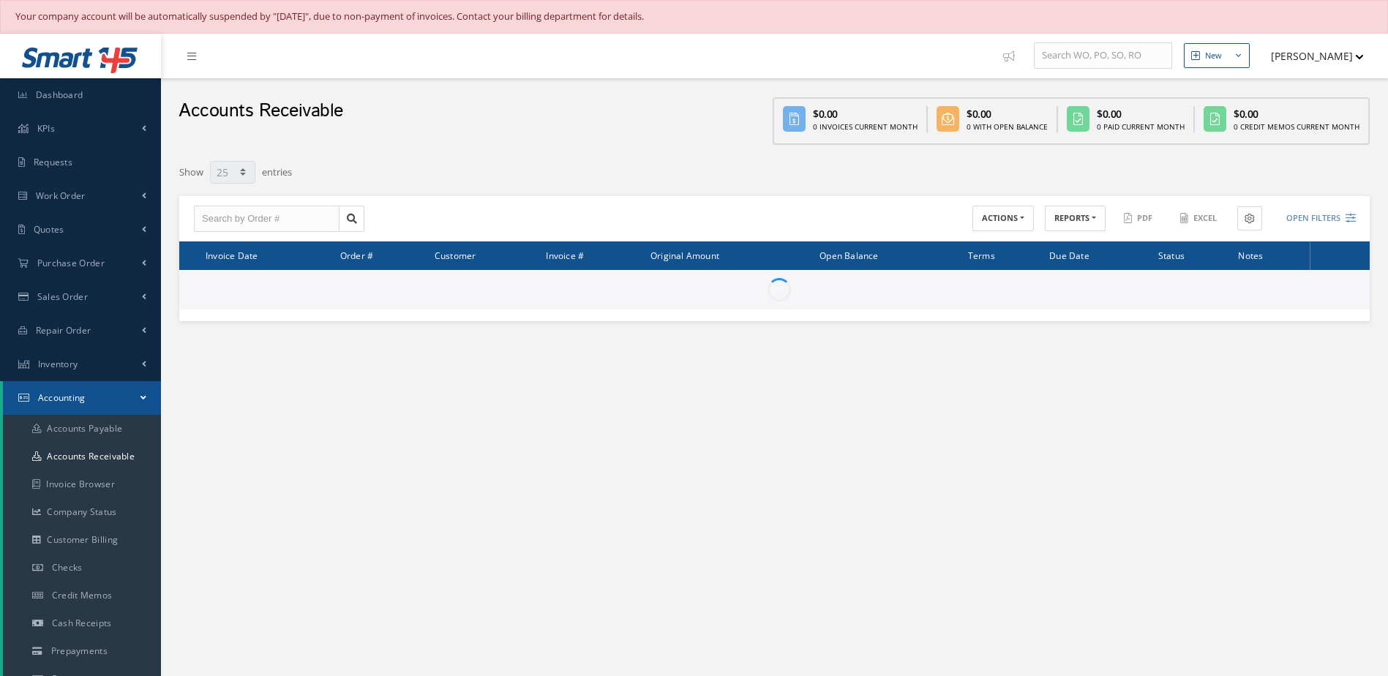
select select "25"
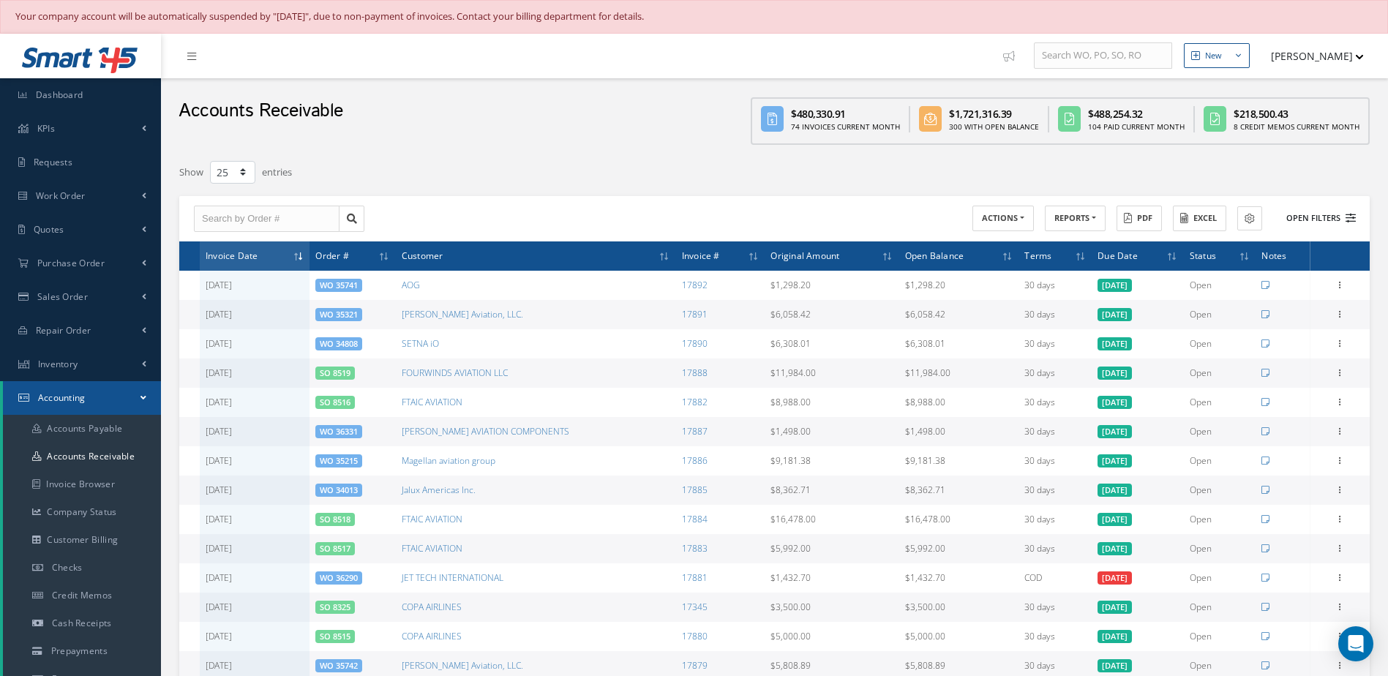
click at [1315, 223] on button "Open Filters" at bounding box center [1315, 218] width 83 height 24
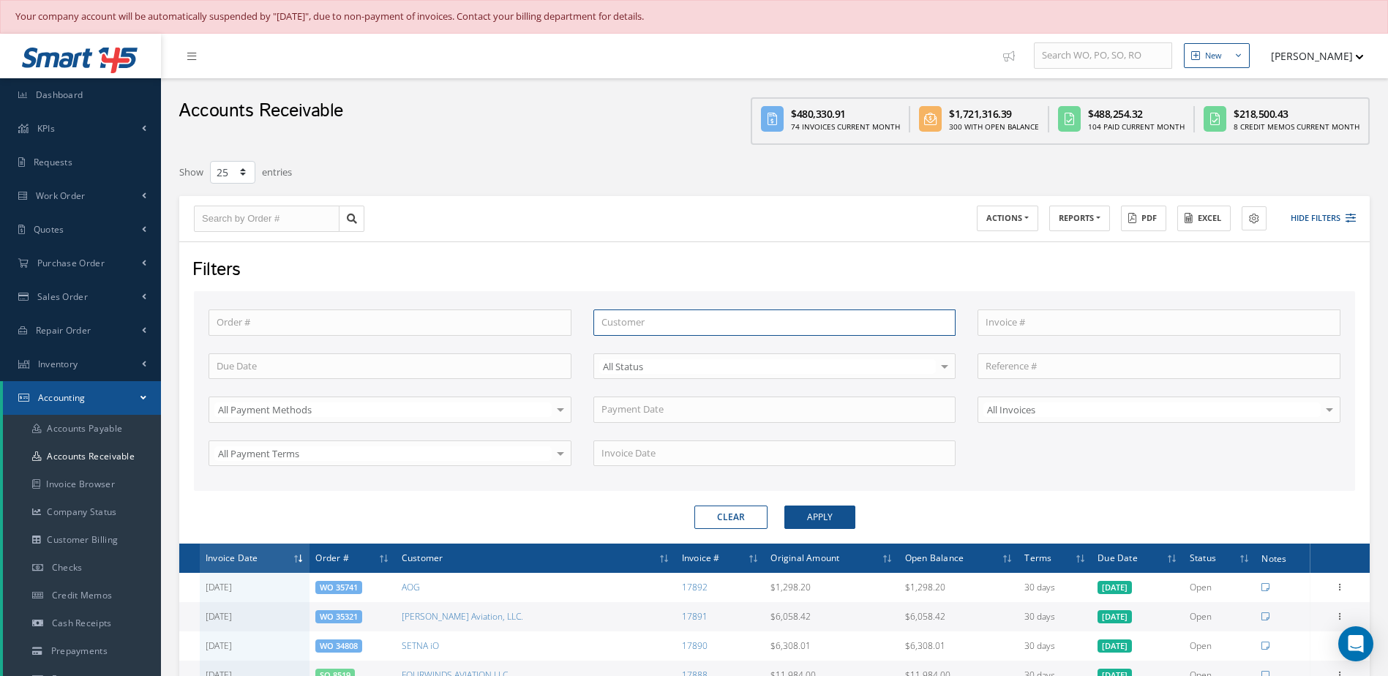
click at [670, 324] on input "text" at bounding box center [775, 323] width 363 height 26
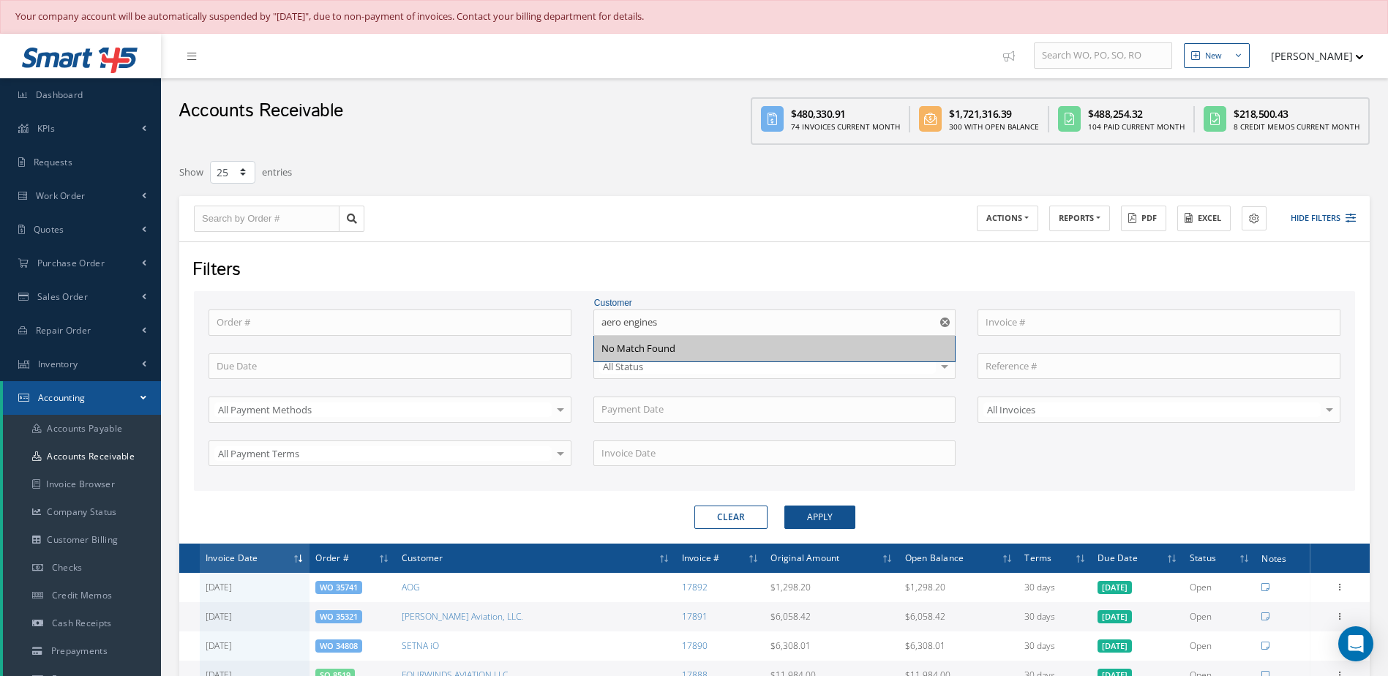
click at [659, 356] on div "No Match Found" at bounding box center [775, 349] width 362 height 26
click at [672, 330] on input "aero engines" at bounding box center [775, 323] width 363 height 26
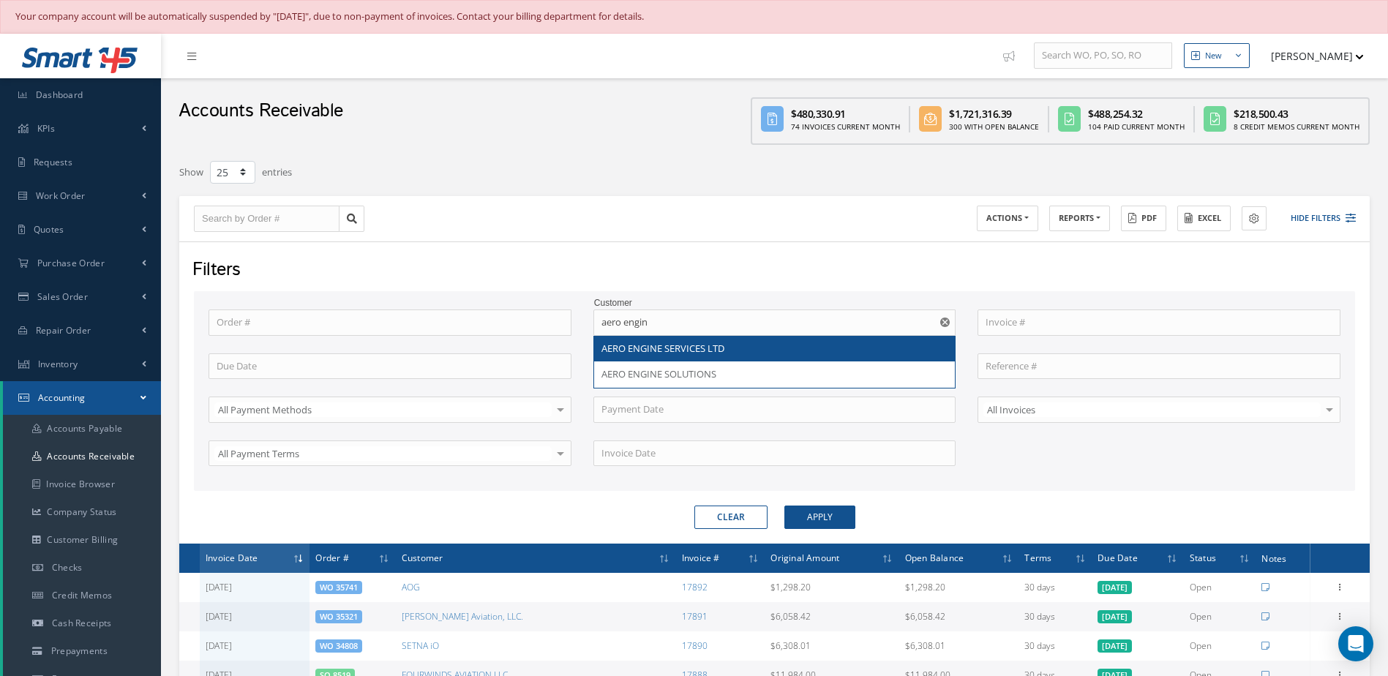
click at [676, 339] on div "AERO ENGINE SERVICES LTD" at bounding box center [775, 349] width 362 height 26
type input "AERO ENGINE SERVICES LTD"
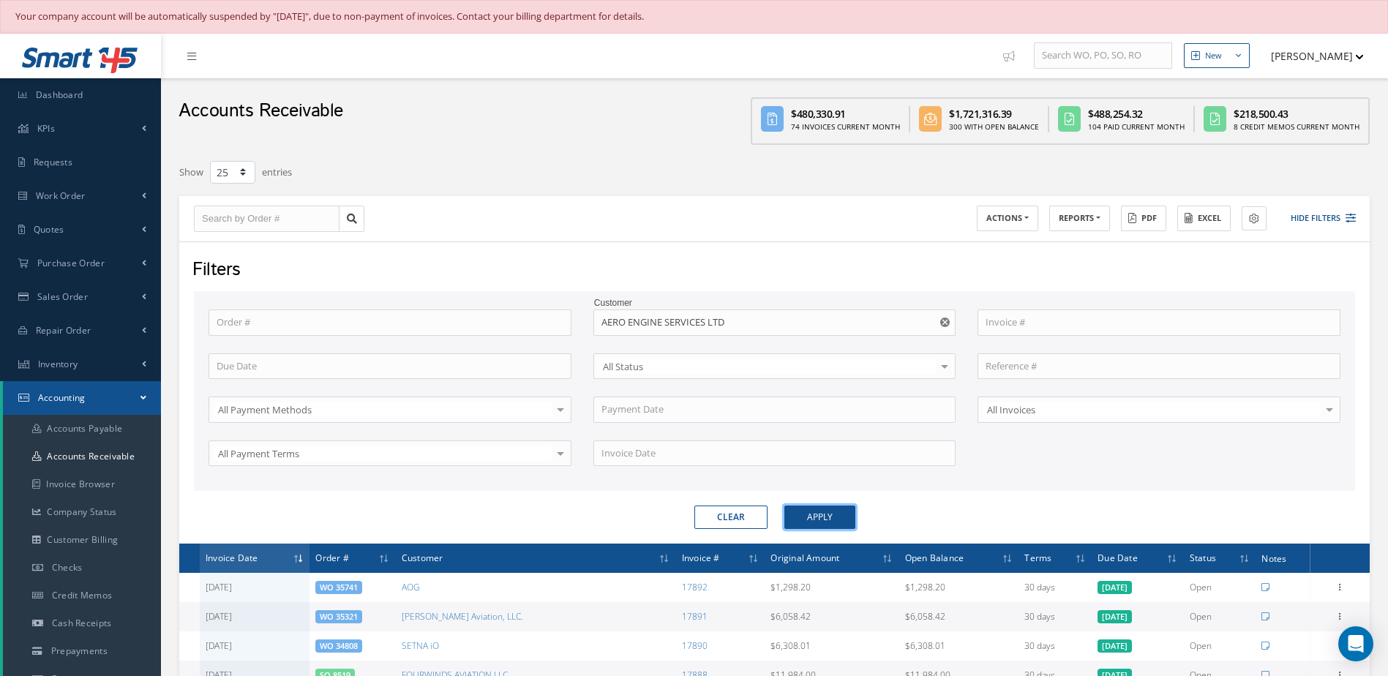
click at [809, 520] on button "Apply" at bounding box center [820, 517] width 71 height 23
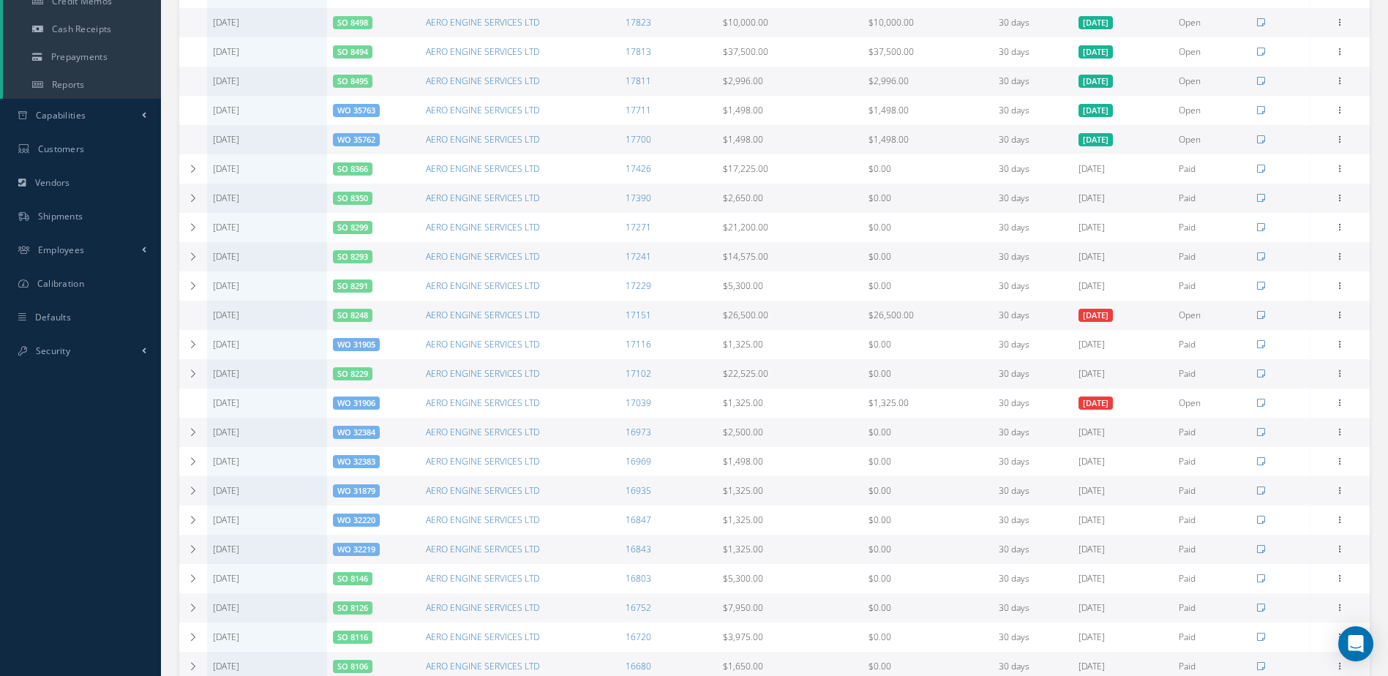
scroll to position [521, 0]
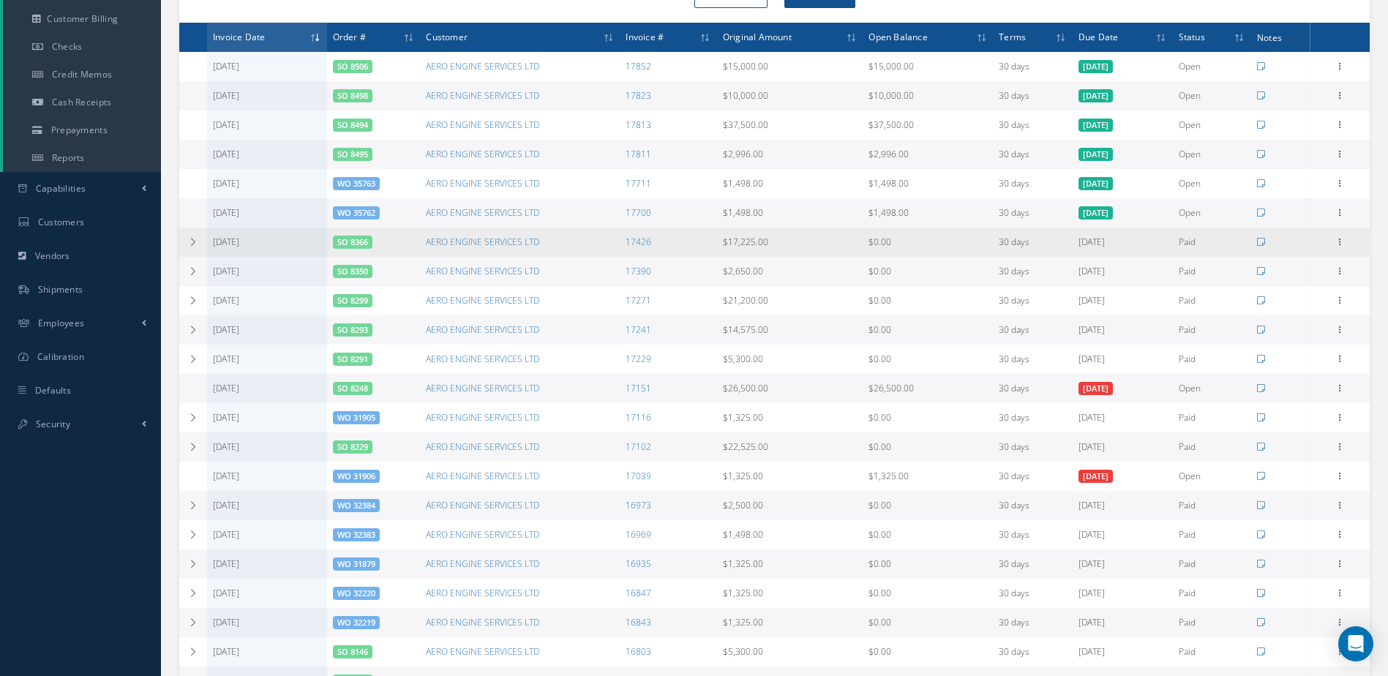
click at [348, 242] on link "SO 8366" at bounding box center [352, 241] width 31 height 11
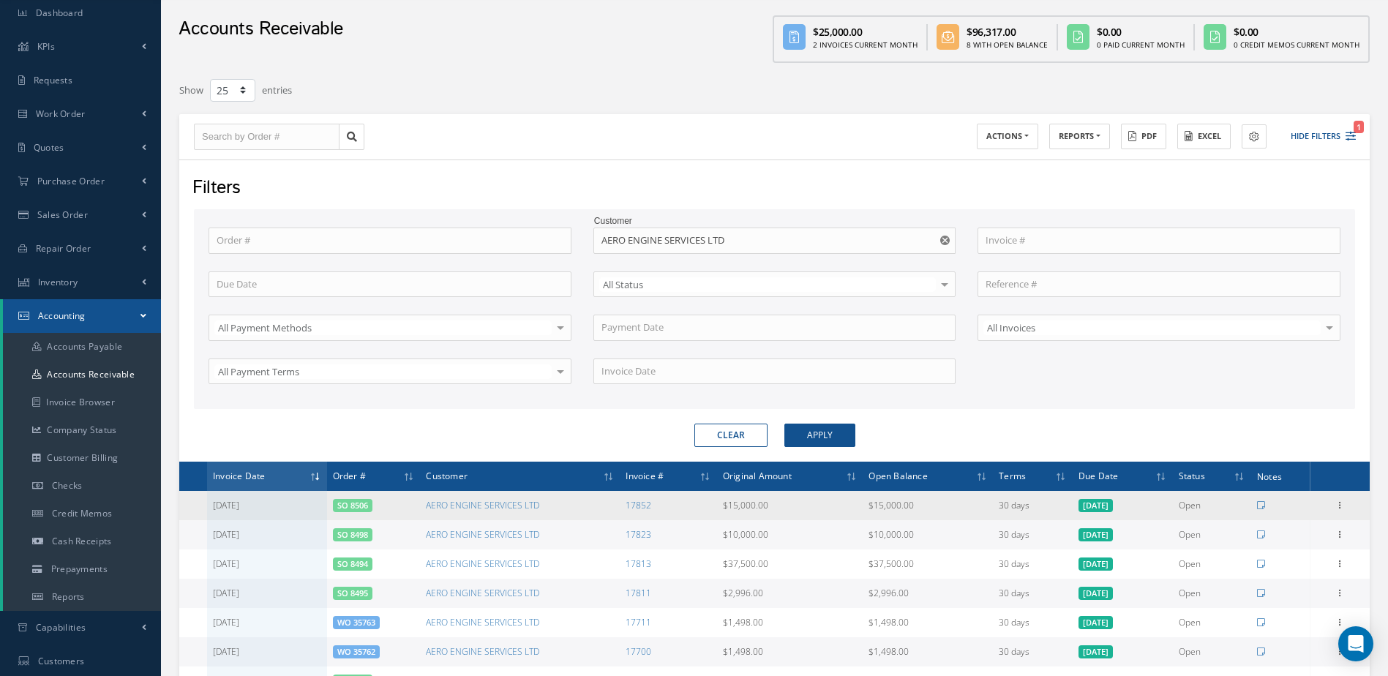
scroll to position [0, 0]
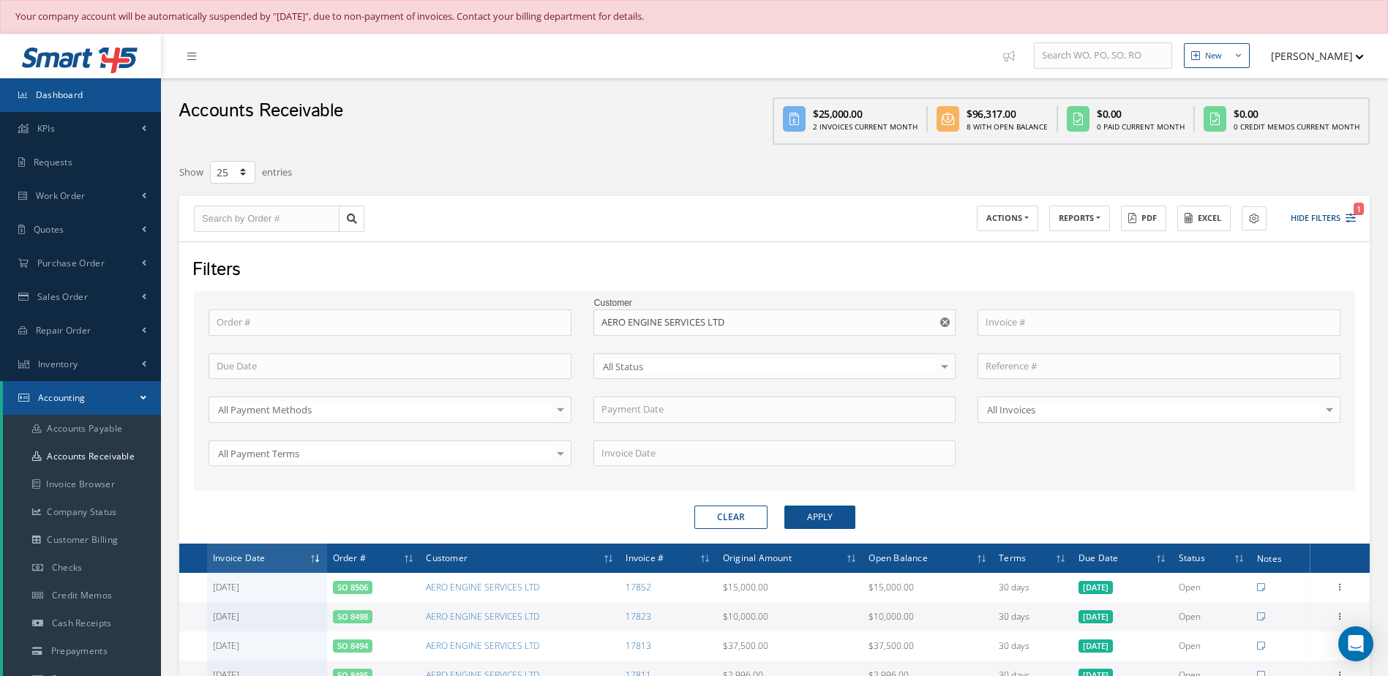
click at [81, 99] on span "Dashboard" at bounding box center [60, 95] width 48 height 12
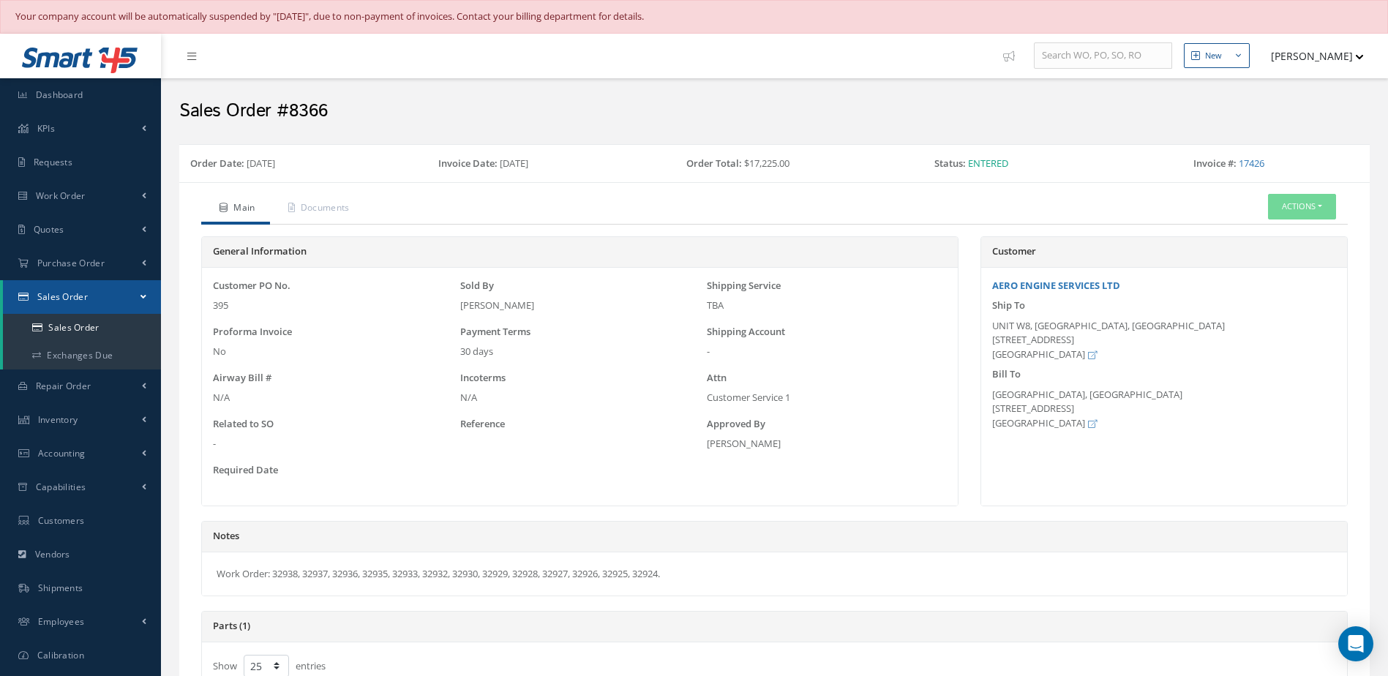
select select "25"
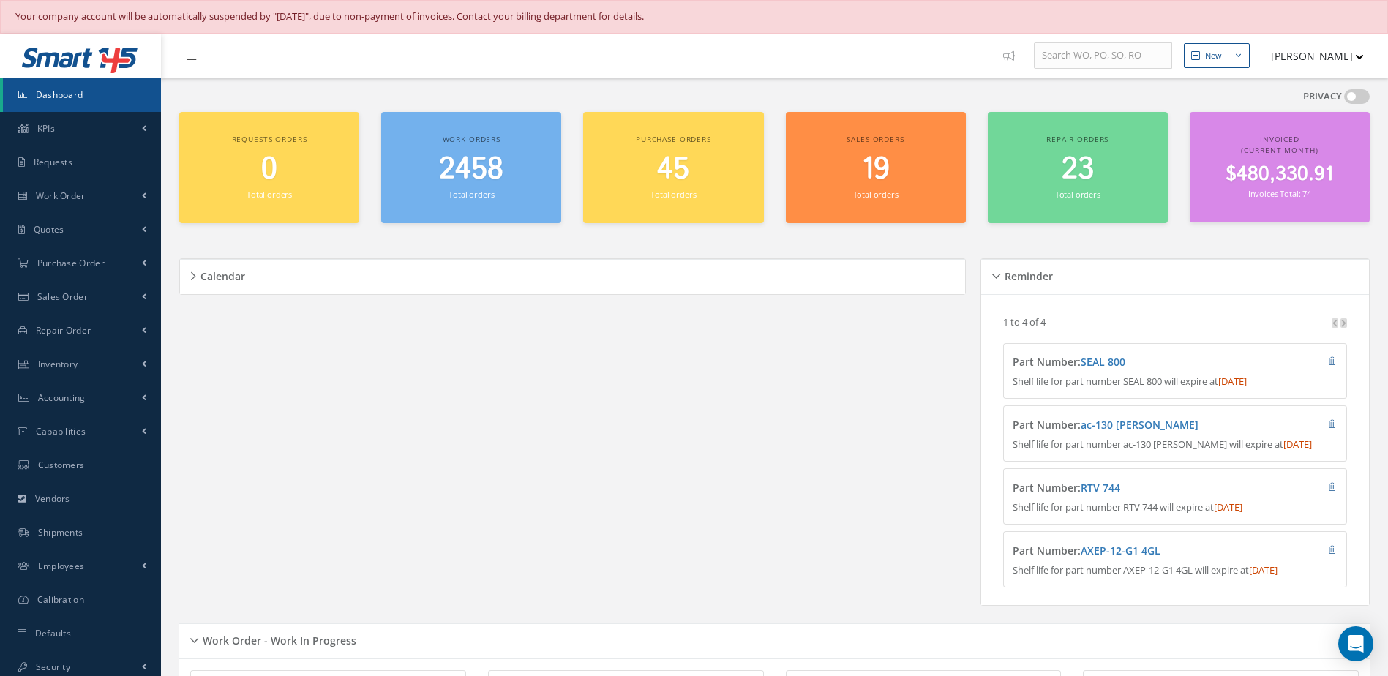
click at [106, 95] on link "Dashboard" at bounding box center [82, 95] width 158 height 34
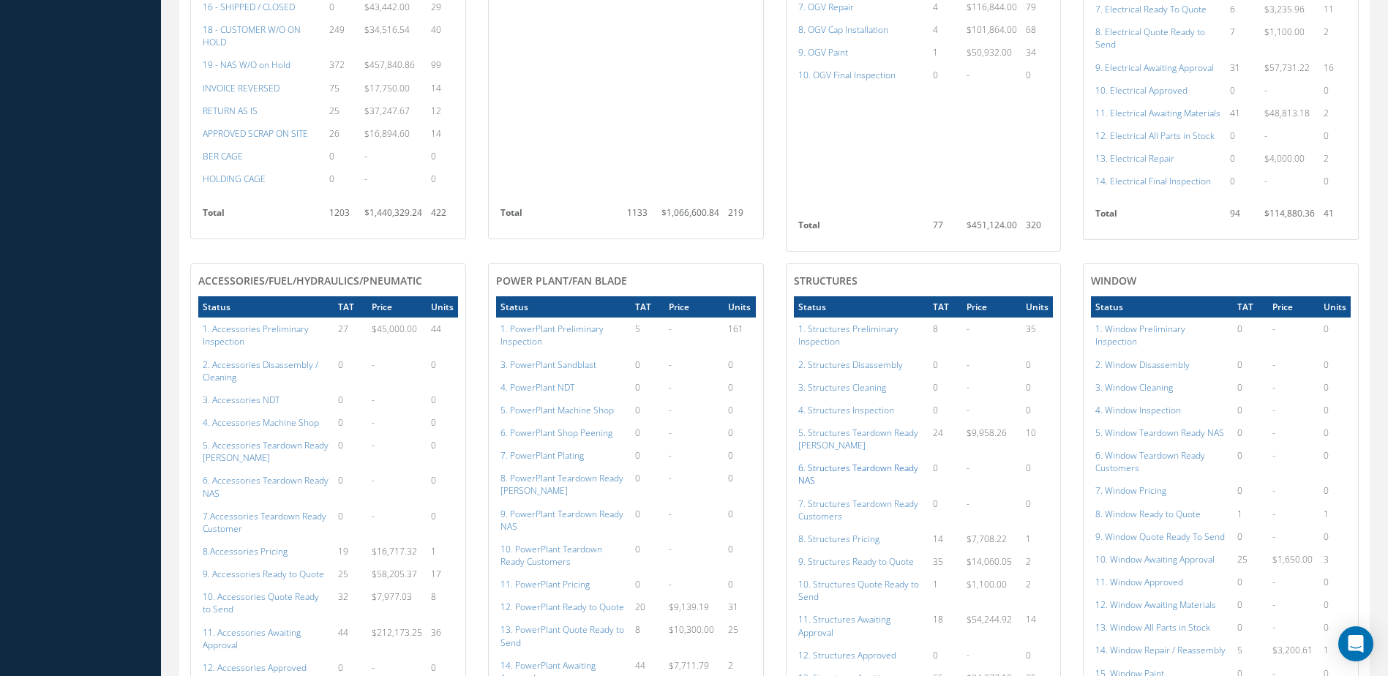
scroll to position [1171, 0]
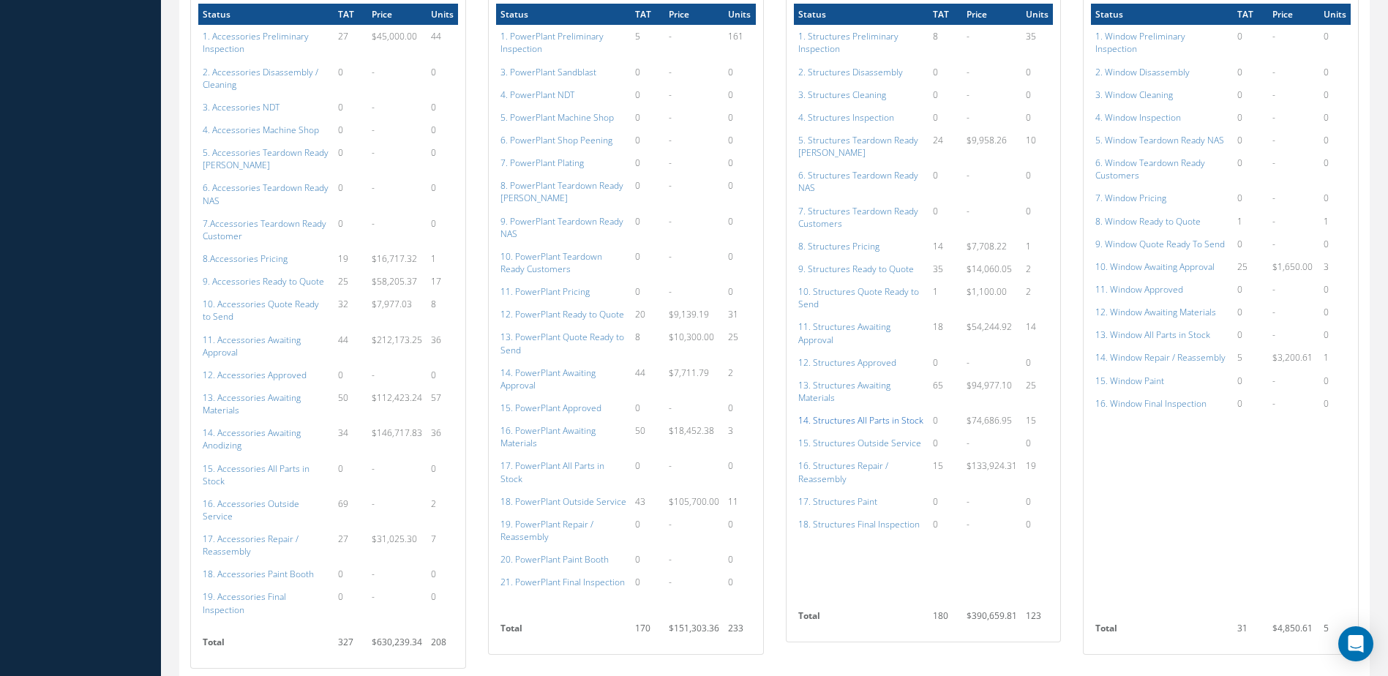
click at [898, 419] on a=154&excludeInternalCustomer=false&excludeInvoicedOrClosed=true&shop_id=3&filtersHidded"] "14. Structures All Parts in Stock" at bounding box center [861, 420] width 125 height 12
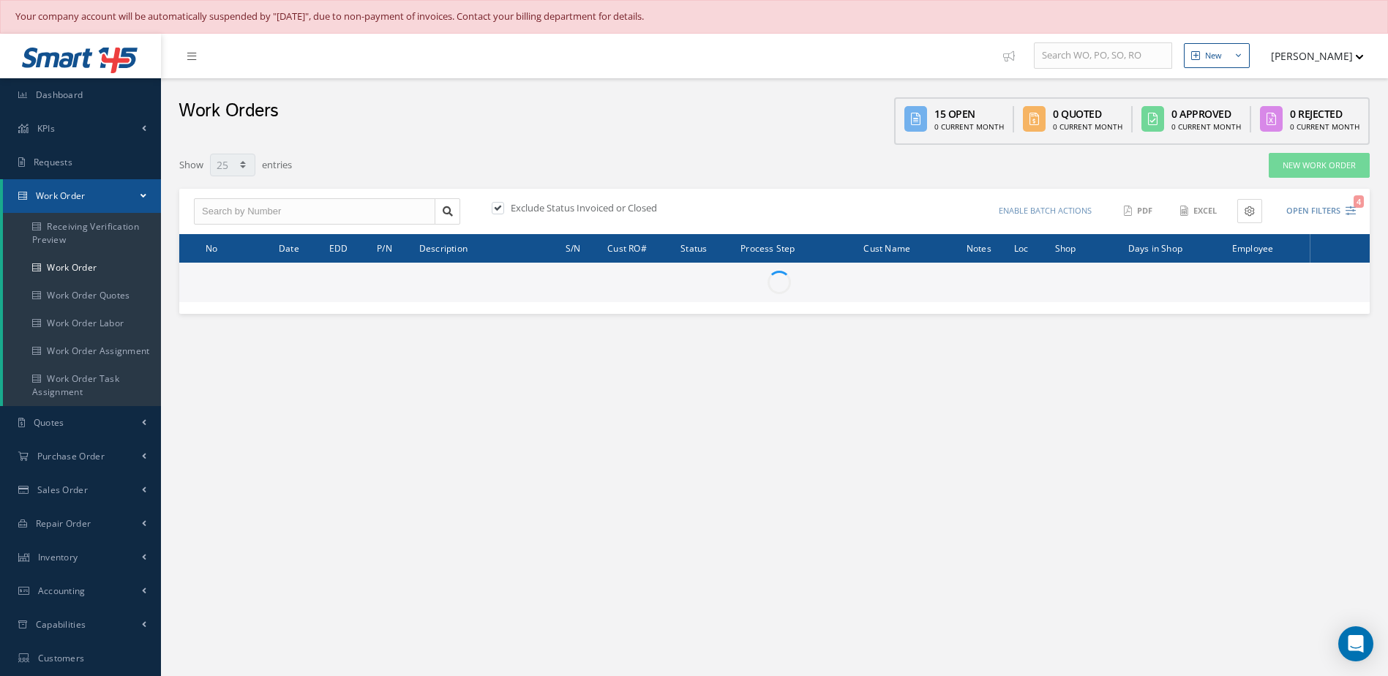
select select "25"
type input "All Work Request"
type input "All Work Performed"
type input "All Status"
type input "WO Part Status"
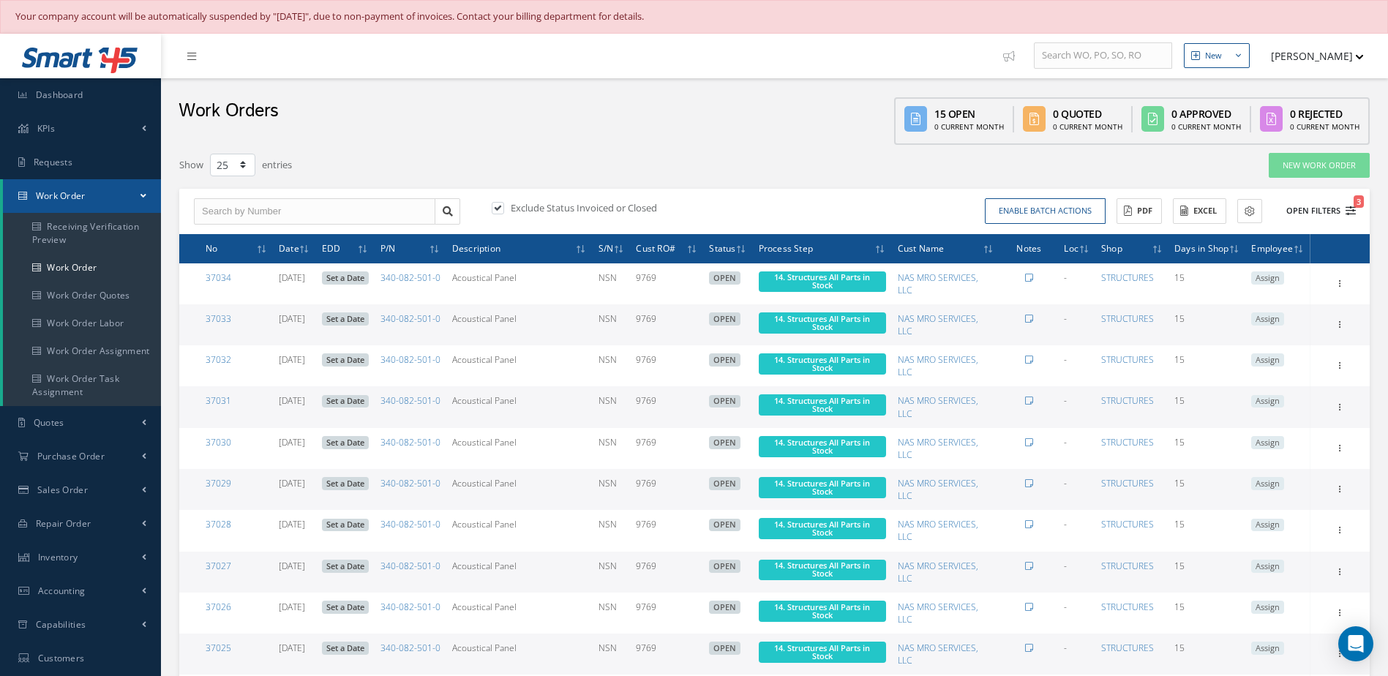
click at [1317, 213] on button "Open Filters 3" at bounding box center [1315, 211] width 83 height 24
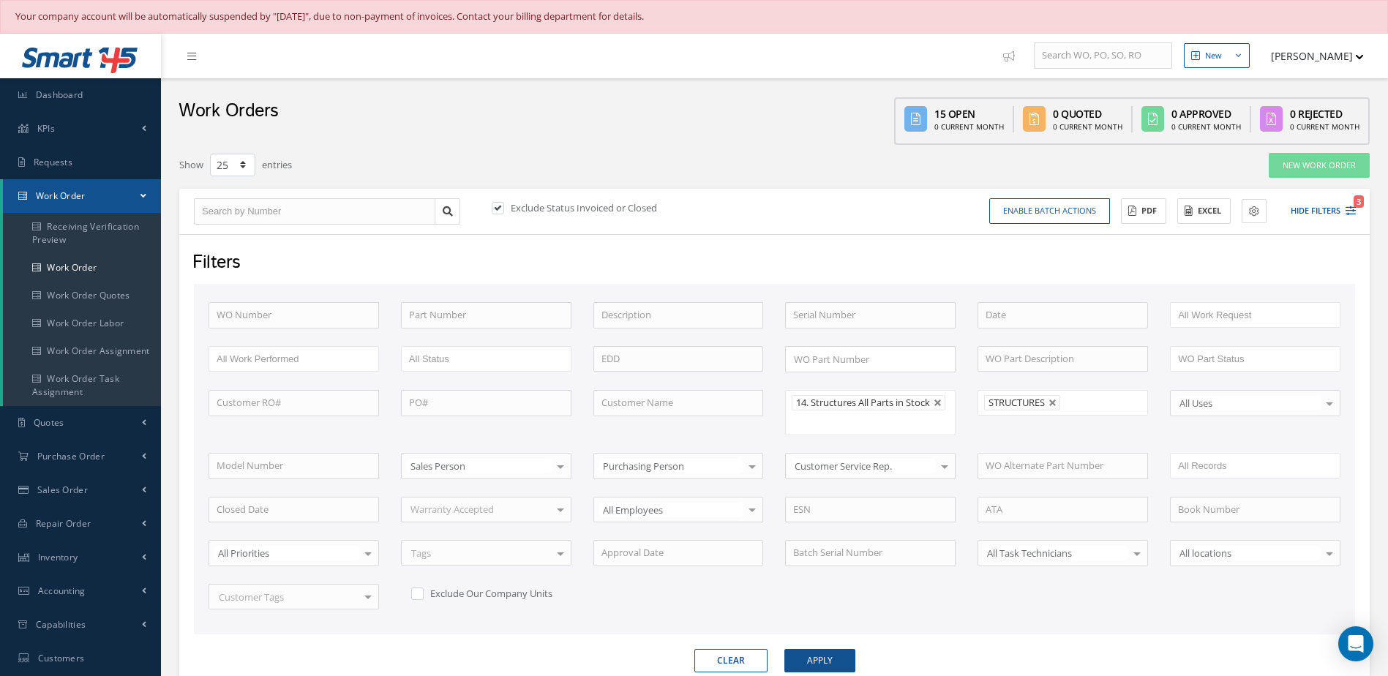
scroll to position [366, 0]
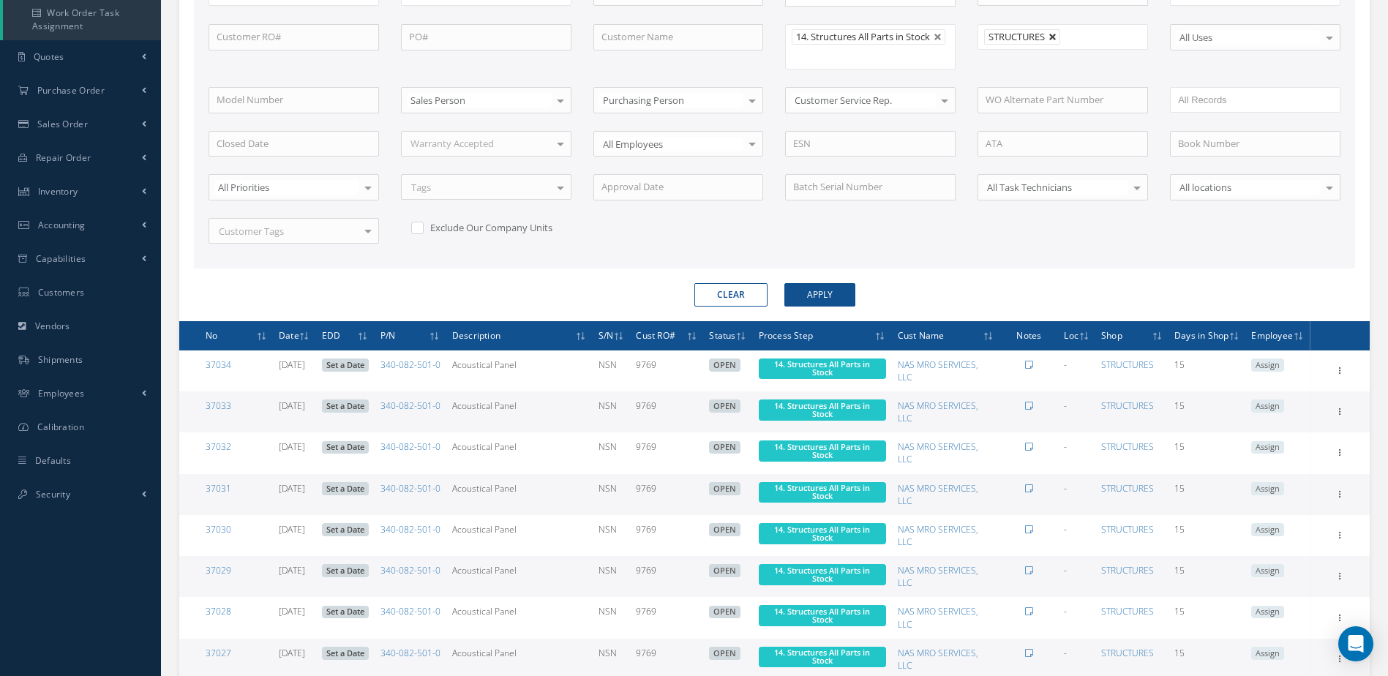
click at [1057, 35] on link at bounding box center [1053, 37] width 9 height 9
type input "All Shops"
click at [845, 295] on button "Apply" at bounding box center [820, 294] width 71 height 23
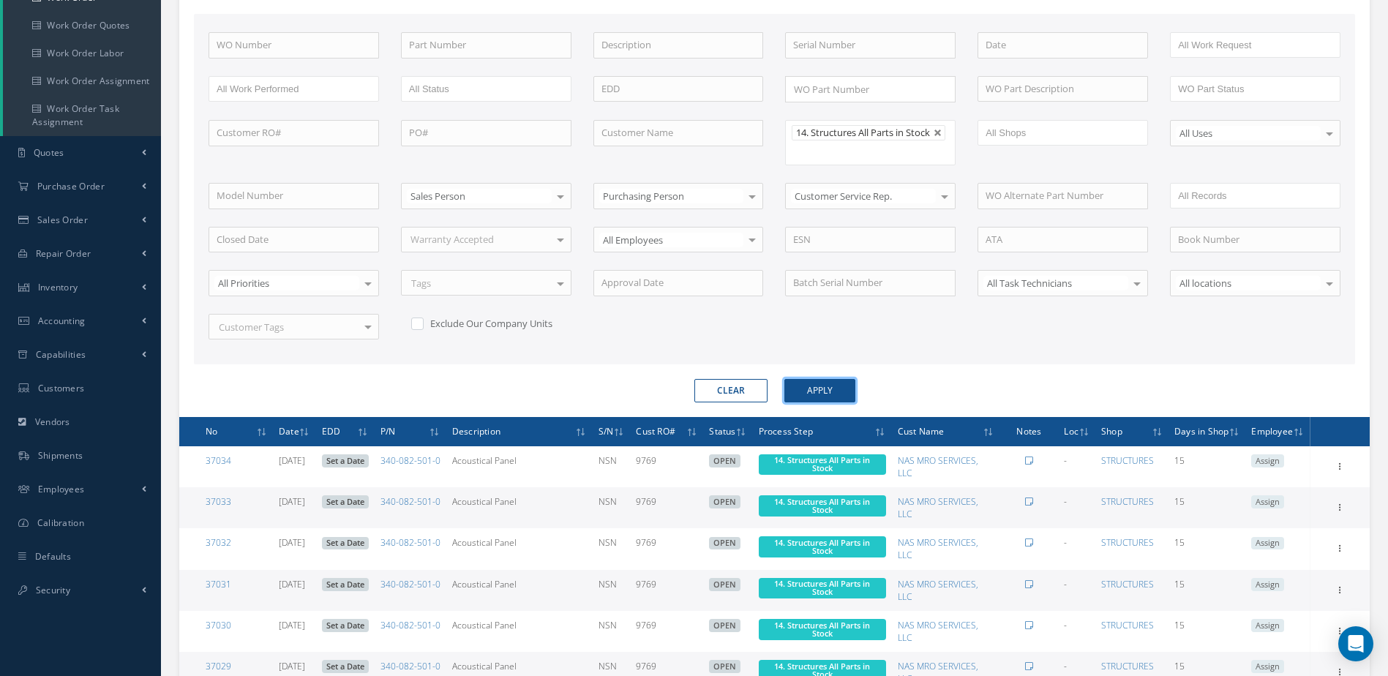
scroll to position [51, 0]
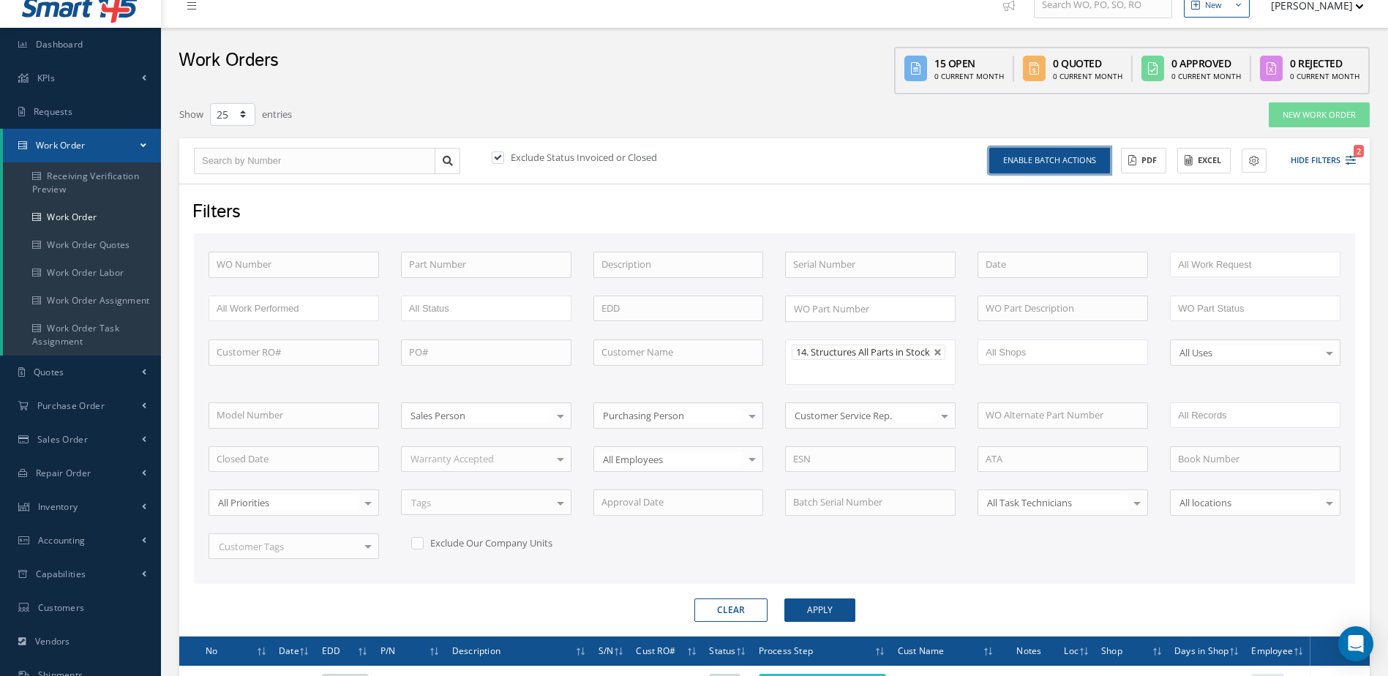
click at [1063, 166] on button "Enable batch actions" at bounding box center [1050, 161] width 121 height 26
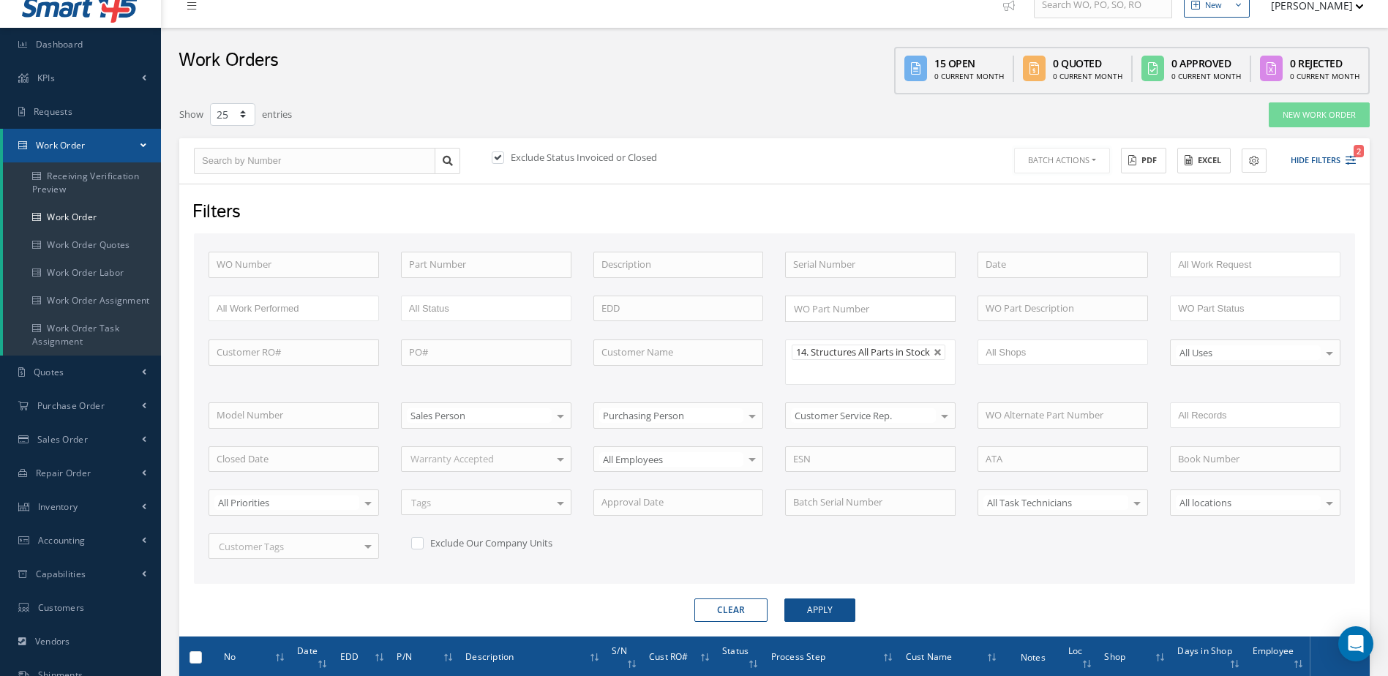
scroll to position [343, 0]
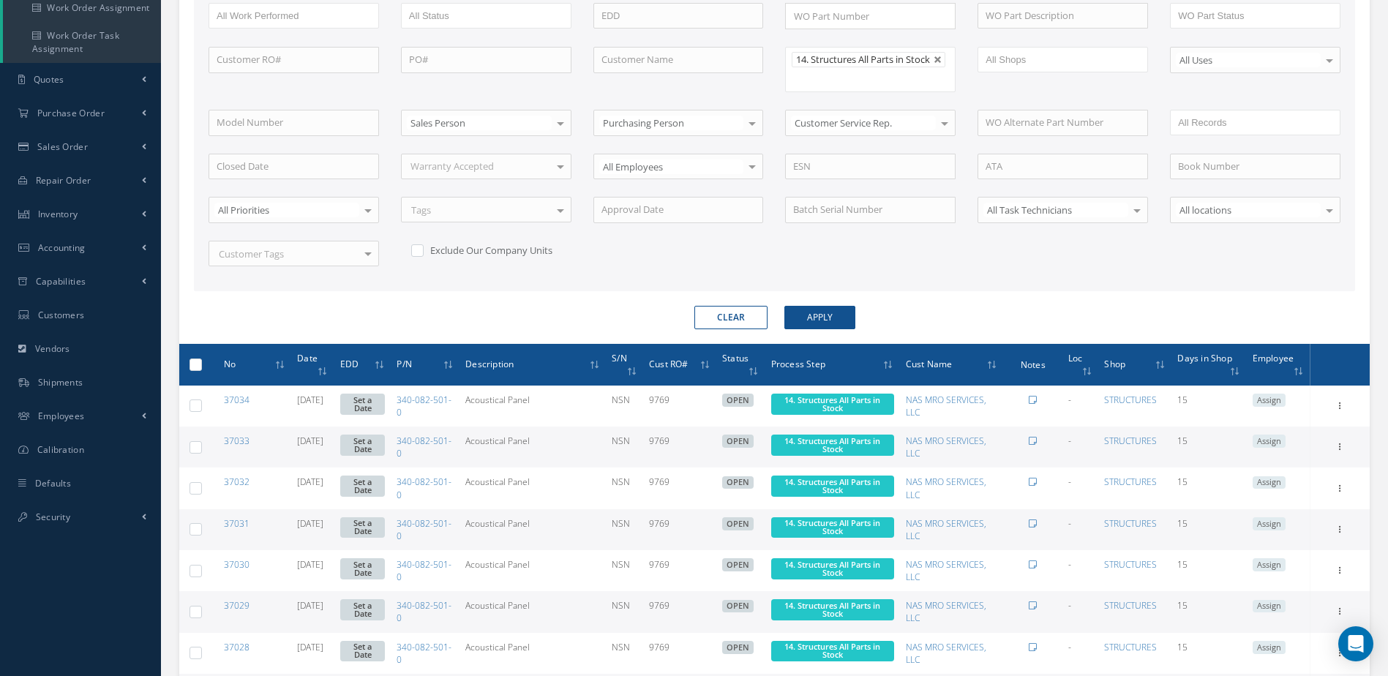
click at [201, 368] on label at bounding box center [201, 364] width 0 height 12
click at [194, 368] on input "checkbox" at bounding box center [197, 367] width 10 height 10
checkbox input "true"
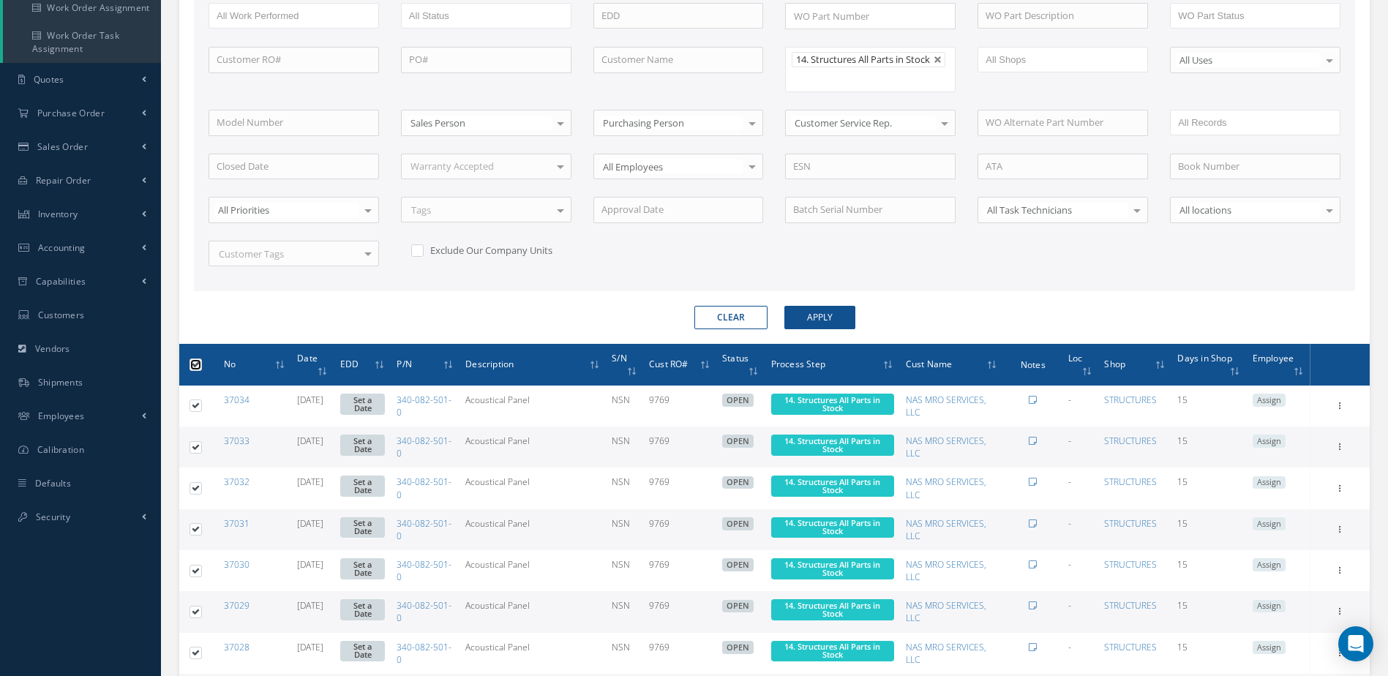
checkbox input "true"
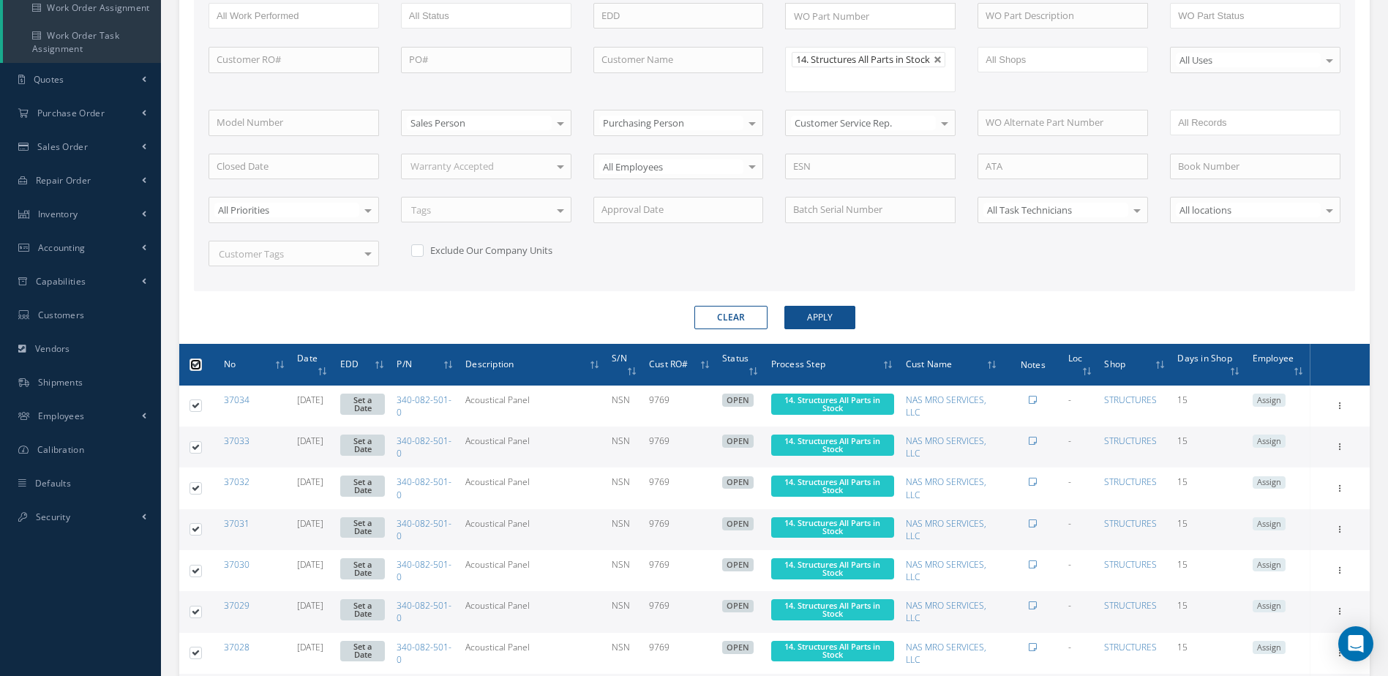
checkbox input "true"
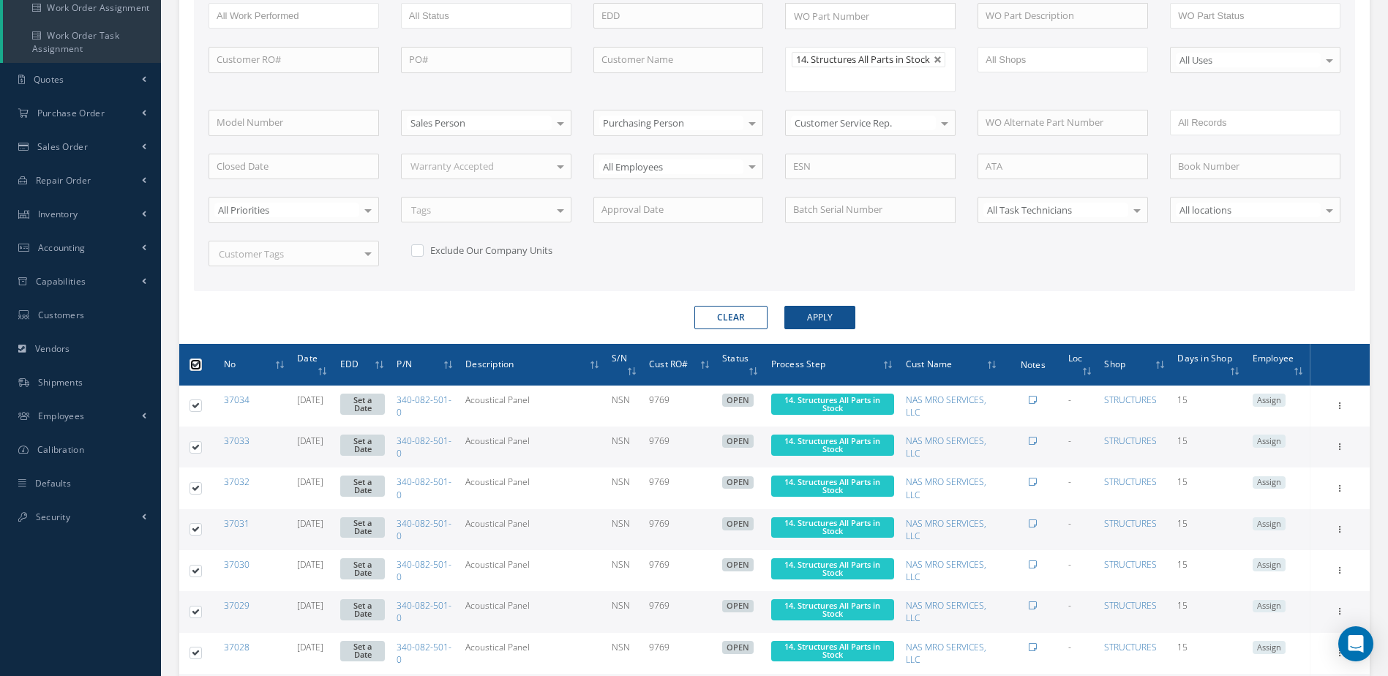
checkbox input "true"
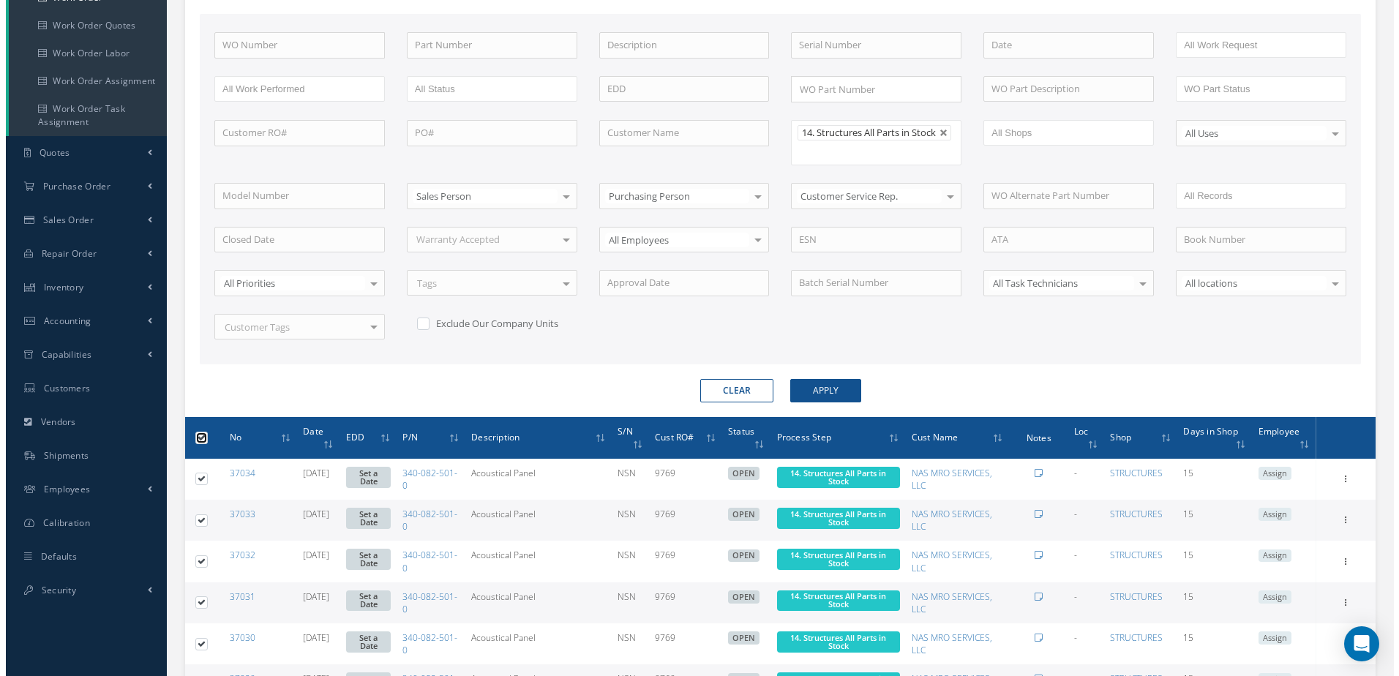
scroll to position [0, 0]
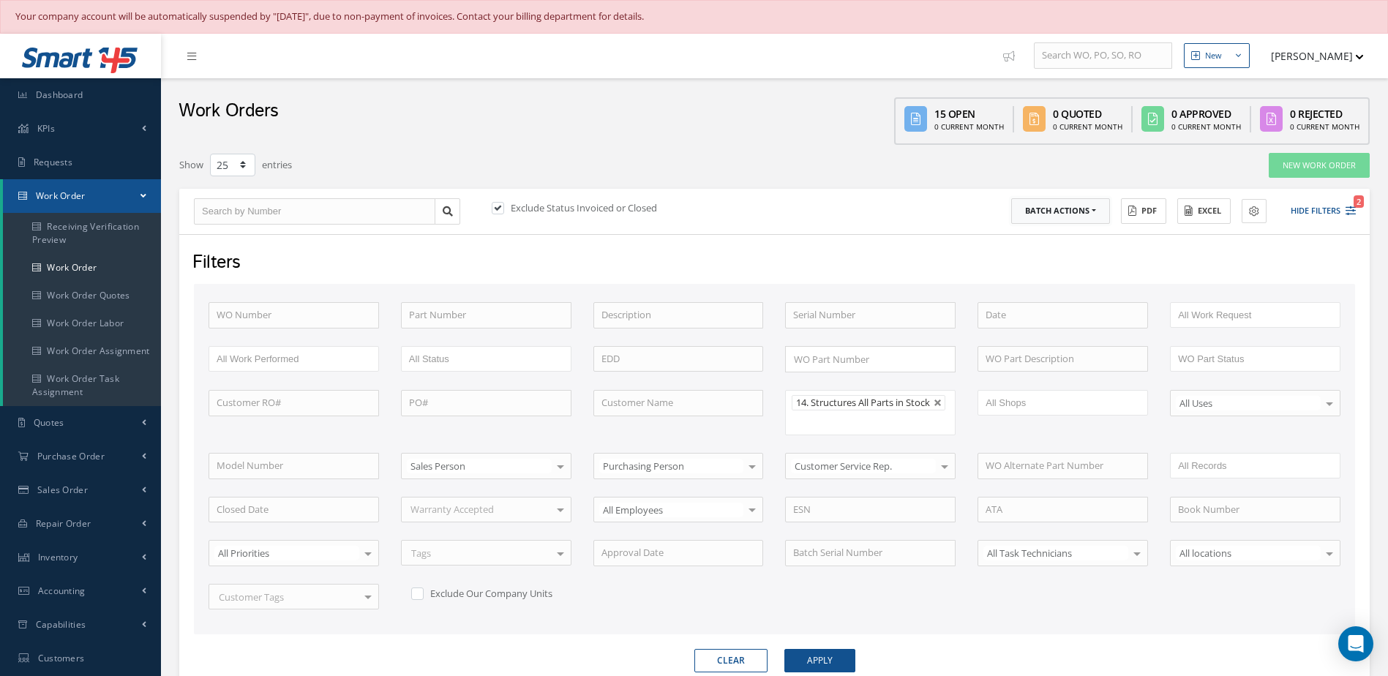
click at [1072, 209] on button "Batch Actions" at bounding box center [1060, 211] width 99 height 26
click at [1048, 242] on link "Update Work Orders" at bounding box center [1069, 235] width 117 height 20
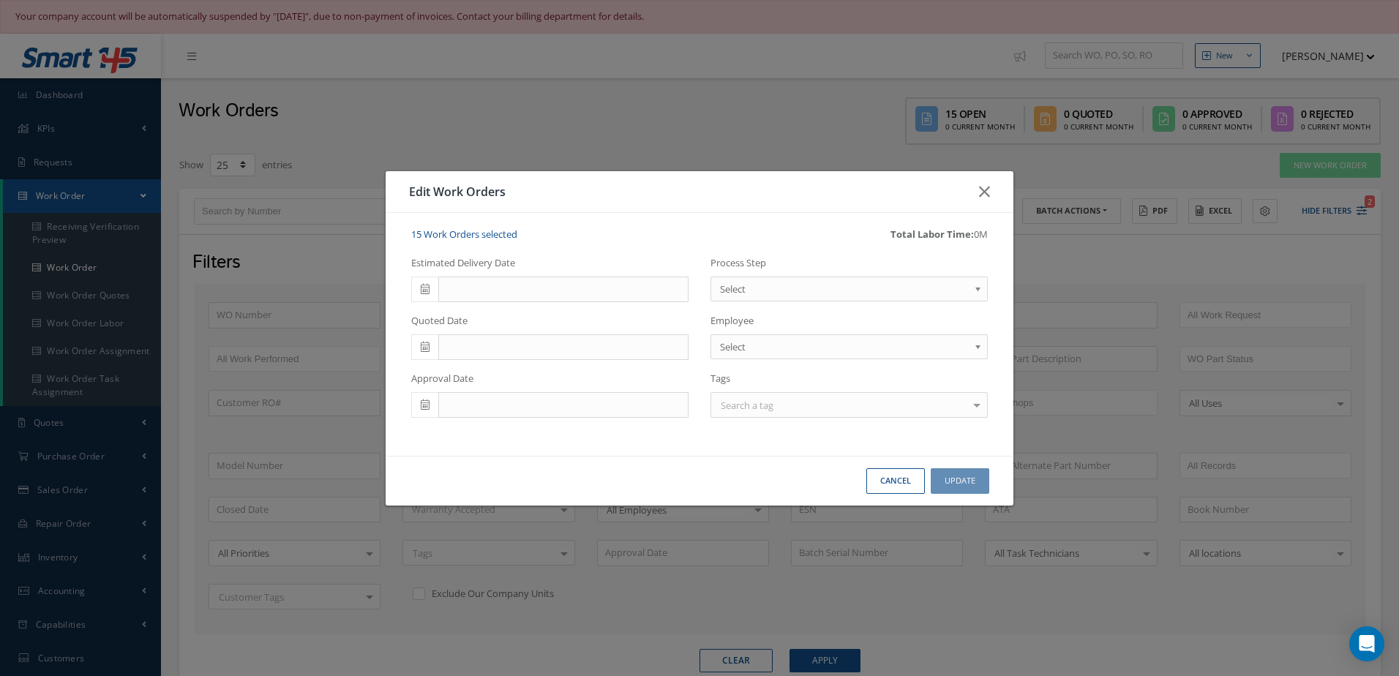
click at [430, 293] on span at bounding box center [424, 290] width 27 height 26
click at [513, 444] on td "30" at bounding box center [510, 446] width 22 height 22
click at [840, 296] on span "Select" at bounding box center [844, 289] width 249 height 18
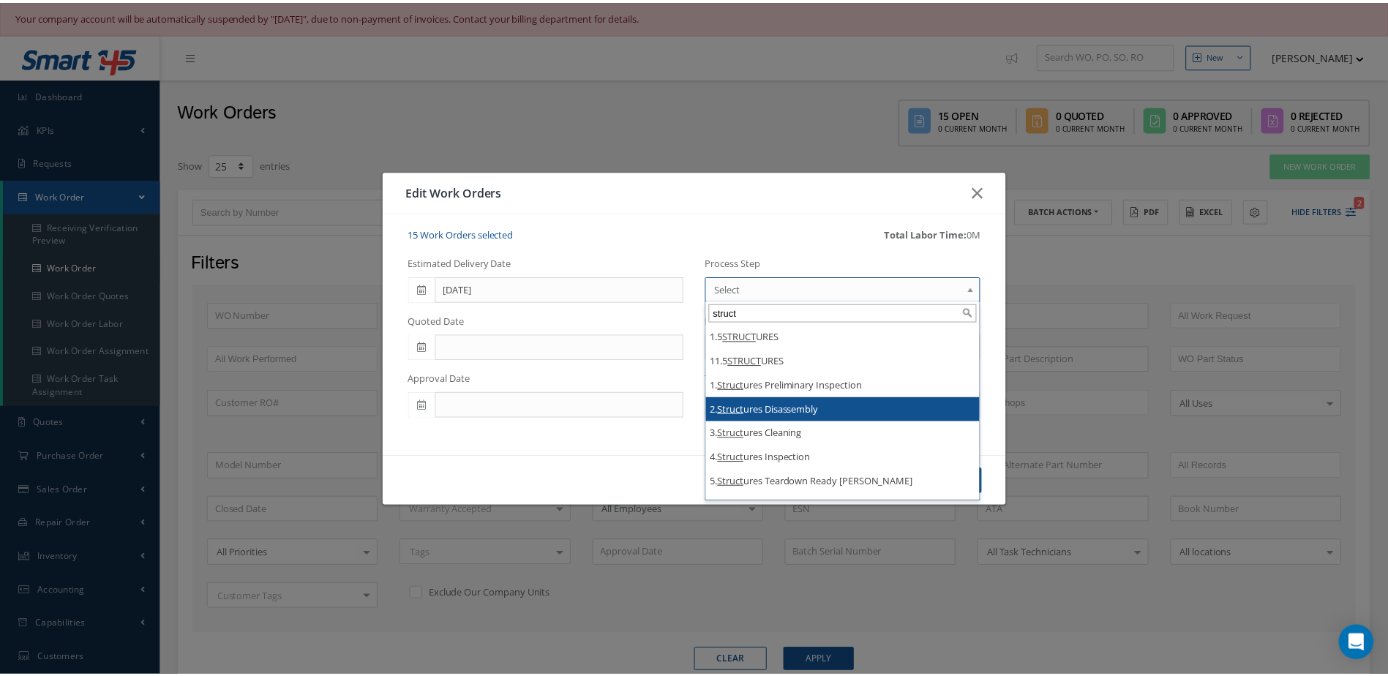
scroll to position [307, 0]
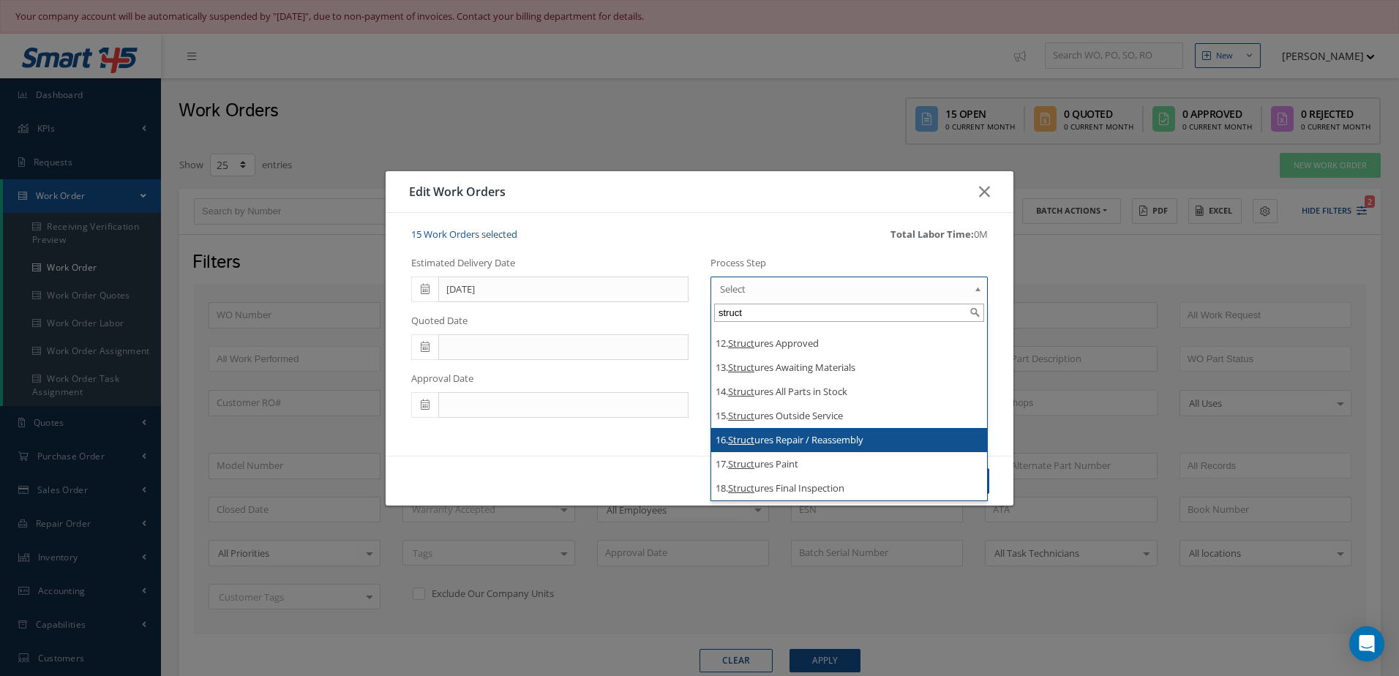
type input "struct"
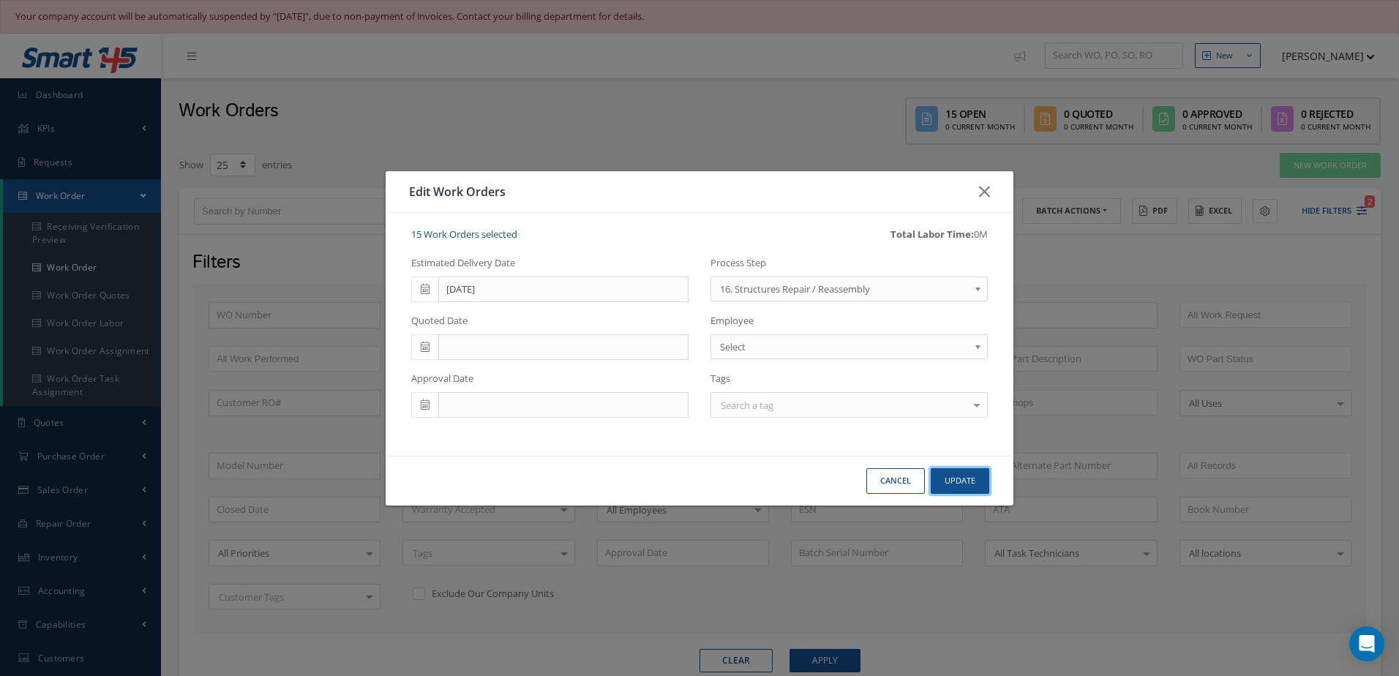
click at [963, 477] on button "Update" at bounding box center [960, 481] width 59 height 26
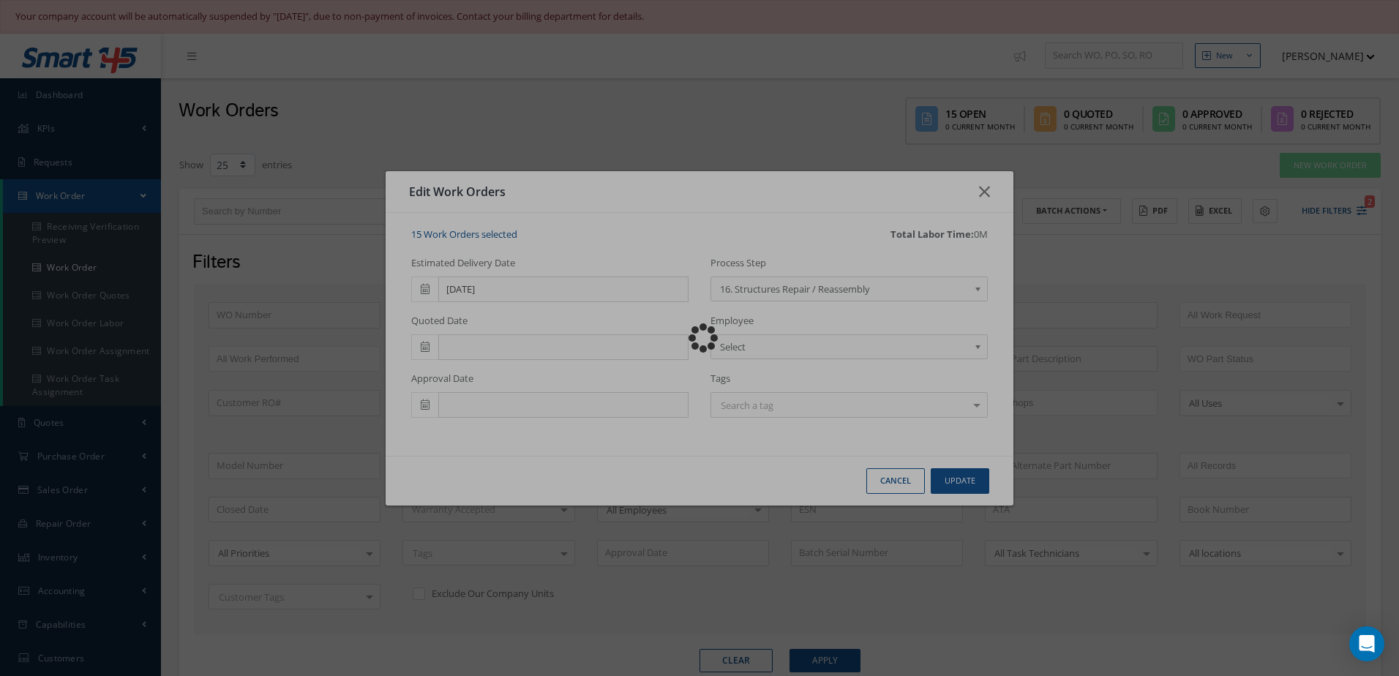
checkbox input "false"
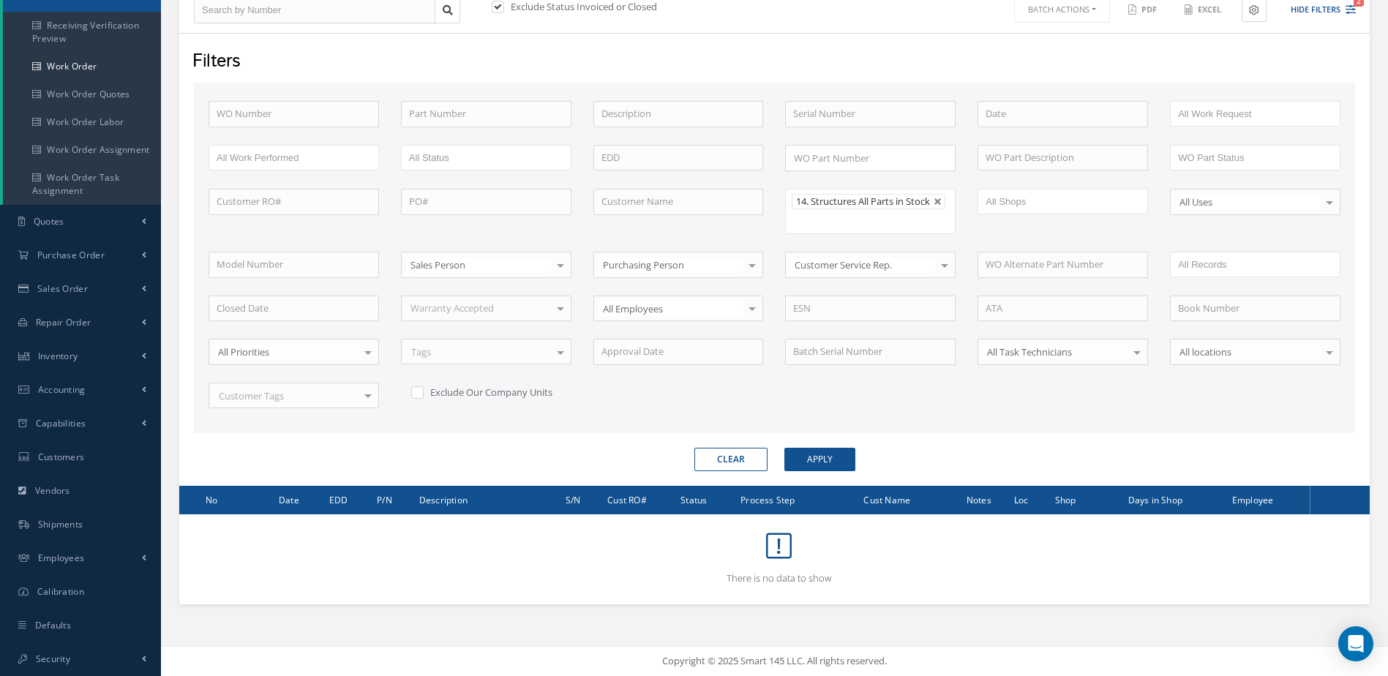
scroll to position [0, 0]
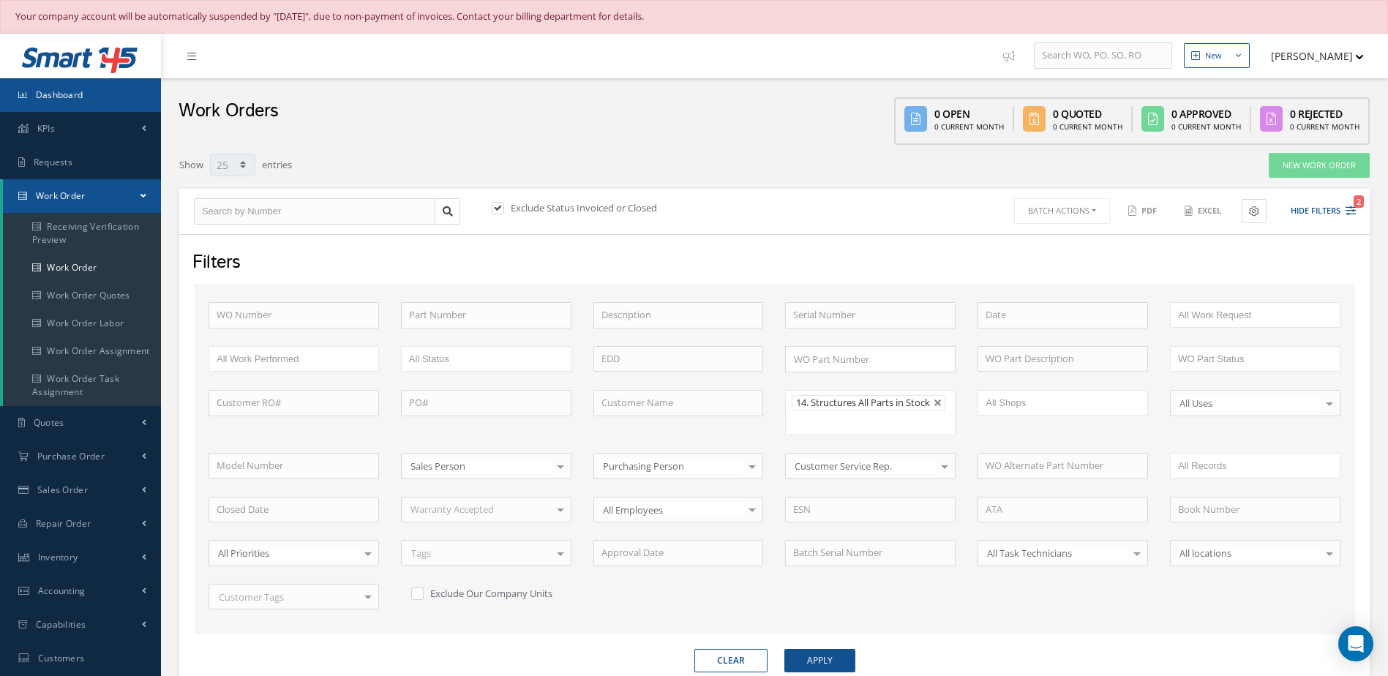
click at [97, 78] on link "Dashboard" at bounding box center [80, 95] width 161 height 34
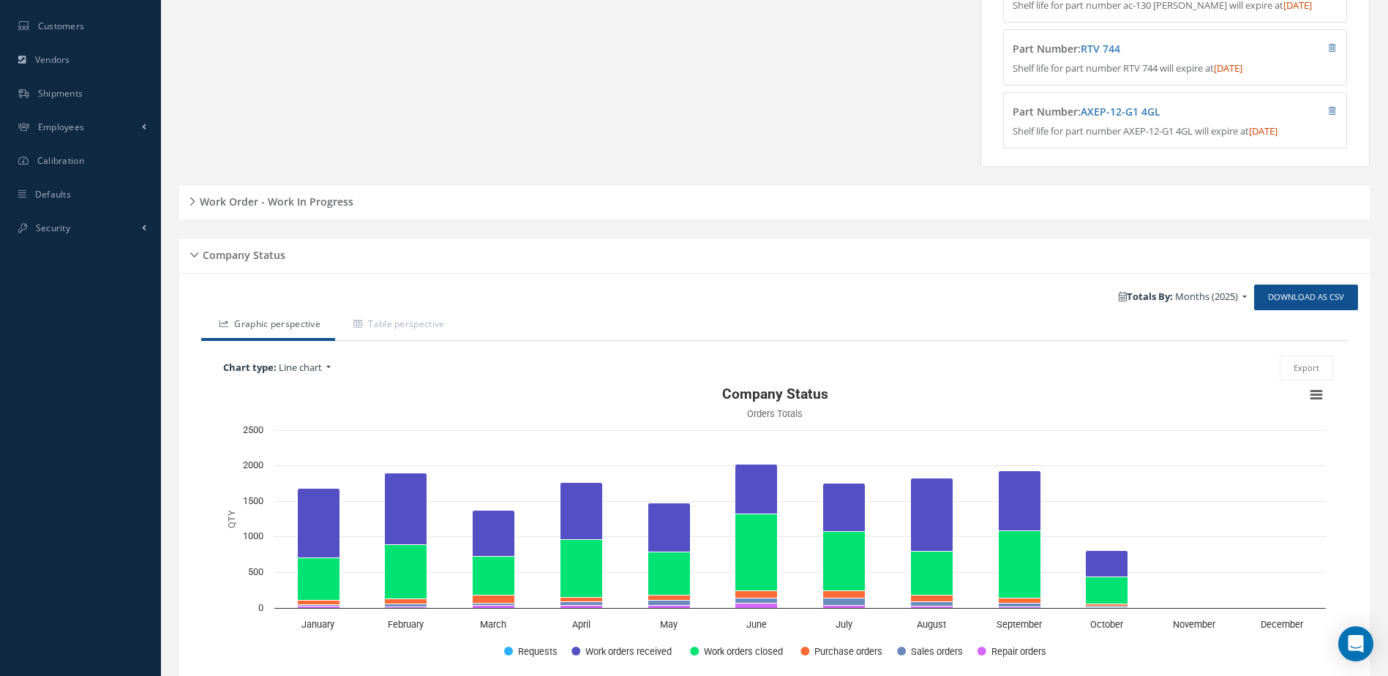
scroll to position [520, 0]
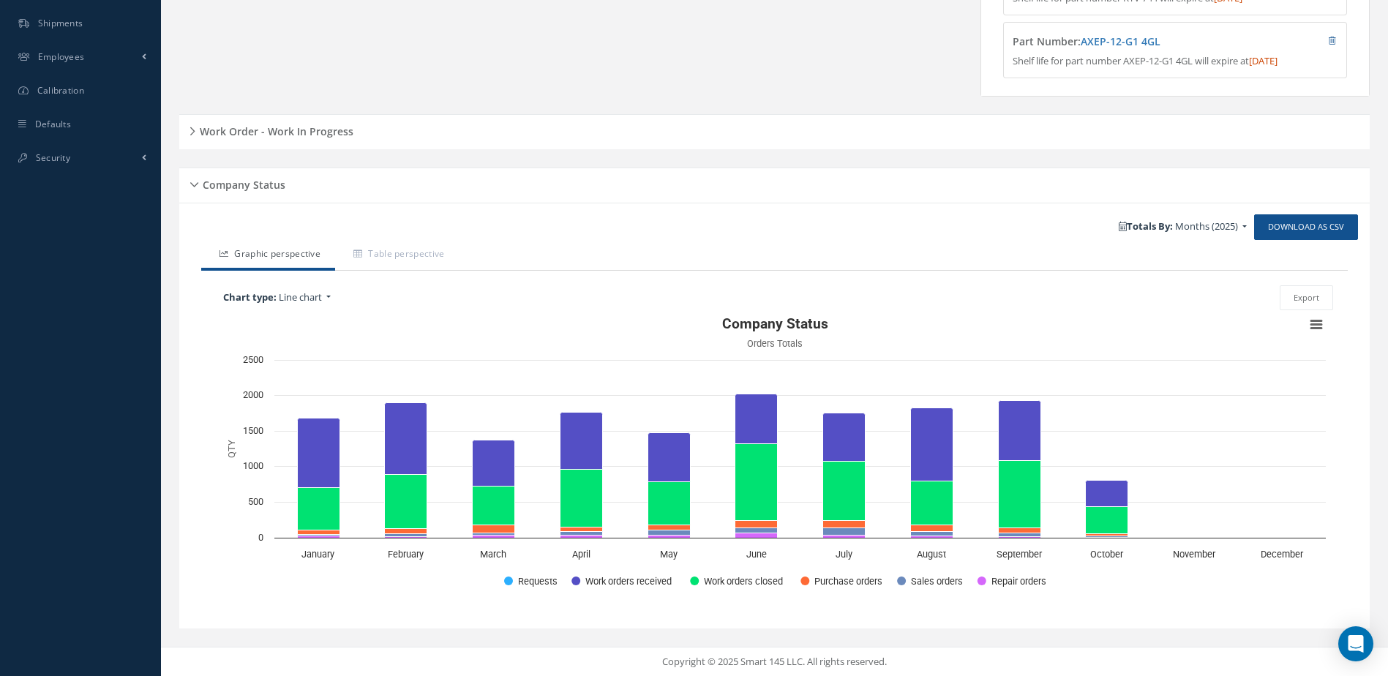
click at [362, 135] on div "Work Order - Work In Progress" at bounding box center [774, 132] width 1191 height 23
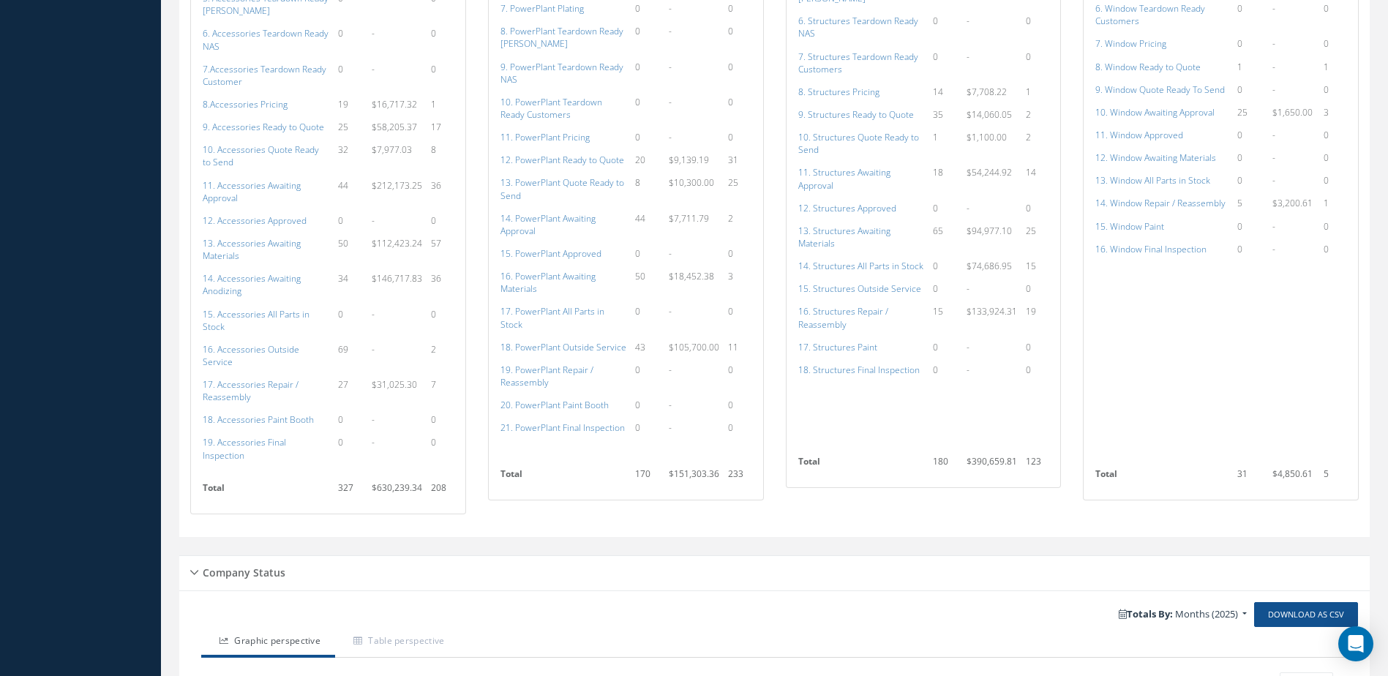
scroll to position [1179, 0]
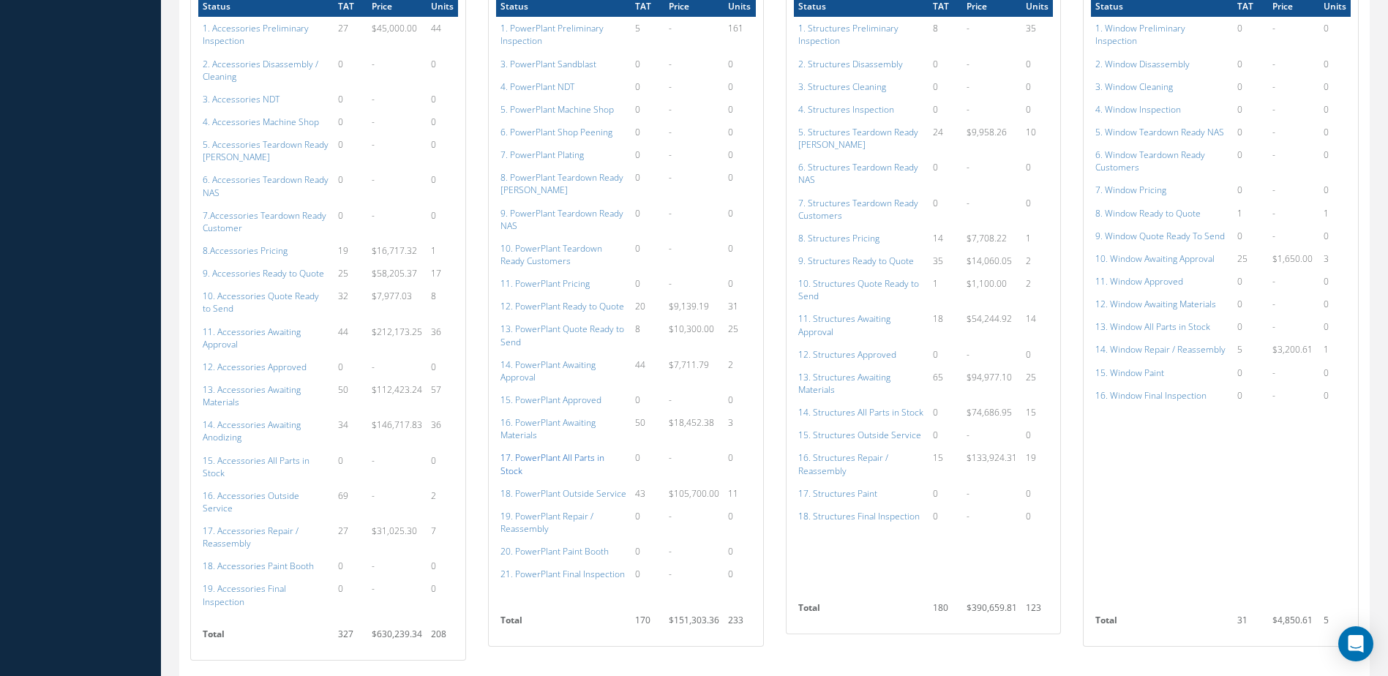
click at [566, 458] on a=136&excludeInternalCustomer=false&excludeInvoicedOrClosed=true&shop_id=15&filtersHidded"] "17. PowerPlant All Parts in Stock" at bounding box center [553, 464] width 104 height 25
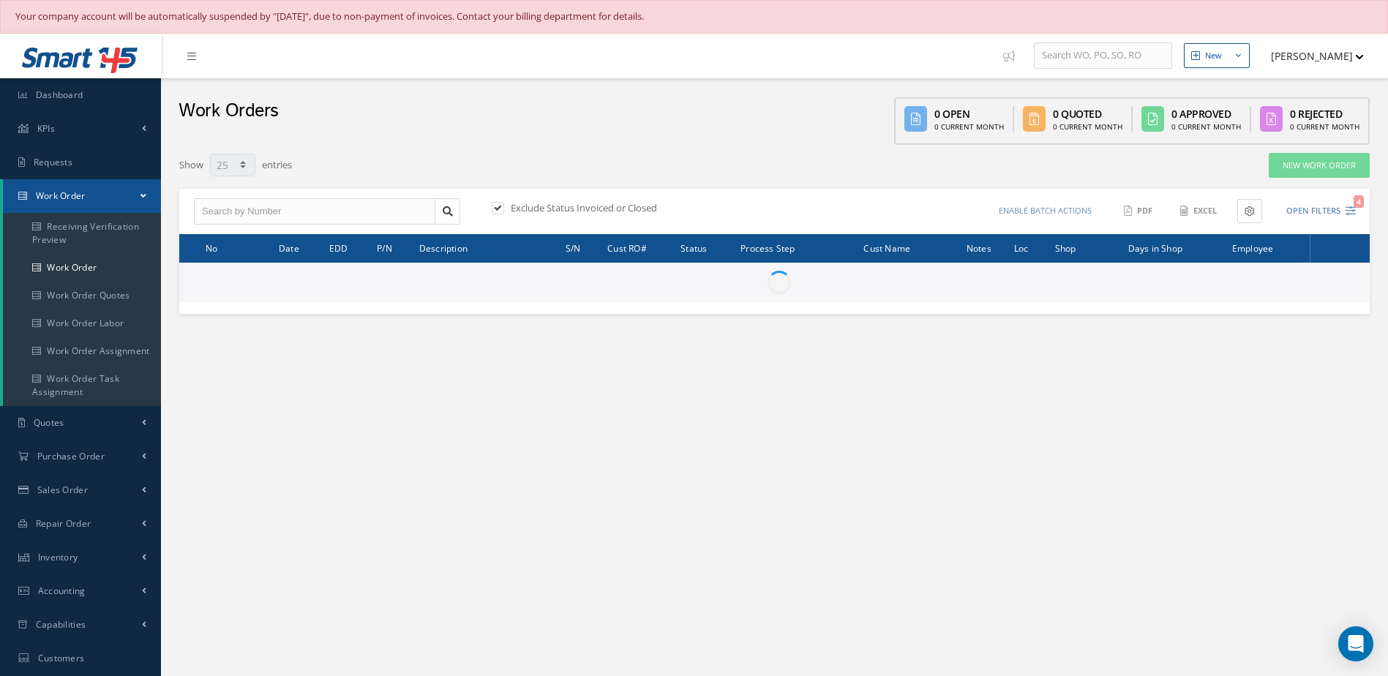
select select "25"
type input "All Work Request"
type input "All Work Performed"
type input "All Status"
type input "WO Part Status"
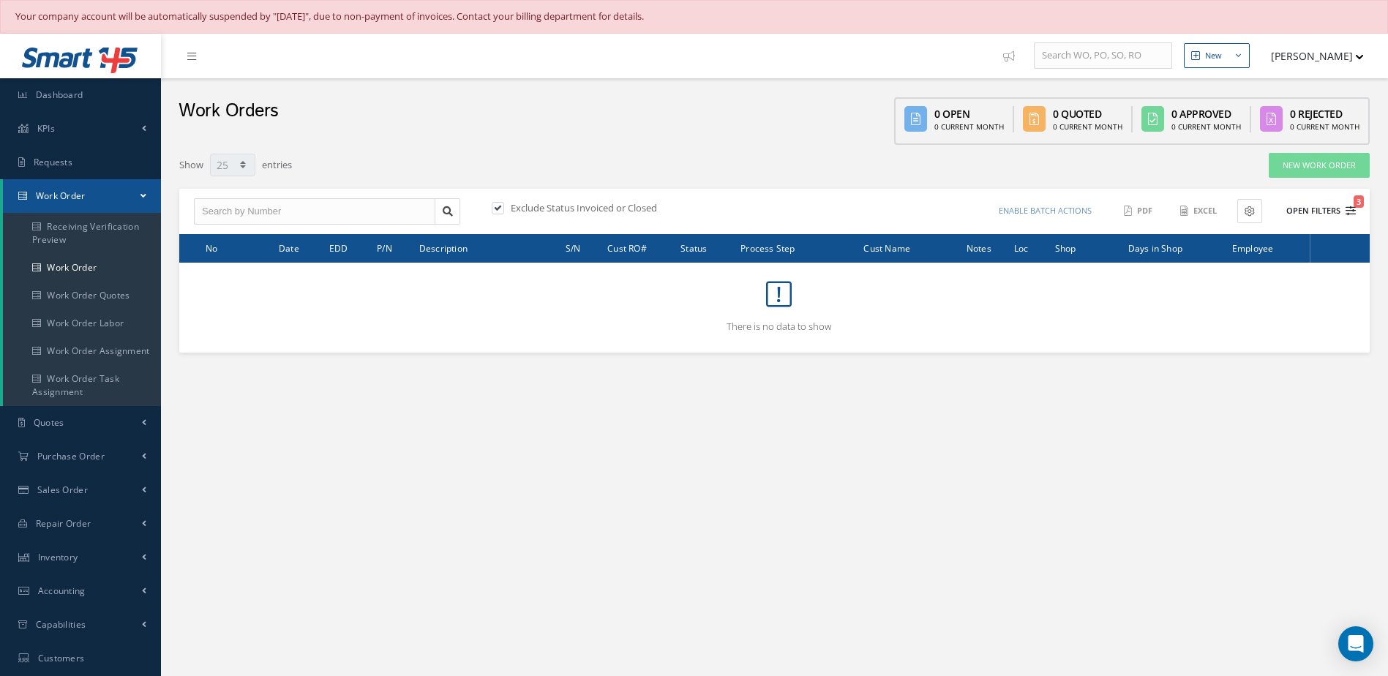
click at [1328, 203] on button "Open Filters 3" at bounding box center [1315, 211] width 83 height 24
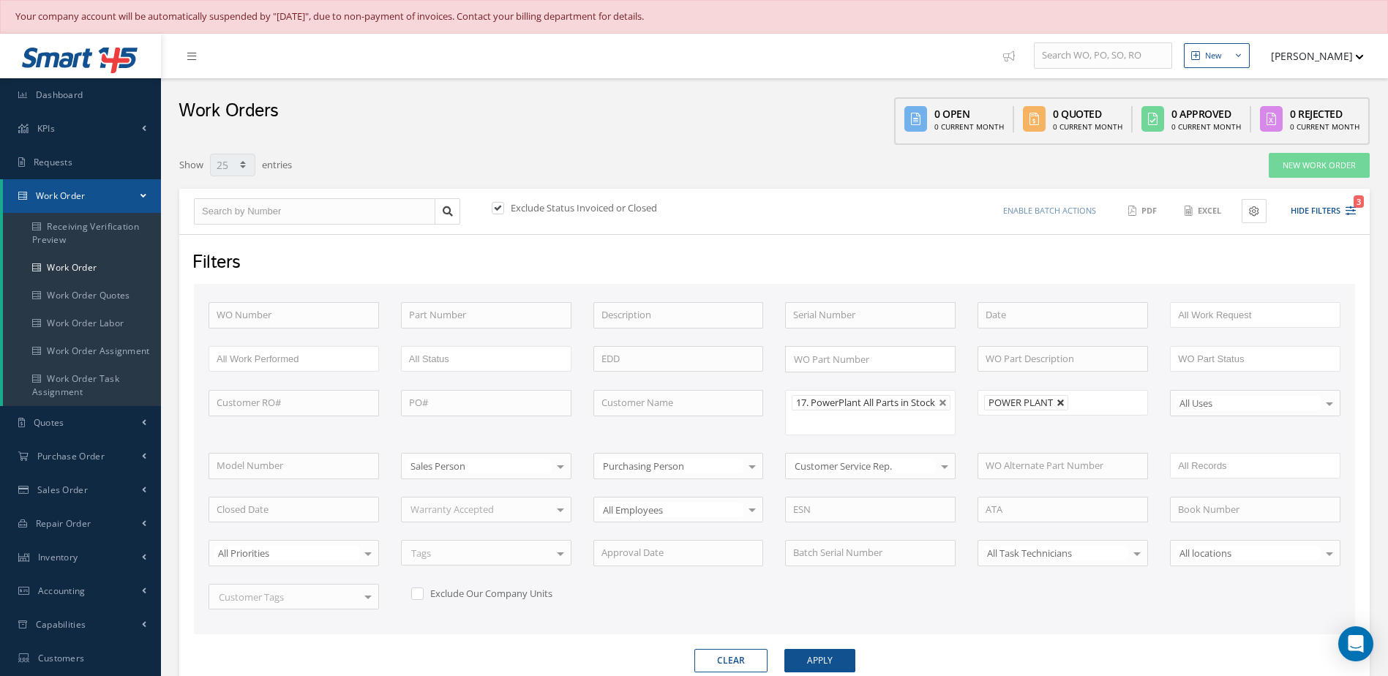
click at [1057, 405] on link at bounding box center [1061, 403] width 9 height 9
type input "All Shops"
click at [822, 661] on button "Apply" at bounding box center [820, 660] width 71 height 23
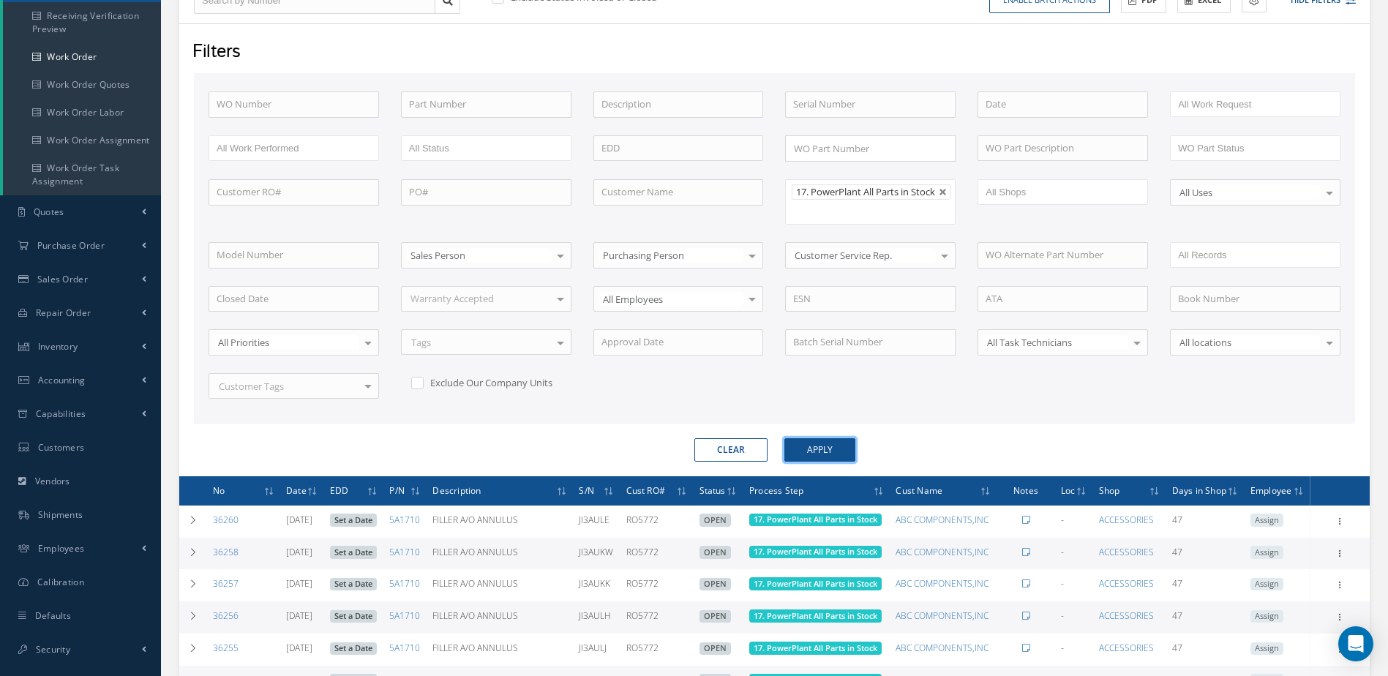
scroll to position [64, 0]
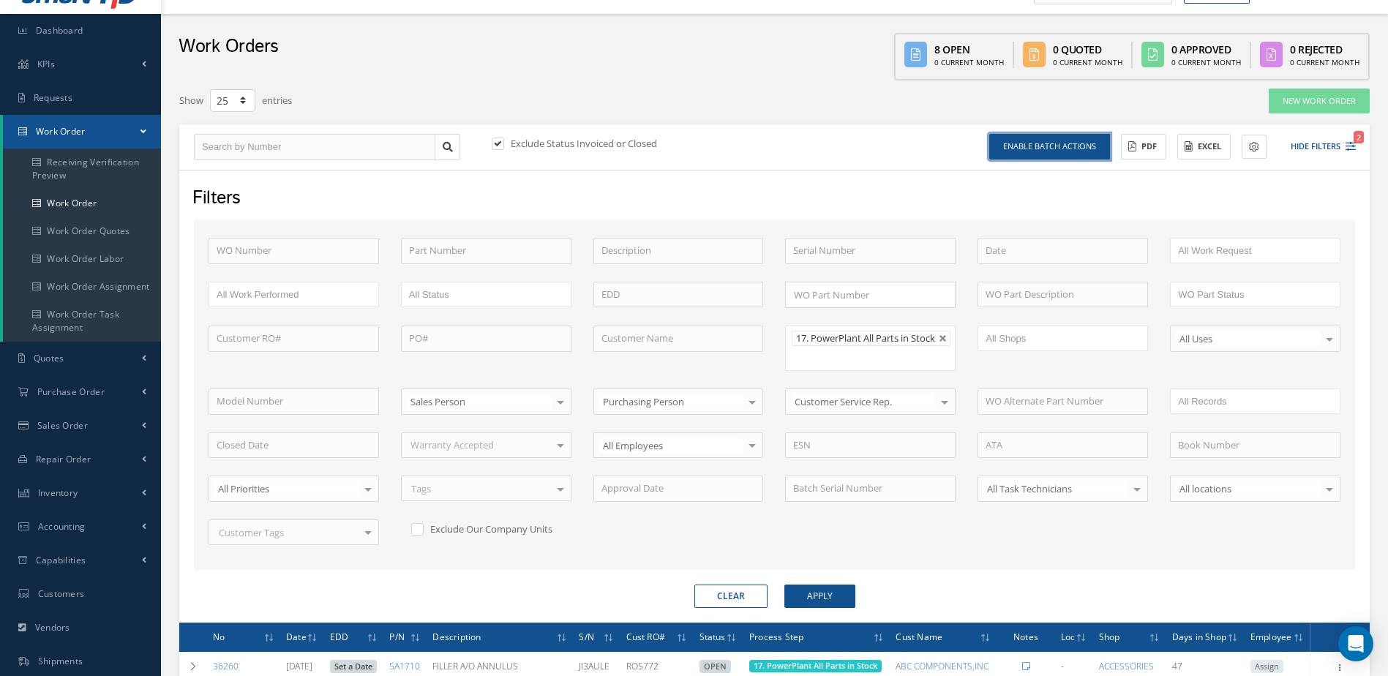
click at [1053, 151] on button "Enable batch actions" at bounding box center [1050, 147] width 121 height 26
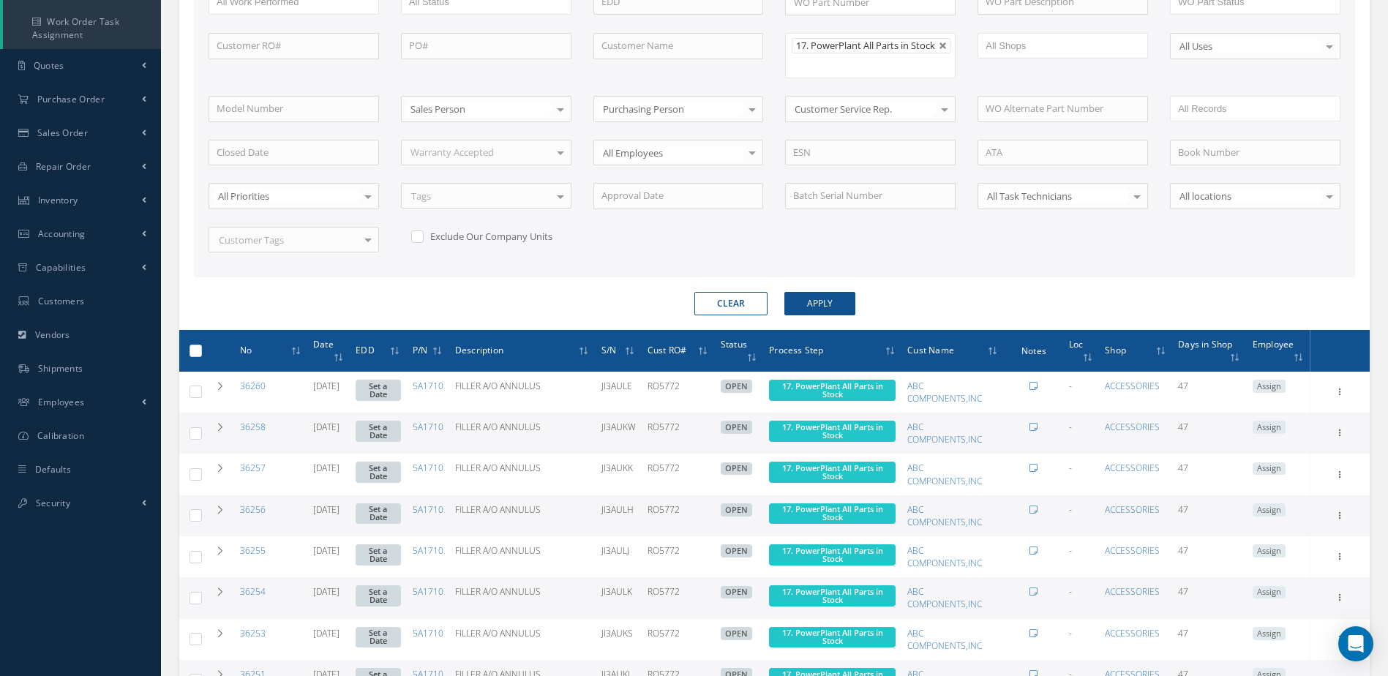
scroll to position [430, 0]
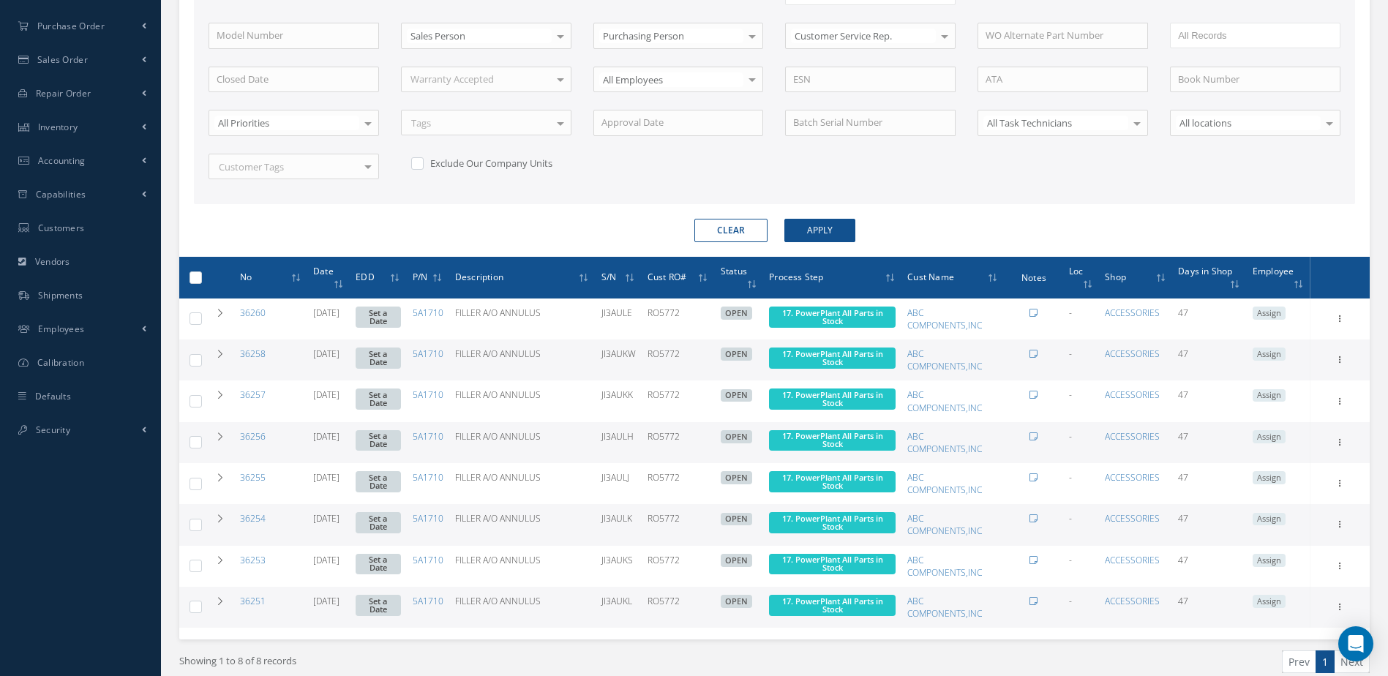
click at [201, 283] on label at bounding box center [201, 277] width 0 height 12
click at [196, 284] on input "checkbox" at bounding box center [197, 279] width 10 height 10
checkbox input "true"
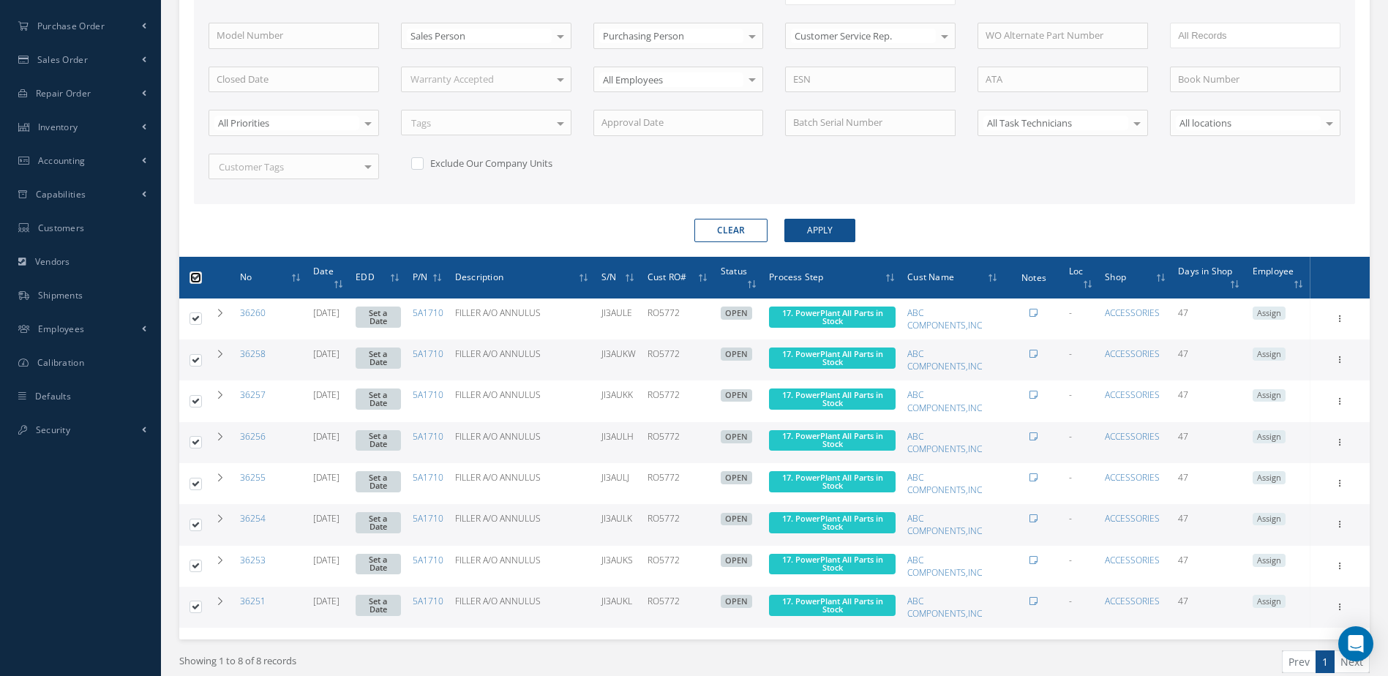
checkbox input "true"
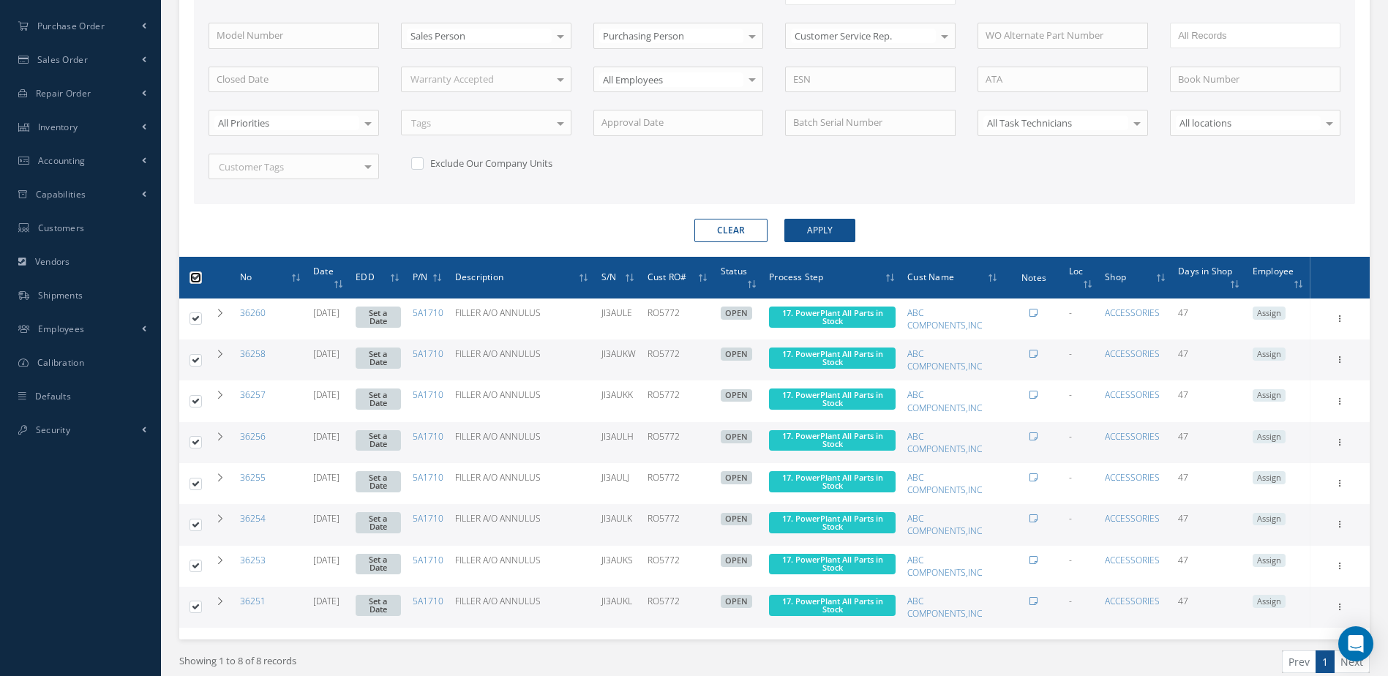
checkbox input "true"
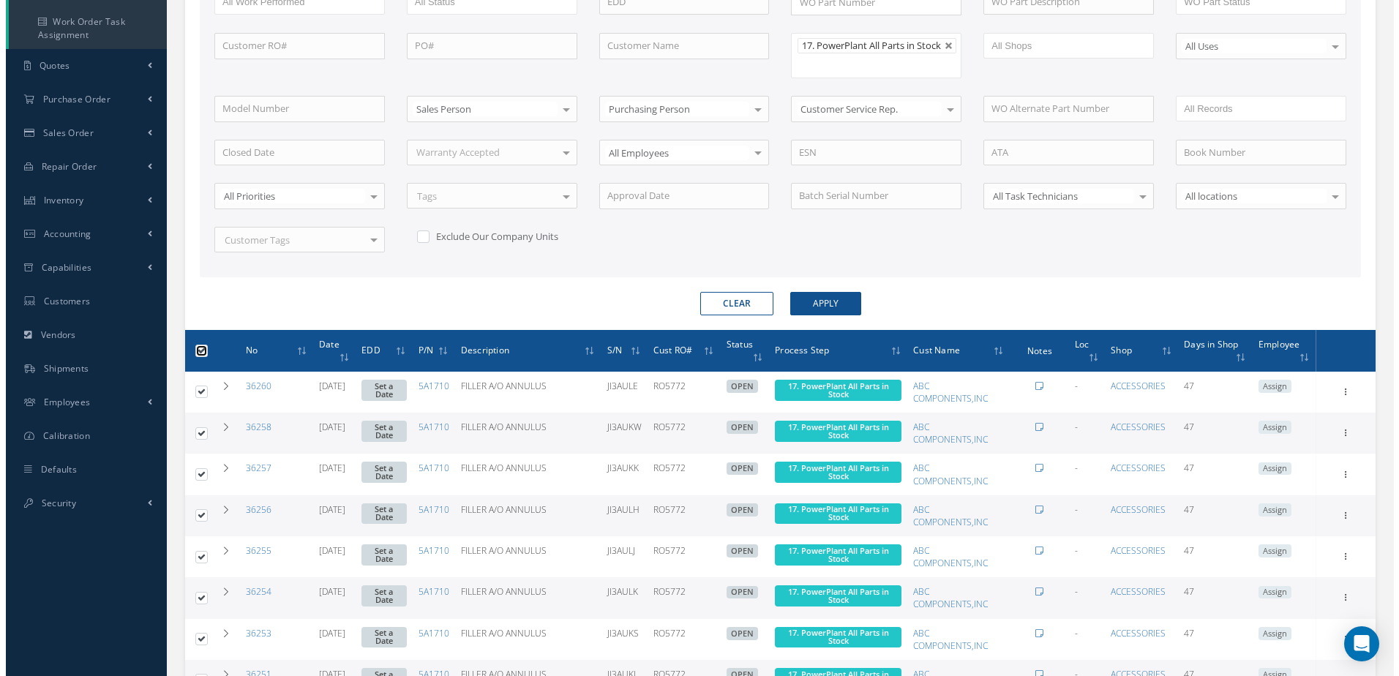
scroll to position [64, 0]
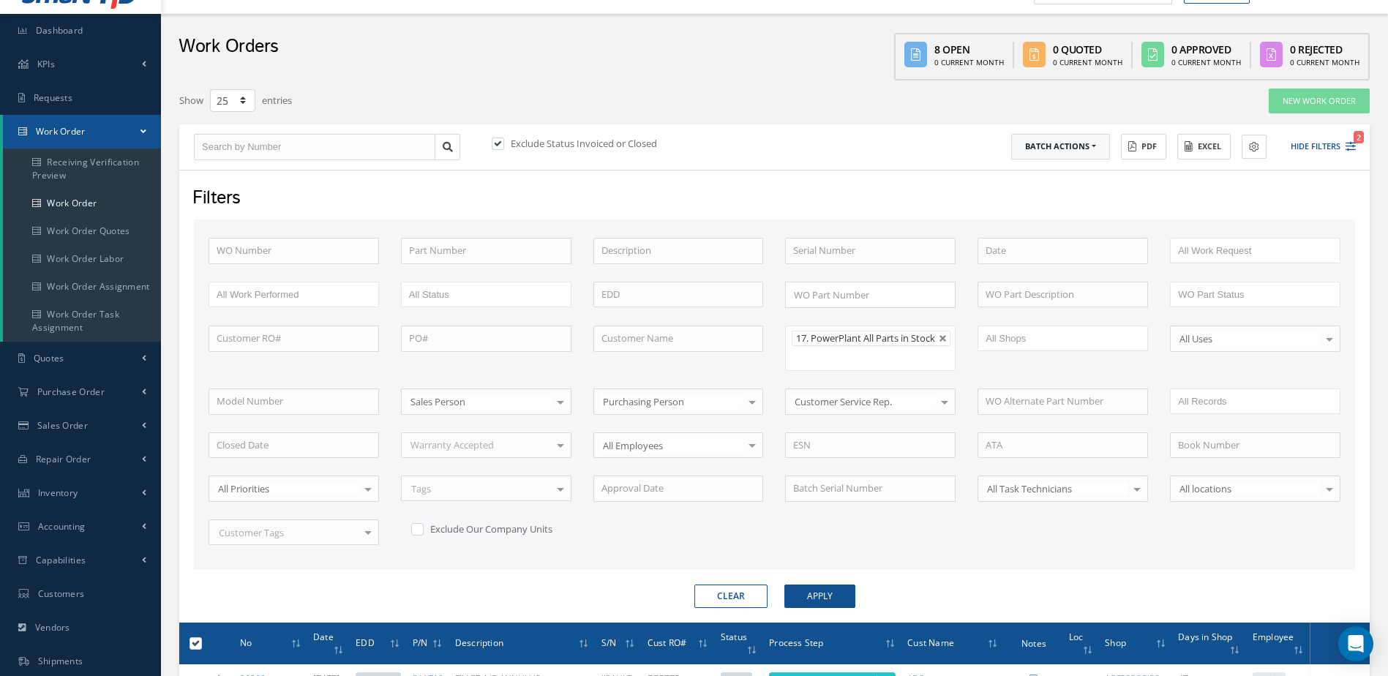
click at [1094, 142] on button "Batch Actions" at bounding box center [1060, 147] width 99 height 26
click at [1077, 173] on link "Update Work Orders" at bounding box center [1069, 171] width 117 height 20
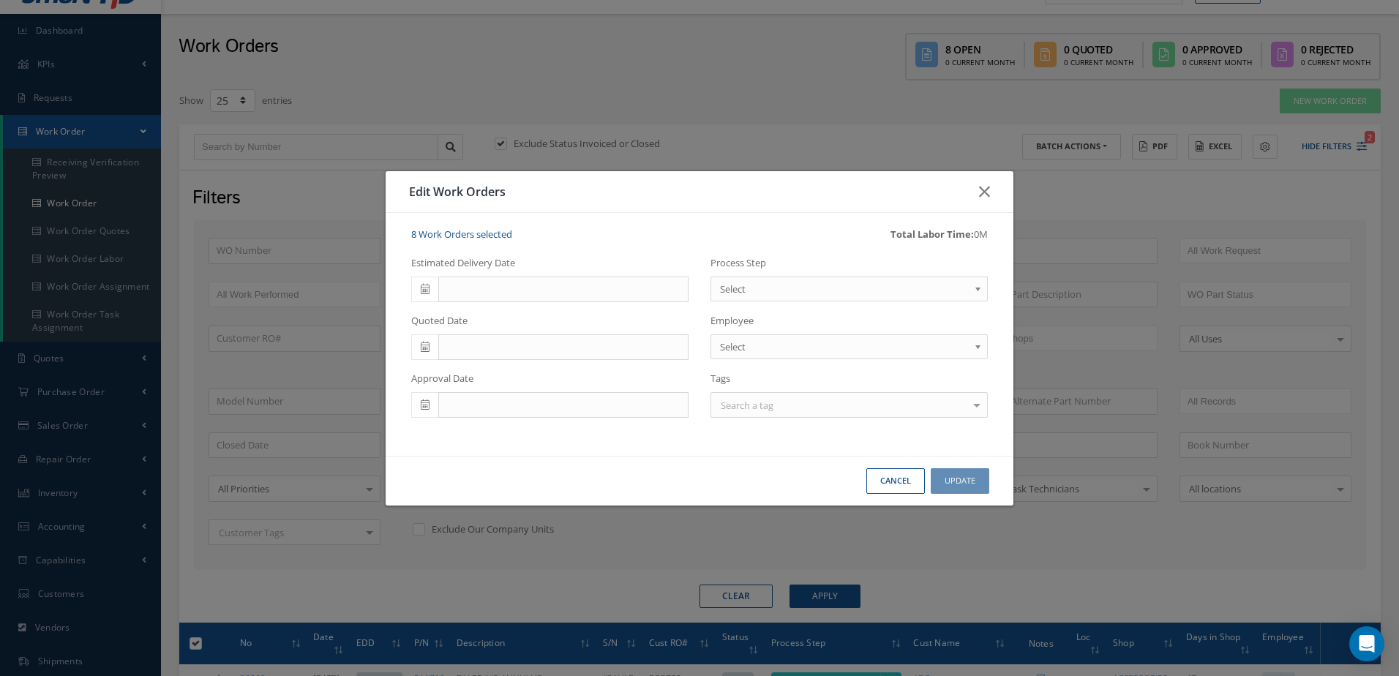
click at [418, 291] on span at bounding box center [424, 290] width 27 height 26
click at [553, 315] on th "»" at bounding box center [554, 315] width 22 height 22
click at [511, 387] on td "6" at bounding box center [510, 381] width 22 height 22
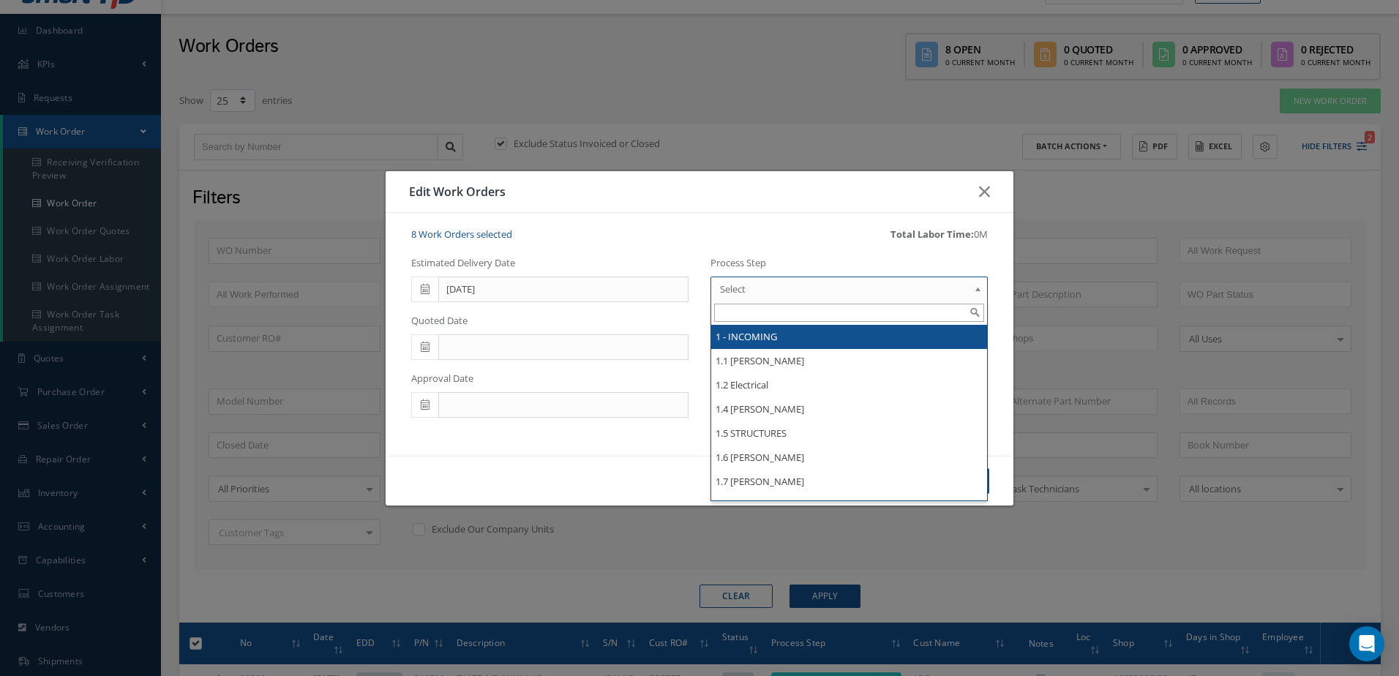
click at [812, 294] on span "Select" at bounding box center [844, 289] width 249 height 18
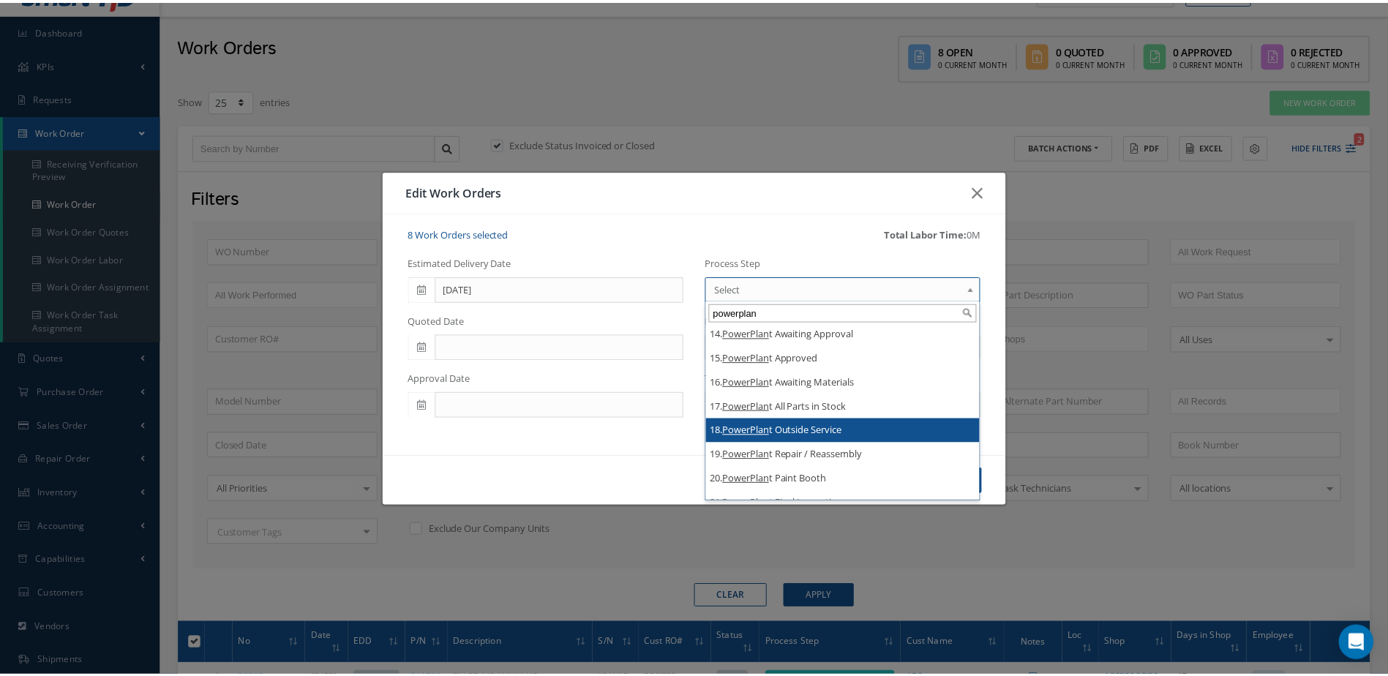
scroll to position [307, 0]
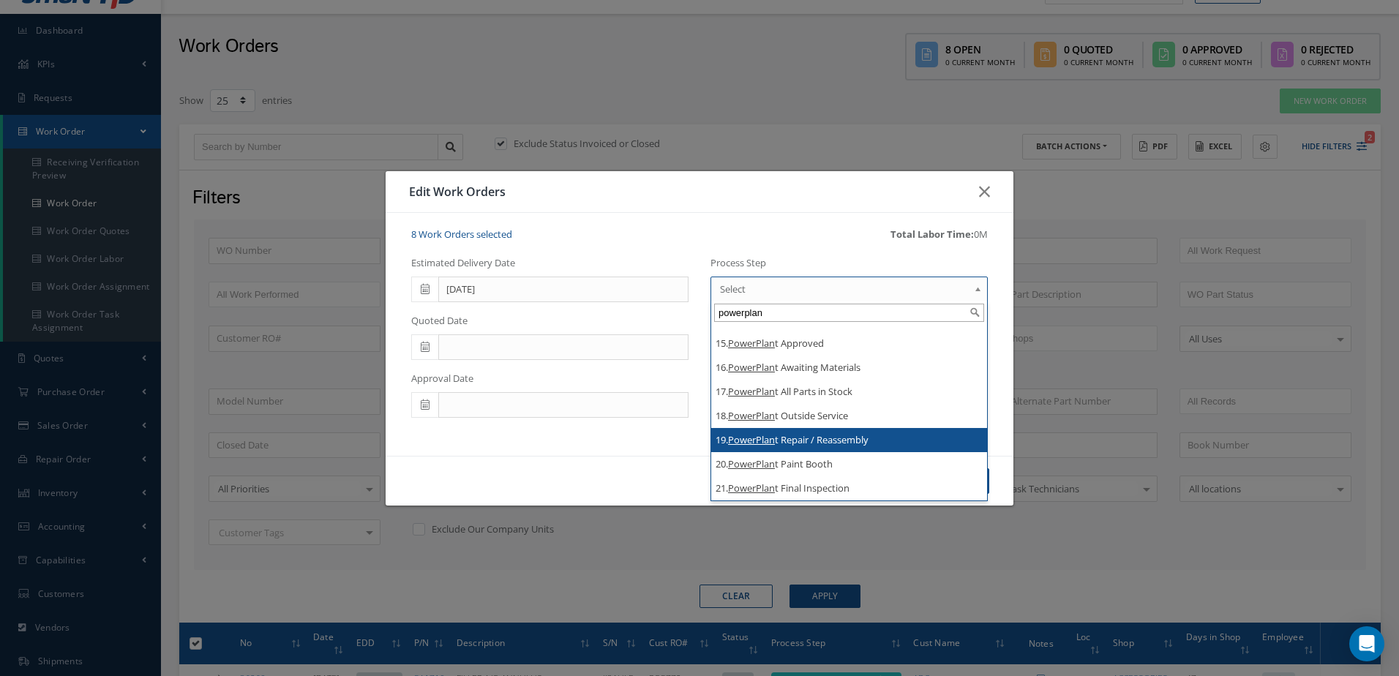
type input "powerplan"
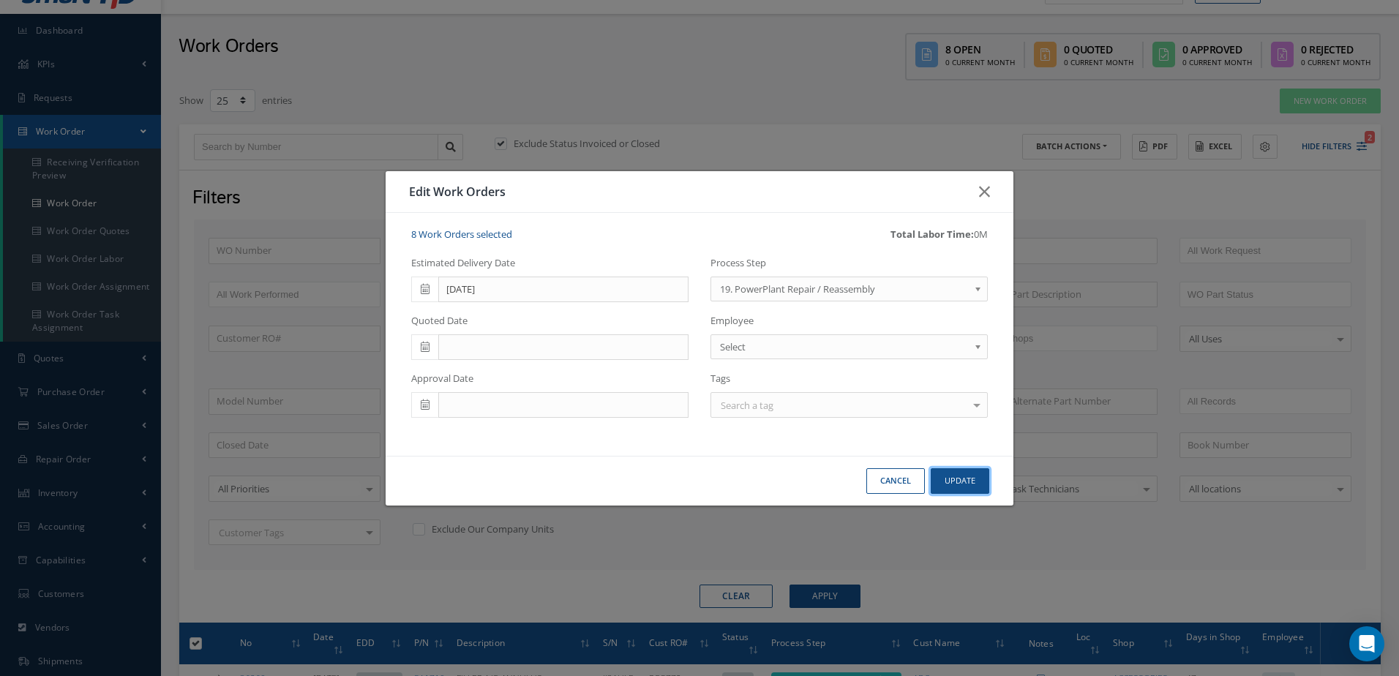
click at [958, 480] on button "Update" at bounding box center [960, 481] width 59 height 26
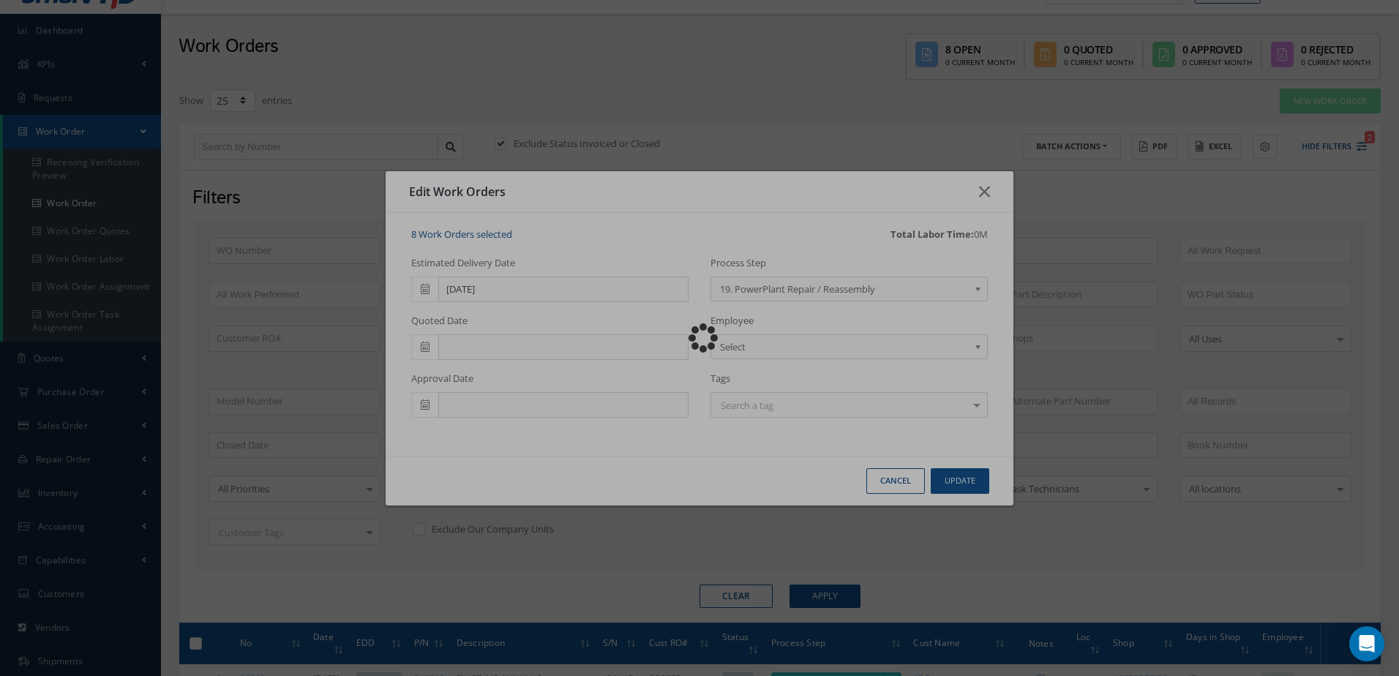
checkbox input "false"
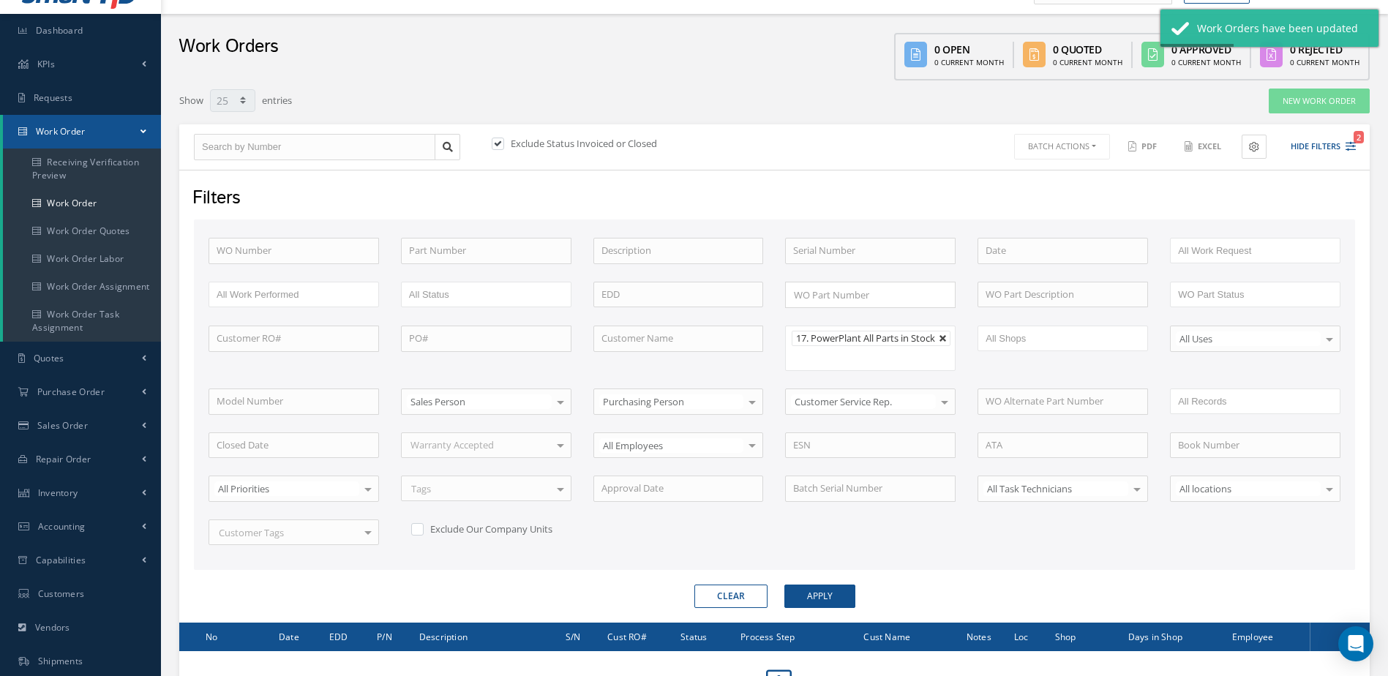
click at [945, 335] on link at bounding box center [943, 338] width 9 height 9
type input "All Proccess Step"
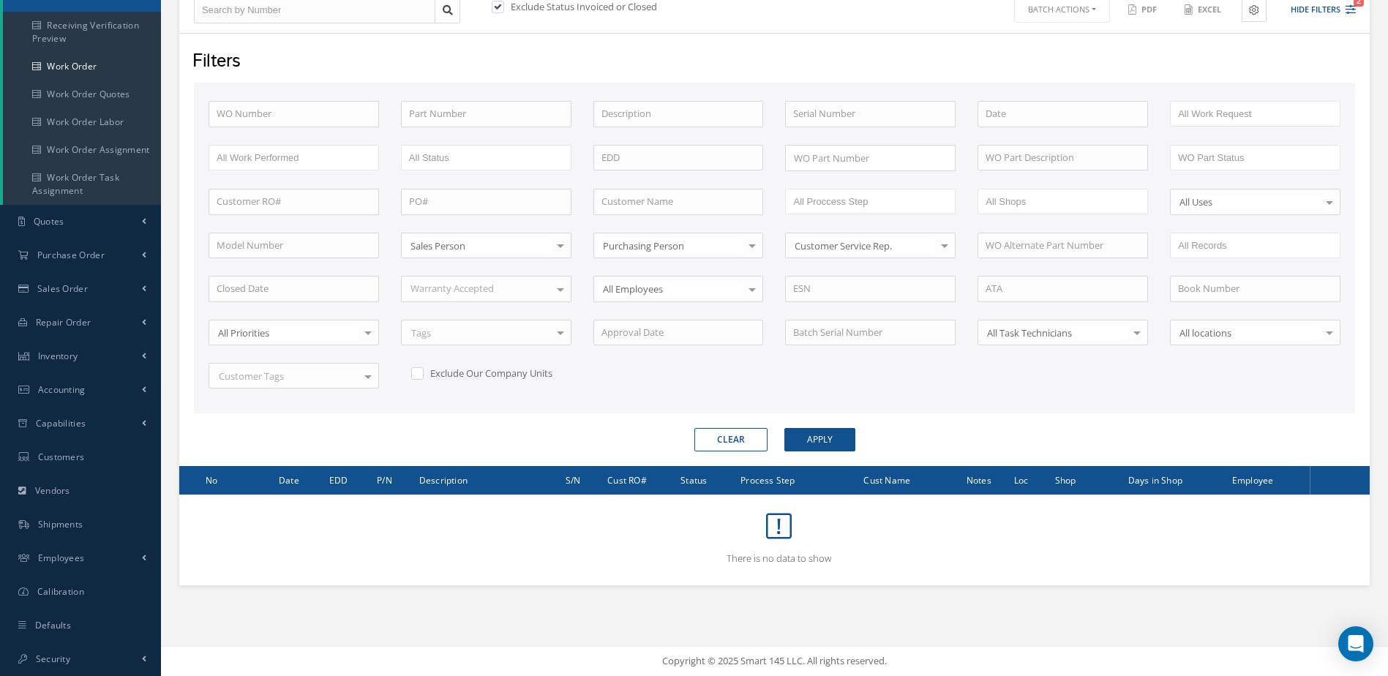
scroll to position [0, 0]
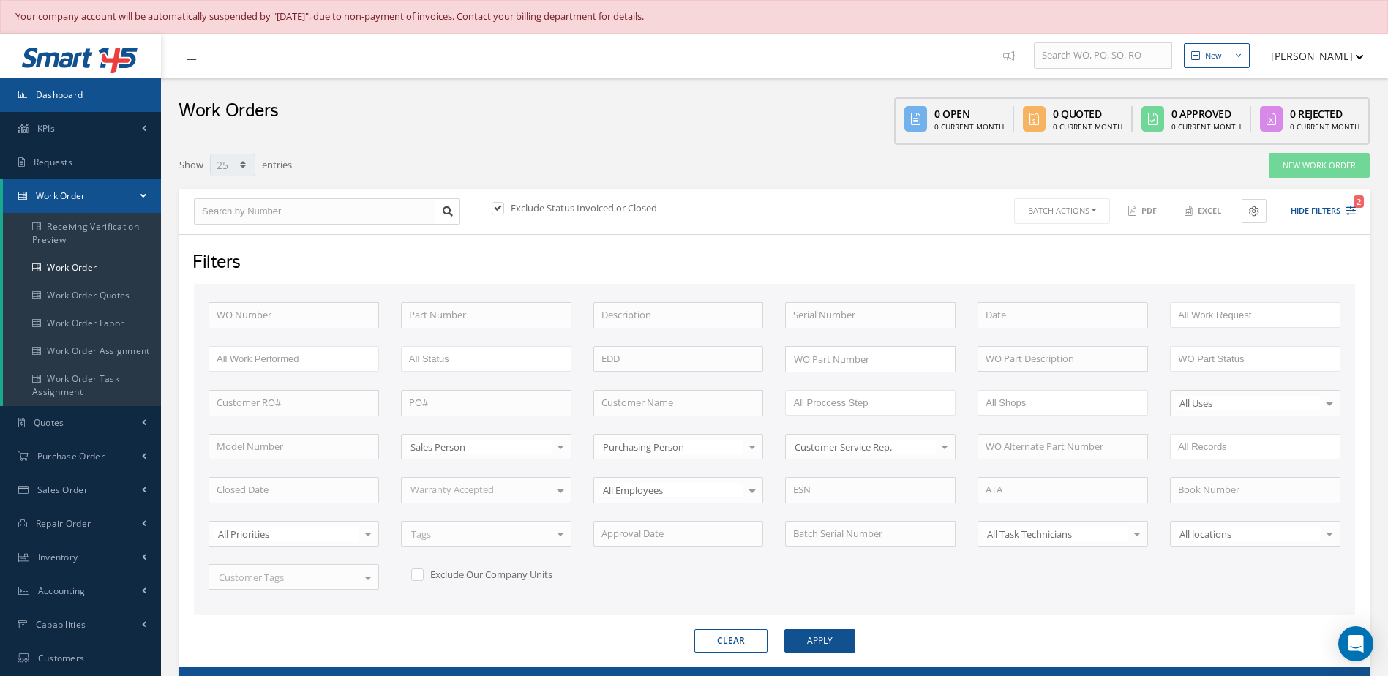
click at [95, 100] on link "Dashboard" at bounding box center [80, 95] width 161 height 34
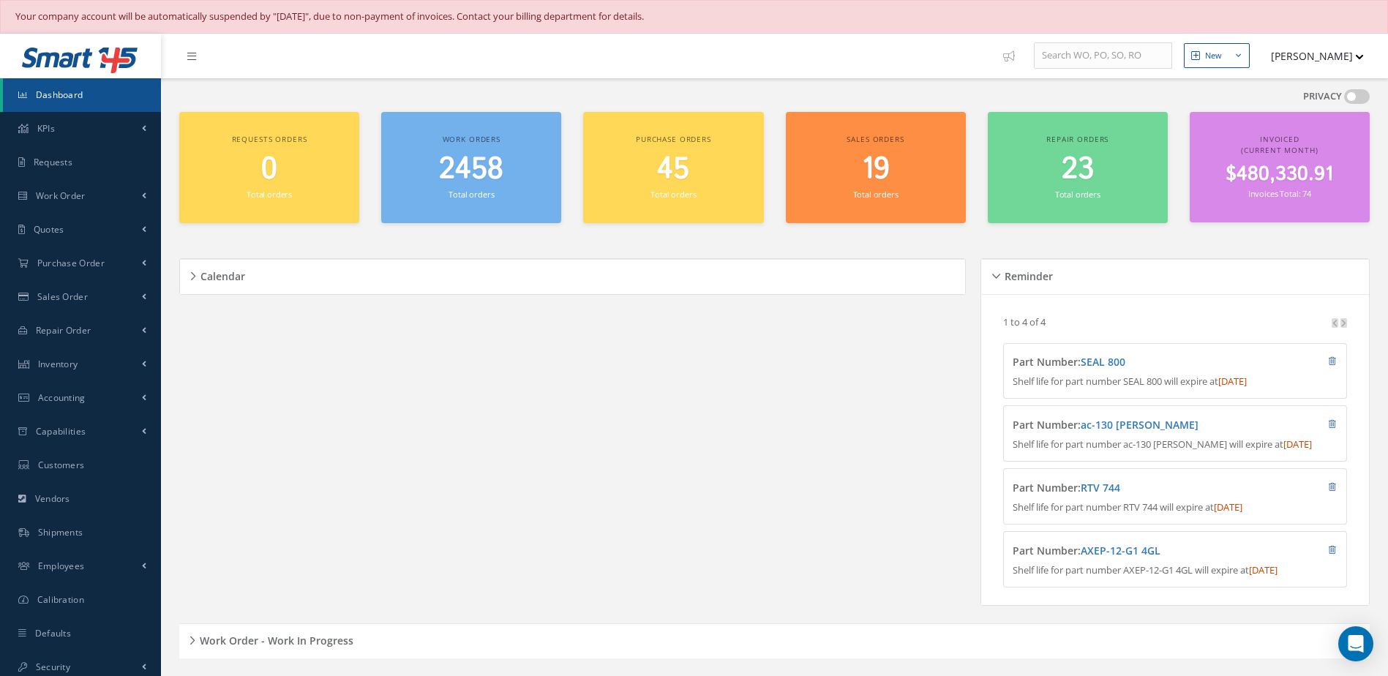
click at [472, 179] on span "2458" at bounding box center [471, 170] width 64 height 42
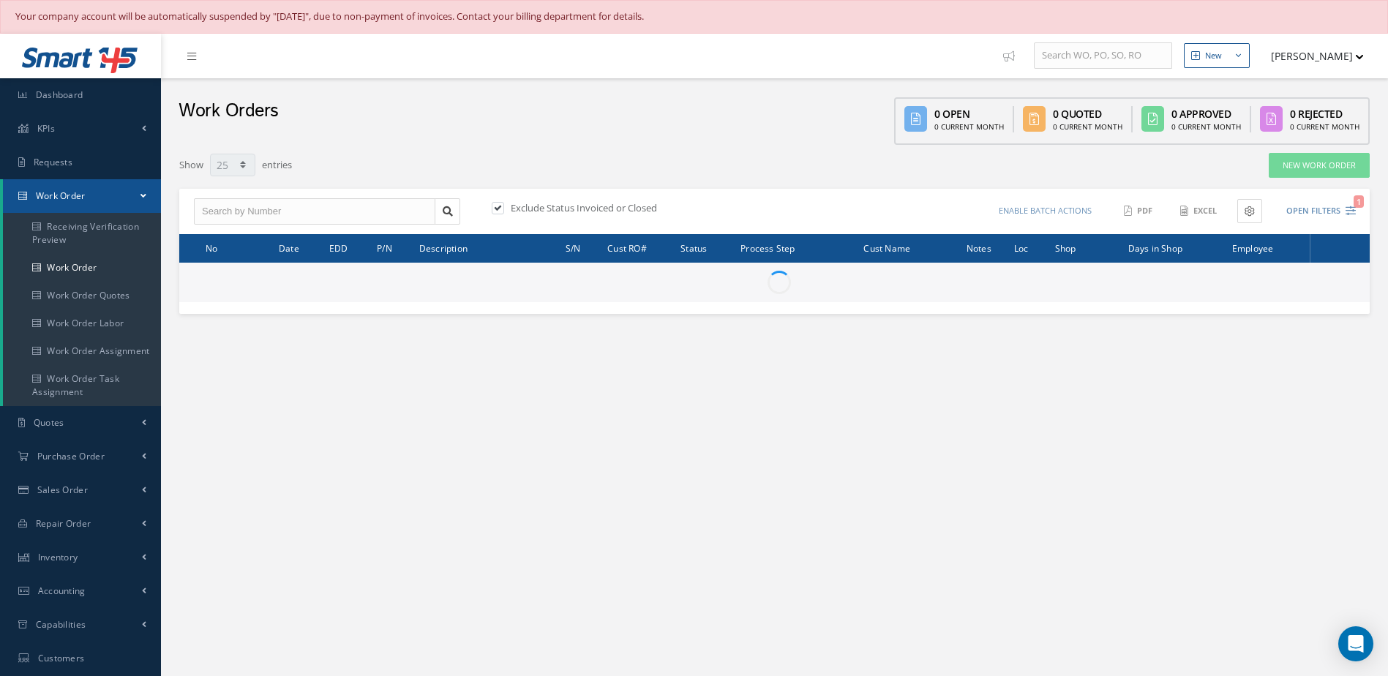
select select "25"
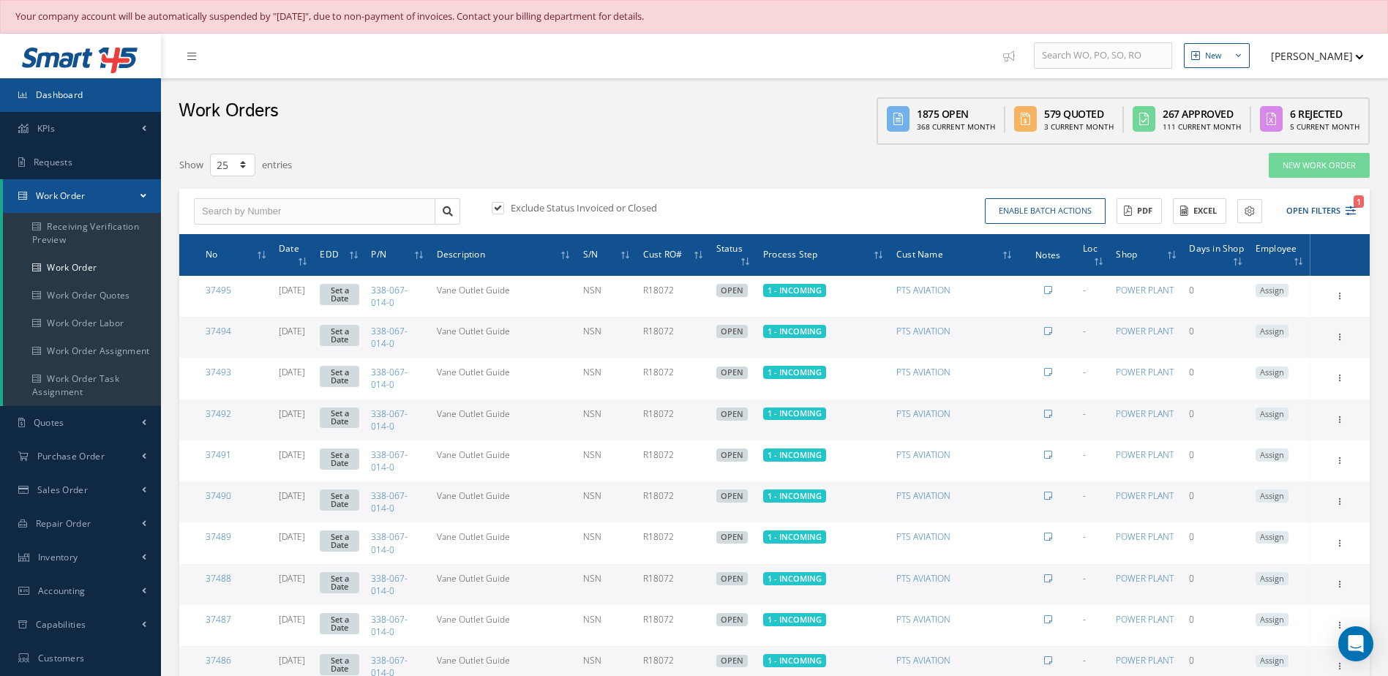
click at [119, 107] on link "Dashboard" at bounding box center [80, 95] width 161 height 34
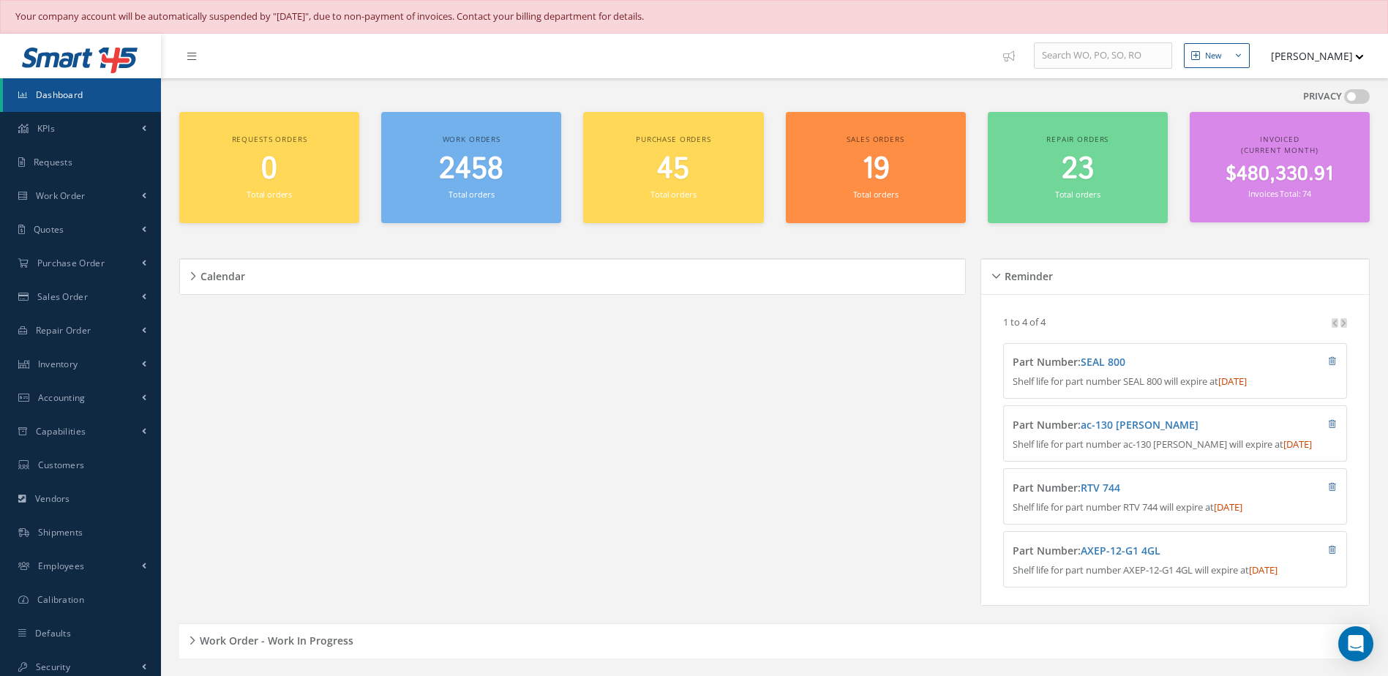
scroll to position [439, 0]
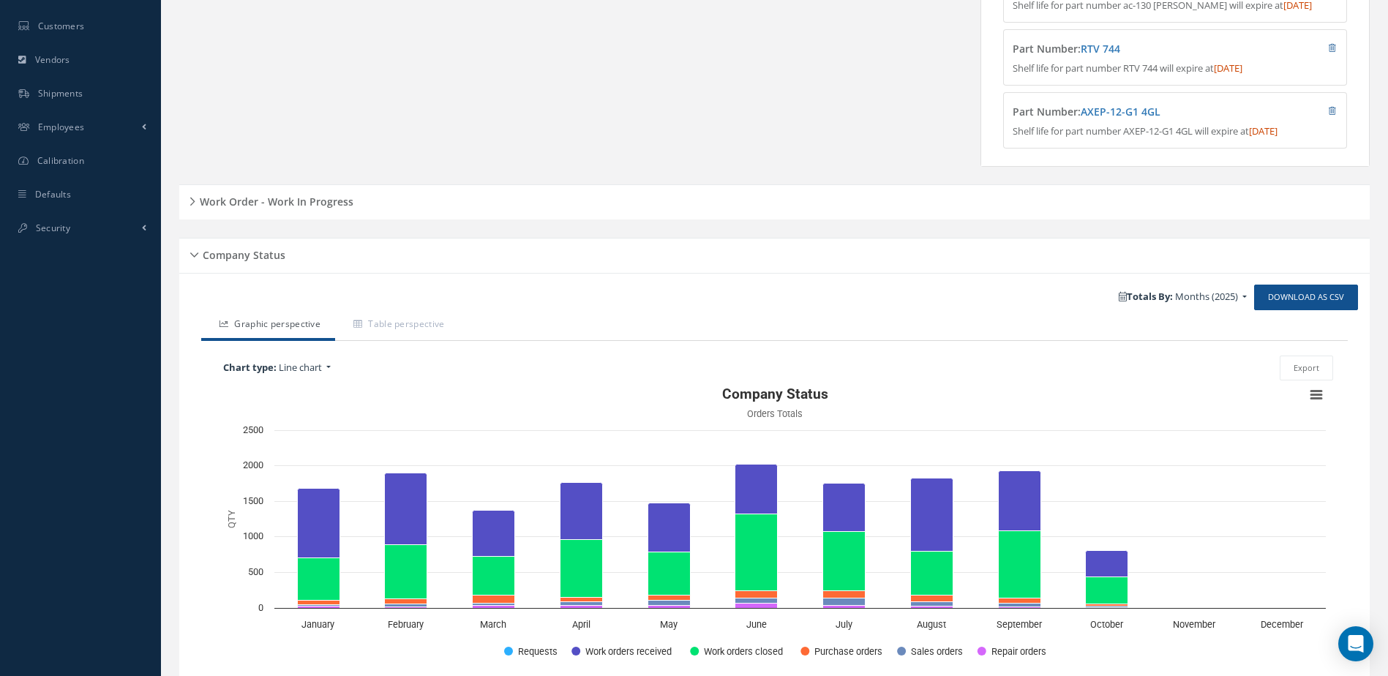
click at [352, 212] on div "Work Order - Work In Progress" at bounding box center [774, 202] width 1191 height 23
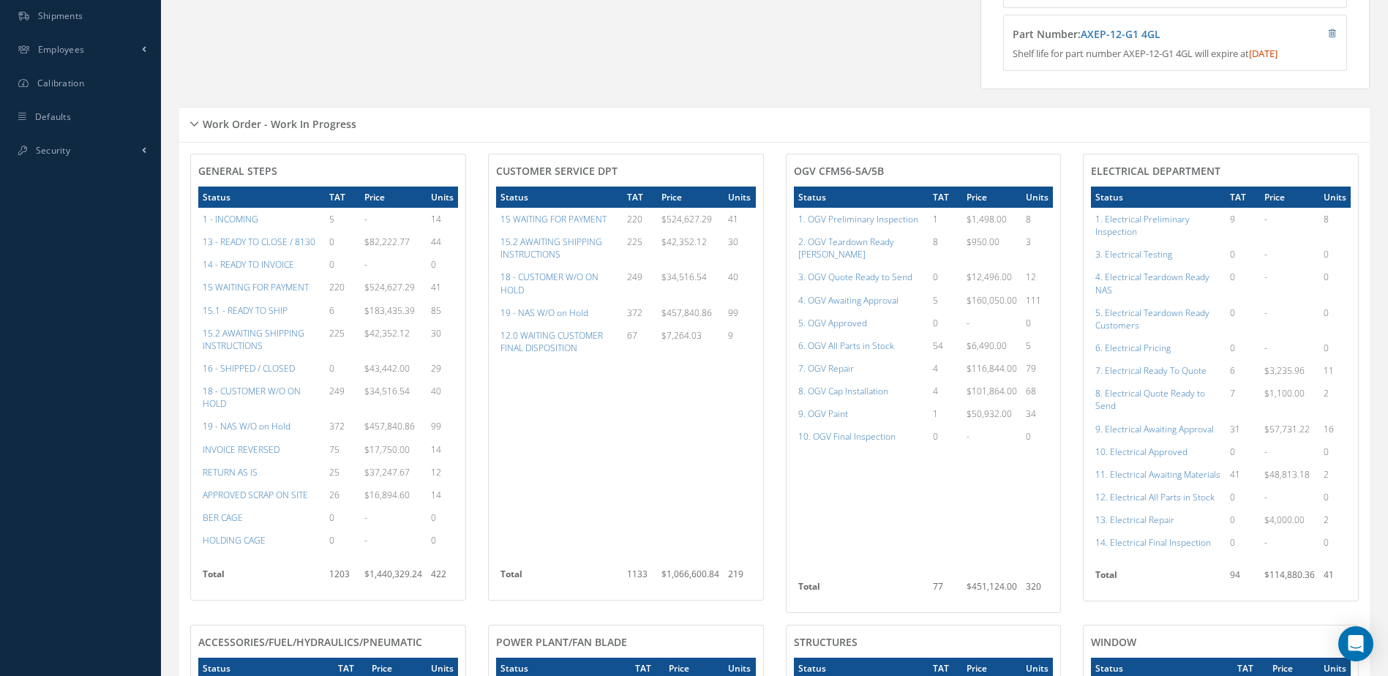
scroll to position [78, 0]
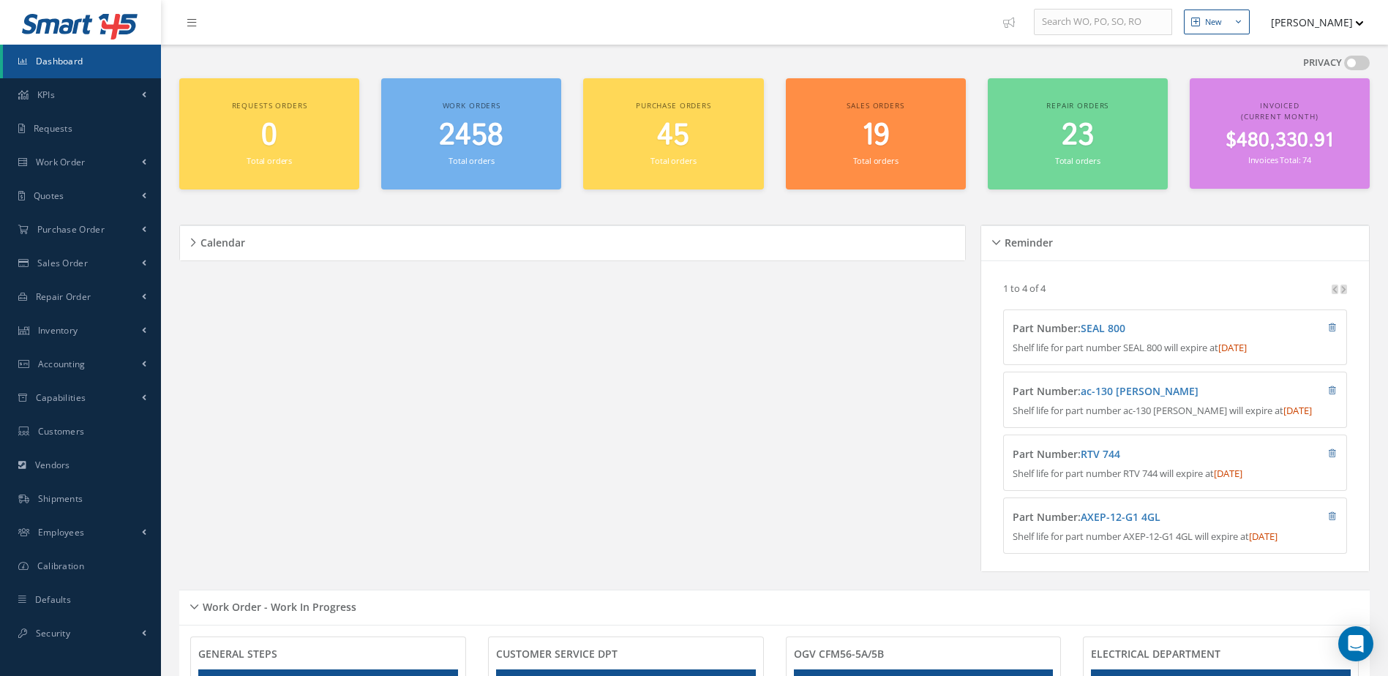
scroll to position [34, 0]
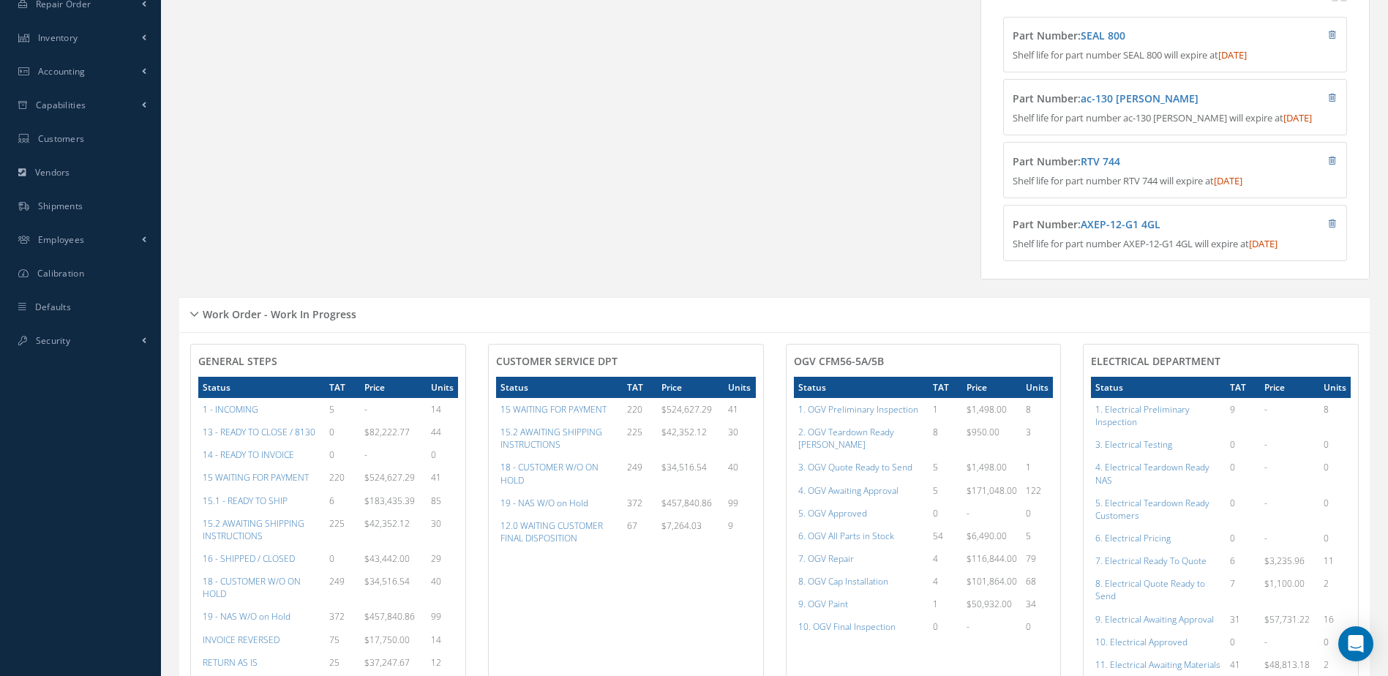
scroll to position [473, 0]
